Goal: Task Accomplishment & Management: Use online tool/utility

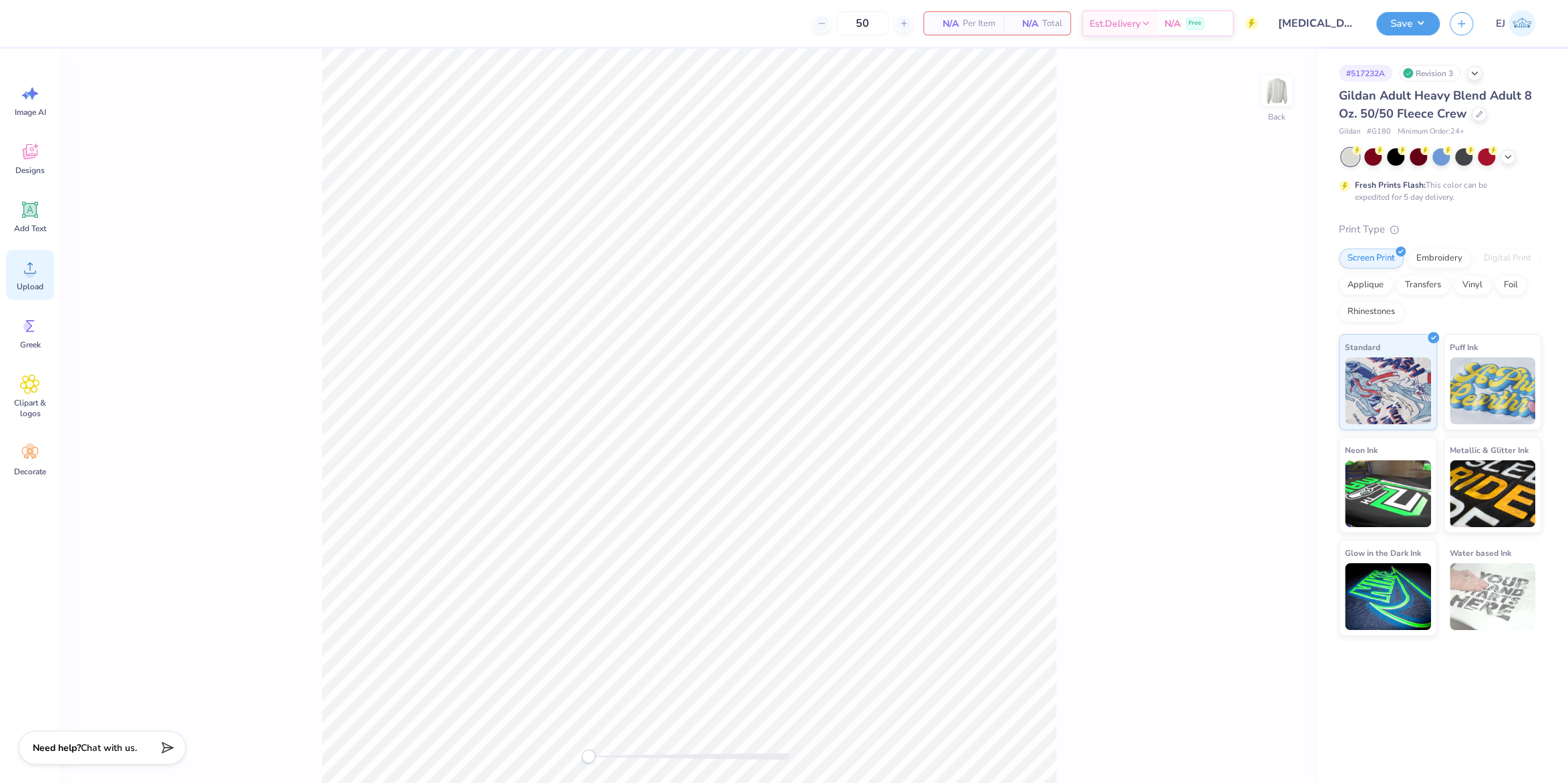
click at [30, 274] on icon at bounding box center [30, 268] width 12 height 11
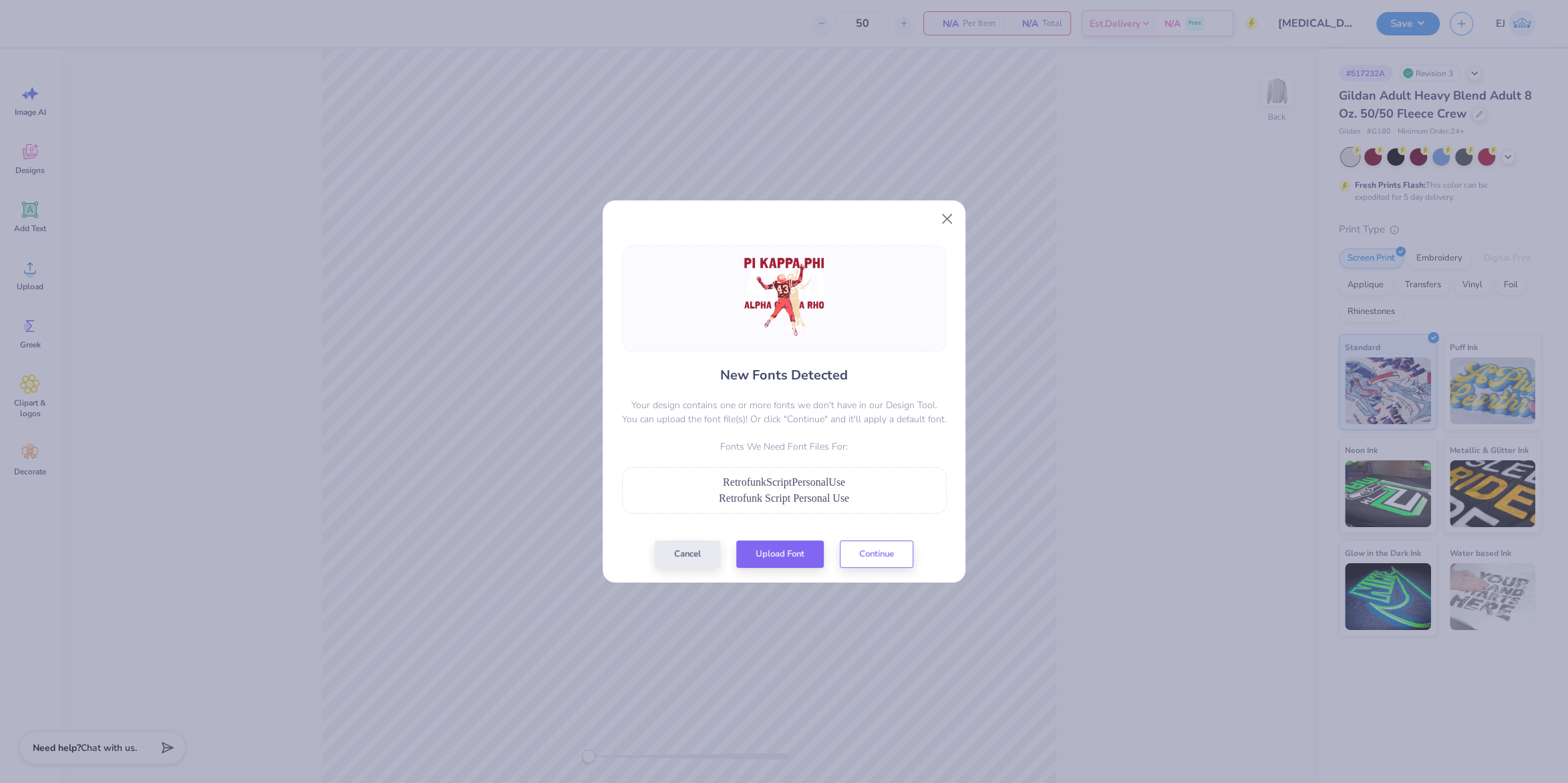
click at [797, 535] on div "New Fonts Detected Your design contains one or more fonts we don't have in our …" at bounding box center [784, 407] width 333 height 323
click at [794, 544] on button "Upload Font" at bounding box center [780, 550] width 87 height 28
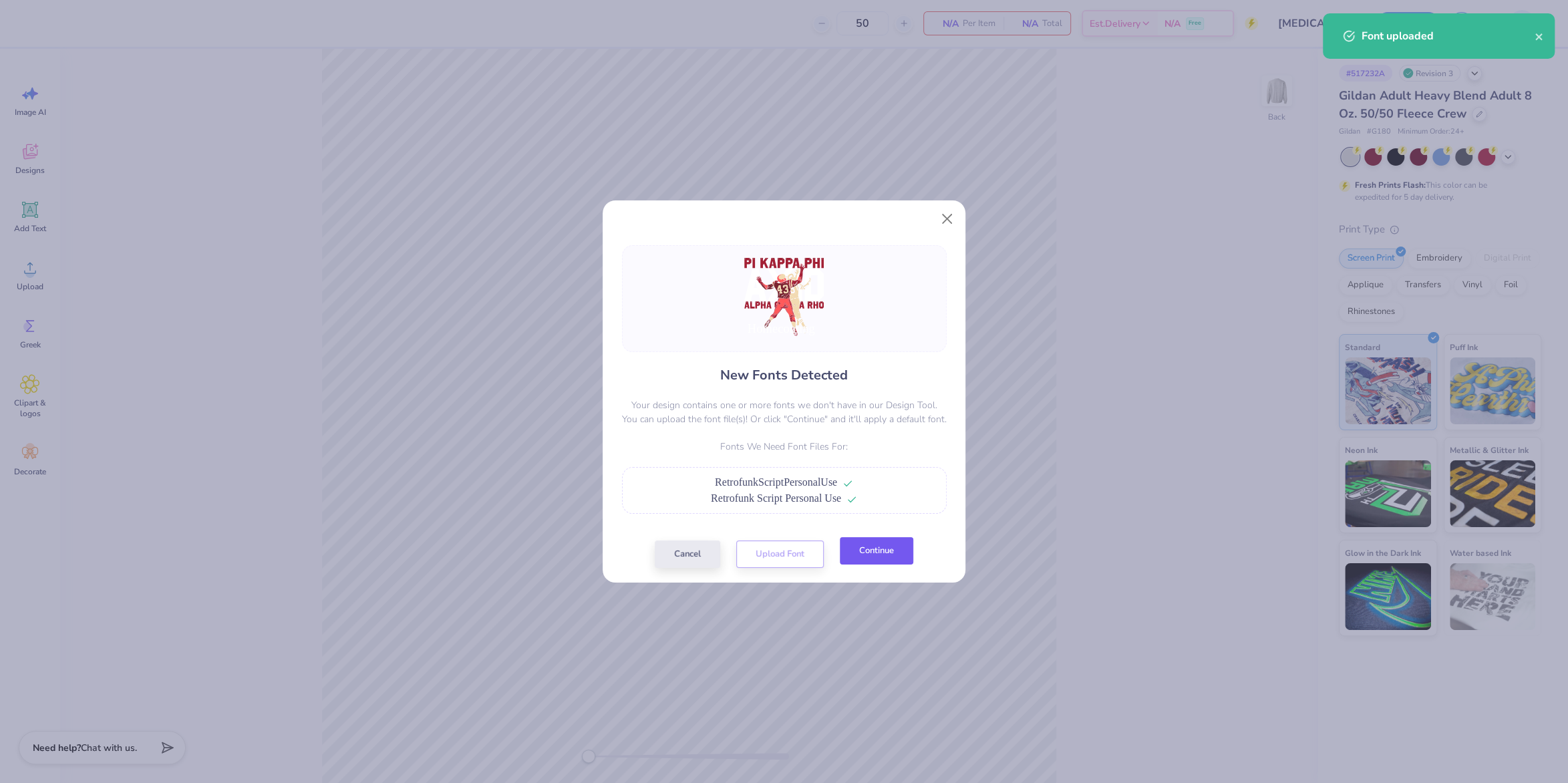
click at [873, 546] on button "Continue" at bounding box center [876, 550] width 73 height 28
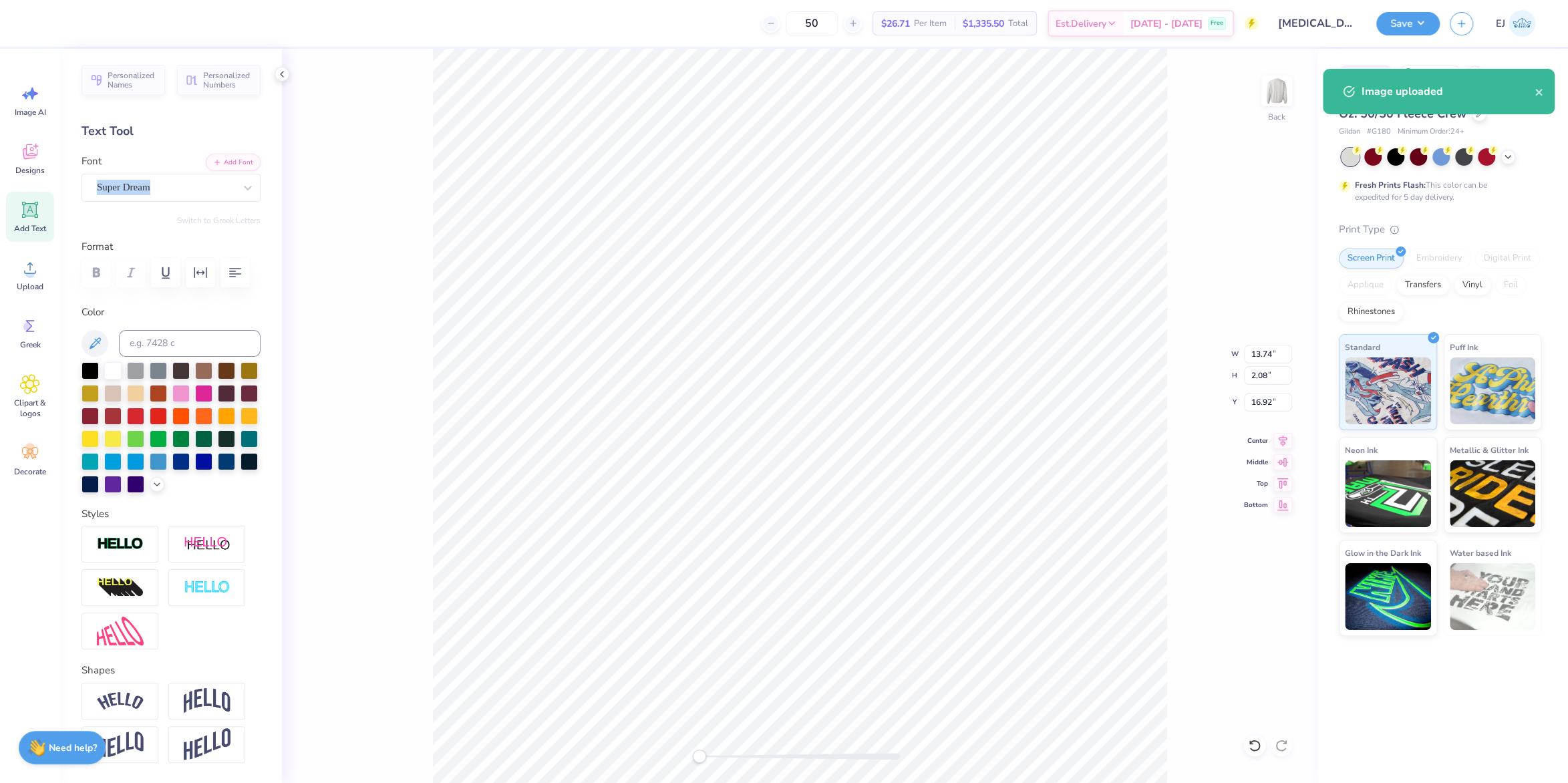
click at [118, 173] on div "Font Super Dream" at bounding box center [171, 178] width 179 height 48
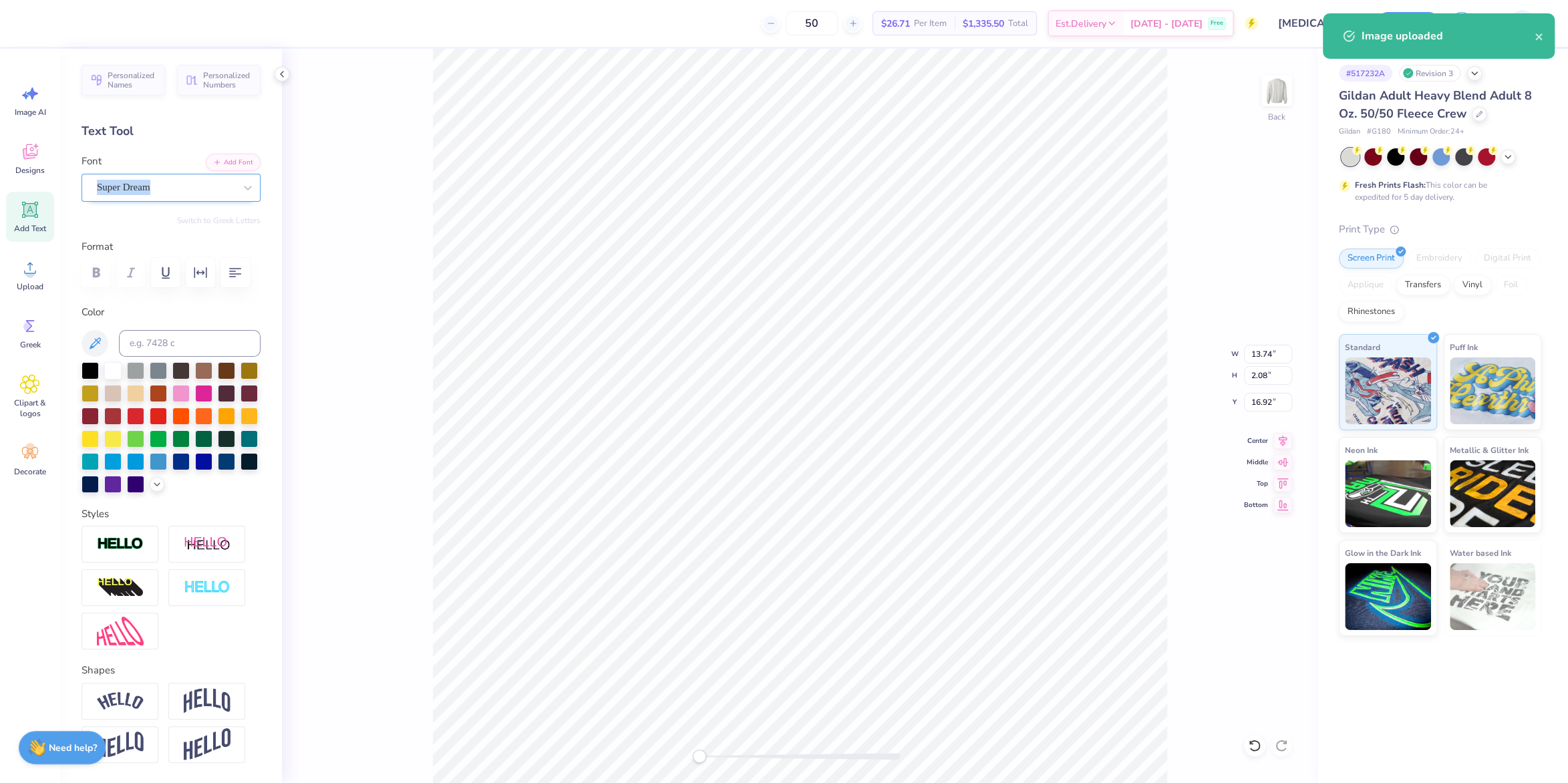
click at [123, 192] on div "Super Dream" at bounding box center [165, 187] width 140 height 21
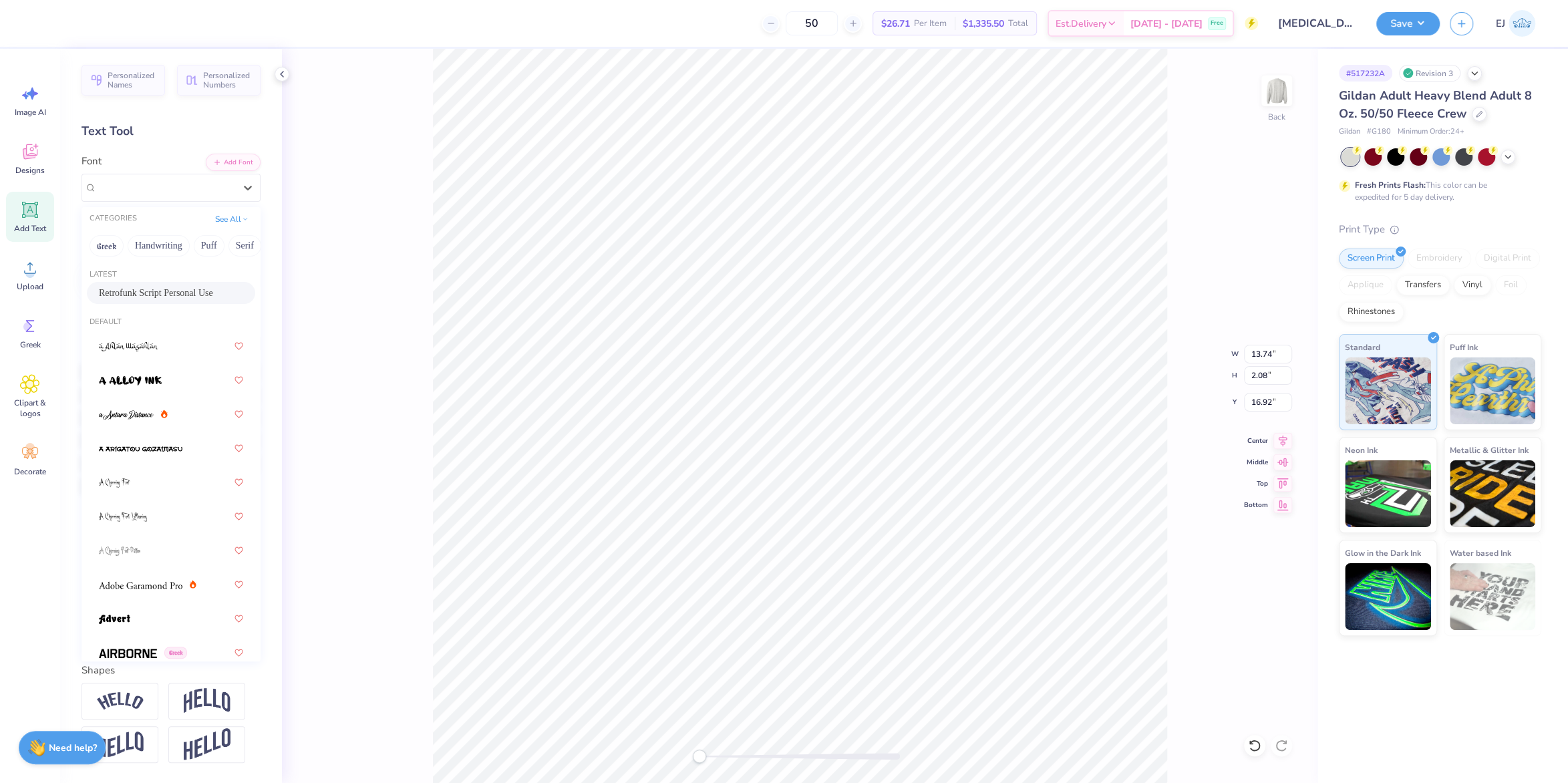
click at [165, 297] on span "Retrofunk Script Personal Use" at bounding box center [156, 293] width 114 height 14
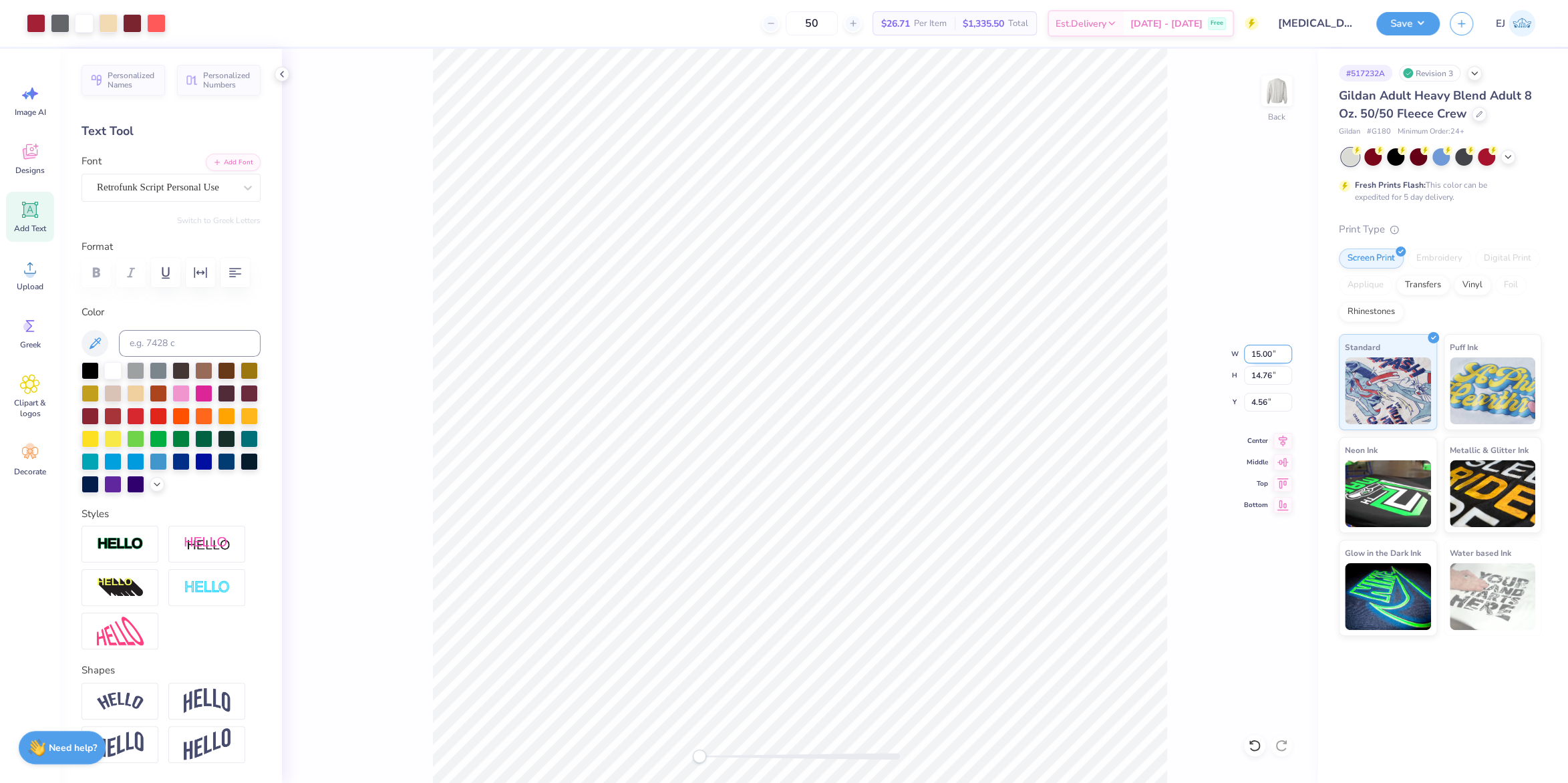
click at [1260, 357] on input "15.00" at bounding box center [1268, 354] width 48 height 19
type input "12.50"
type input "12.30"
type input "3.00"
click at [1425, 11] on div "Save EJ" at bounding box center [1472, 24] width 192 height 47
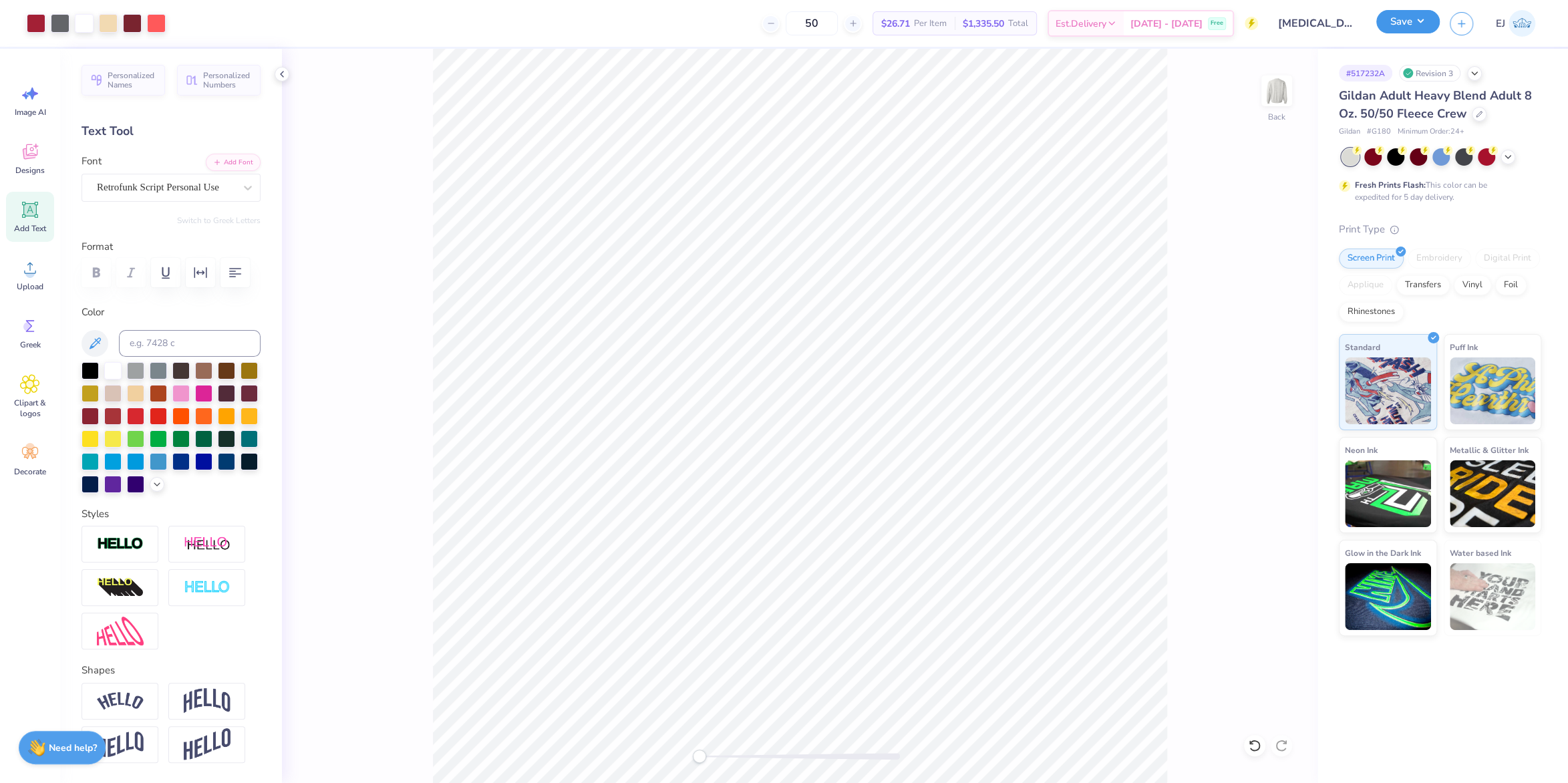
click at [1419, 25] on button "Save" at bounding box center [1408, 22] width 63 height 24
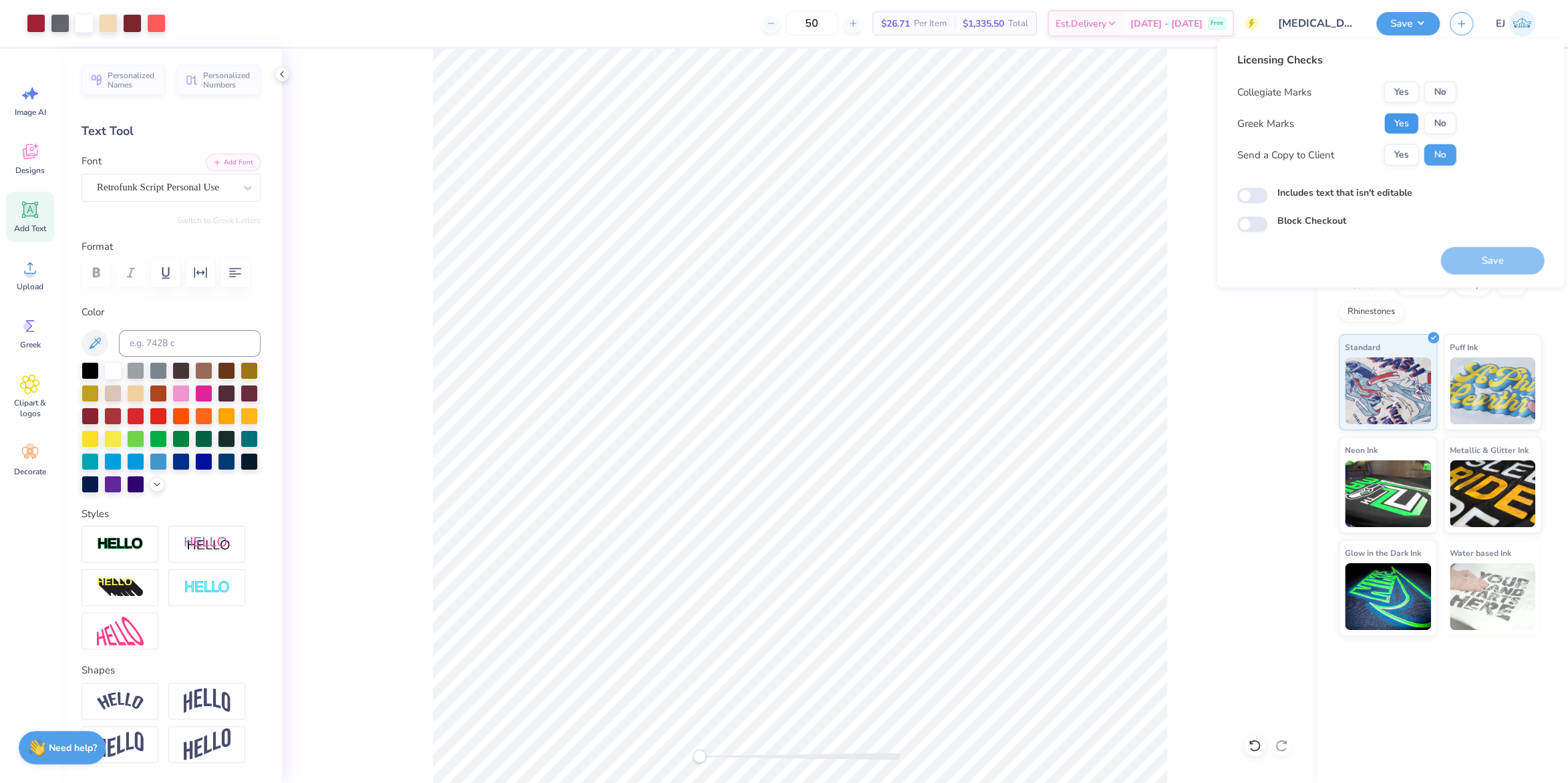
click at [1402, 114] on button "Yes" at bounding box center [1401, 124] width 35 height 22
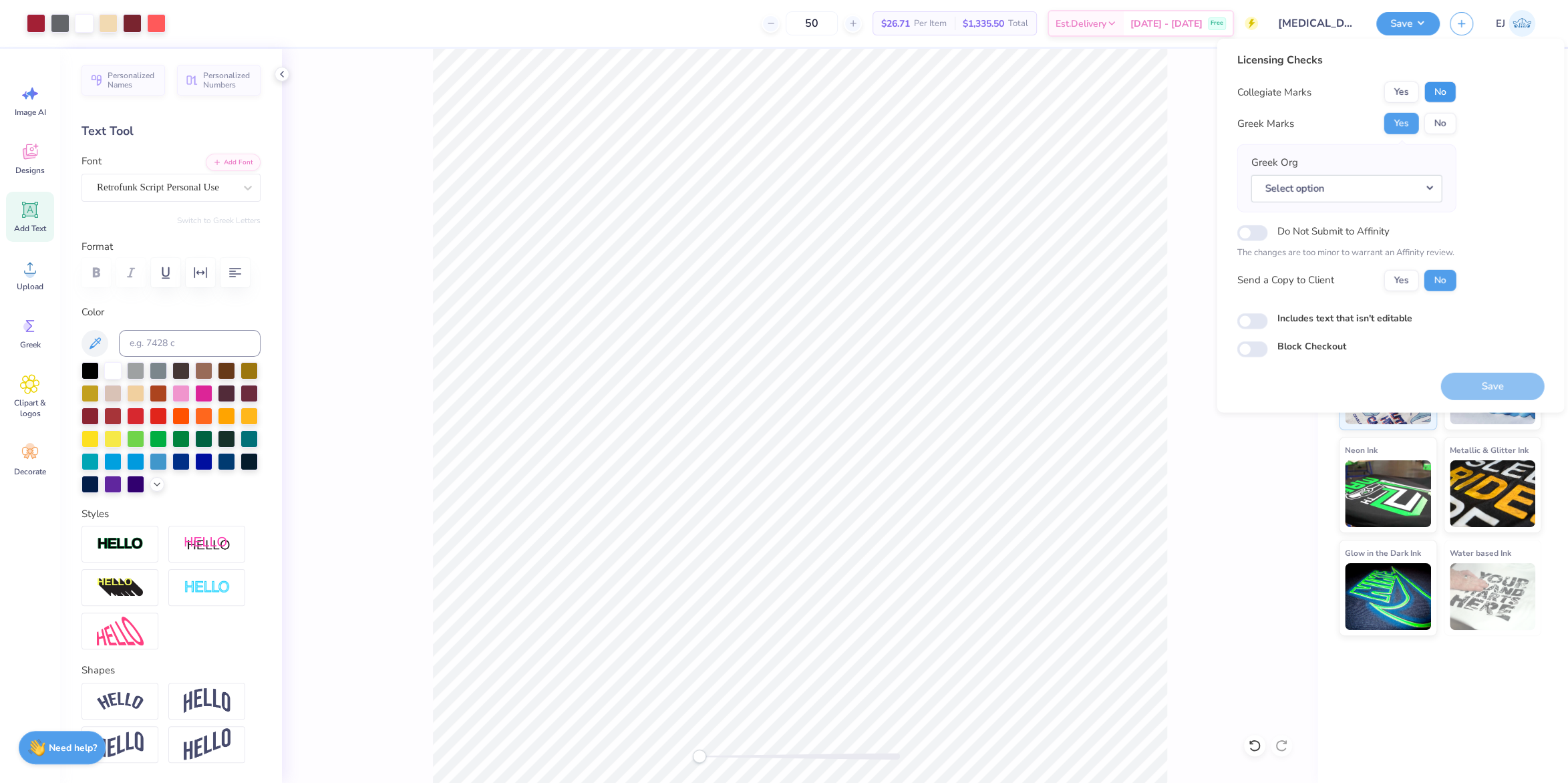
click at [1436, 98] on button "No" at bounding box center [1440, 92] width 32 height 22
click at [1408, 177] on button "Select option" at bounding box center [1346, 188] width 191 height 28
click at [1354, 366] on link "Pi Kappa Phi" at bounding box center [1346, 357] width 180 height 22
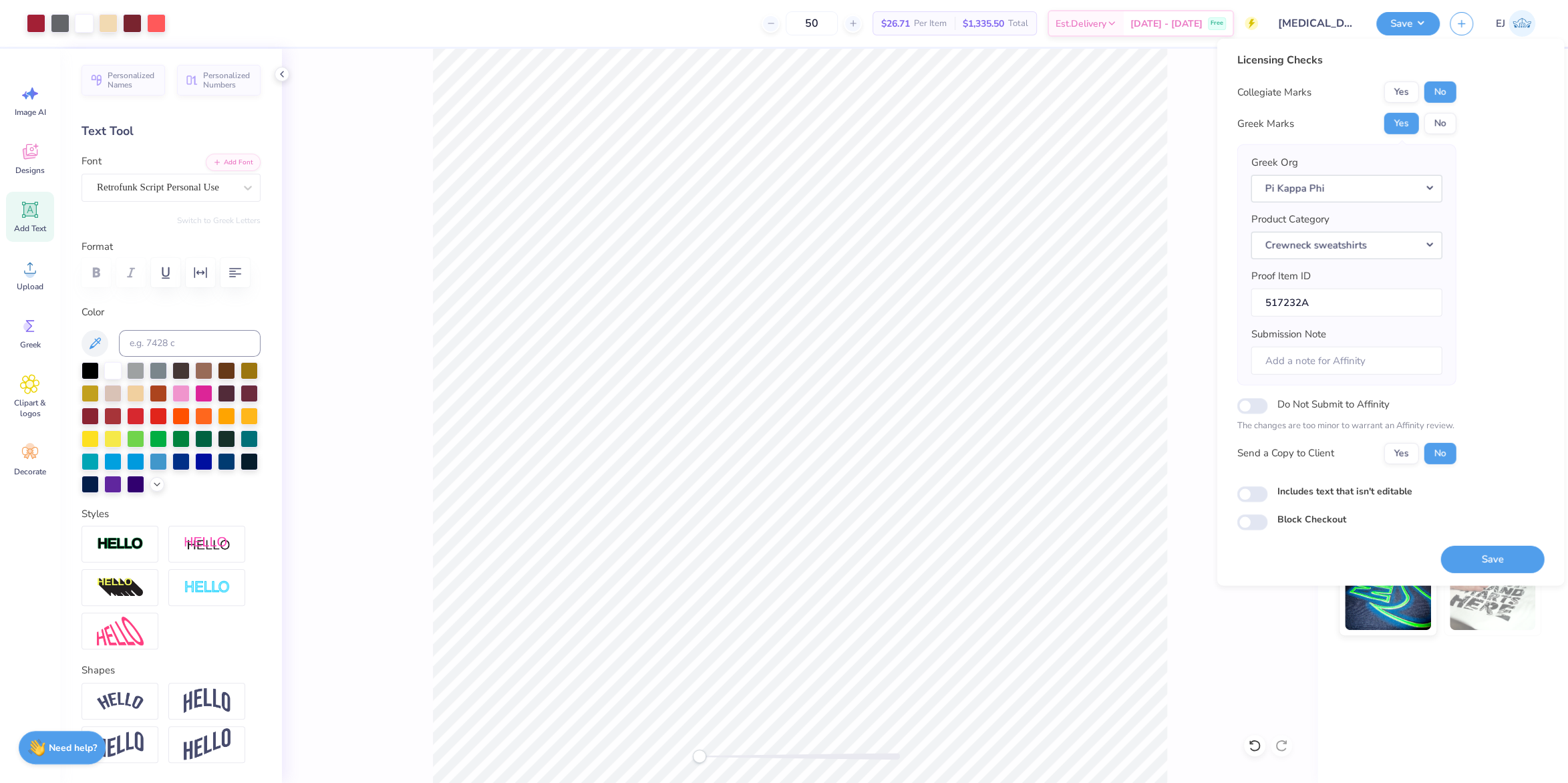
click at [1519, 226] on div "Licensing Checks Collegiate Marks Yes No Greek Marks Yes No Greek Org Pi Kappa …" at bounding box center [1390, 292] width 307 height 479
click at [1472, 558] on button "Save" at bounding box center [1492, 559] width 104 height 28
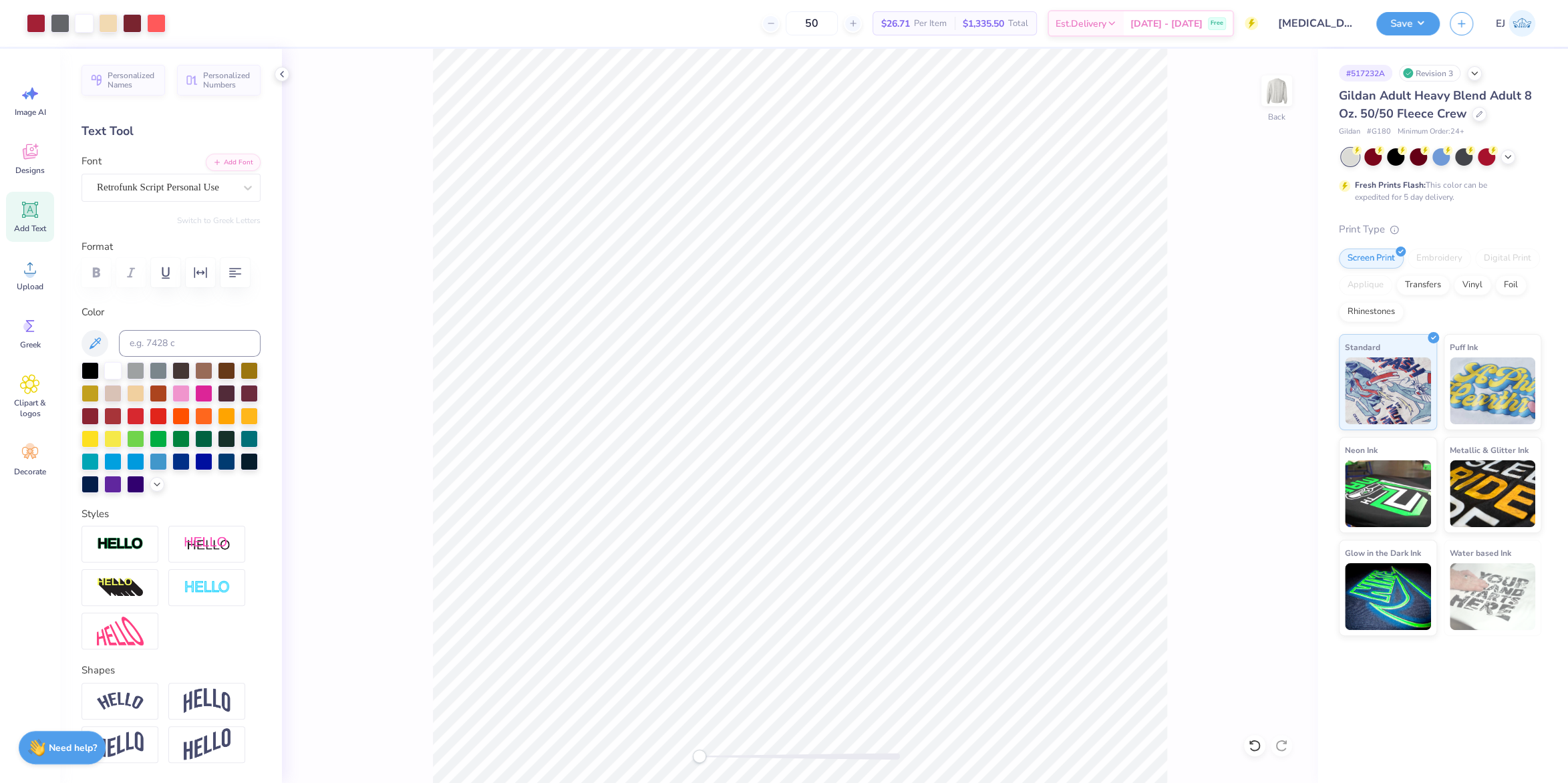
click at [730, 752] on div at bounding box center [800, 756] width 200 height 13
click at [659, 751] on div "Back" at bounding box center [800, 416] width 1036 height 735
click at [21, 290] on span "Upload" at bounding box center [30, 287] width 27 height 11
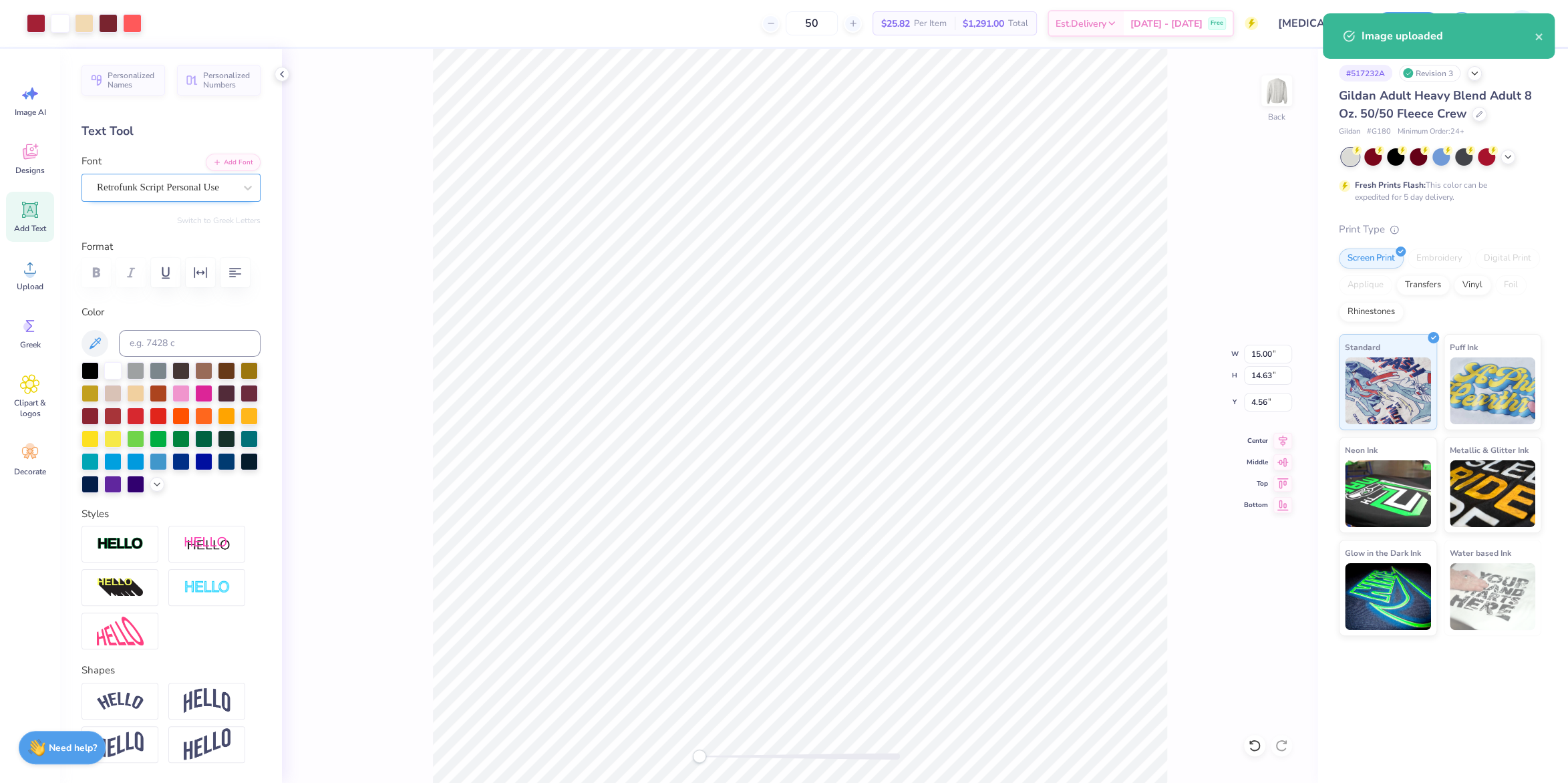
click at [138, 189] on div "Retrofunk Script Personal Use" at bounding box center [165, 187] width 140 height 21
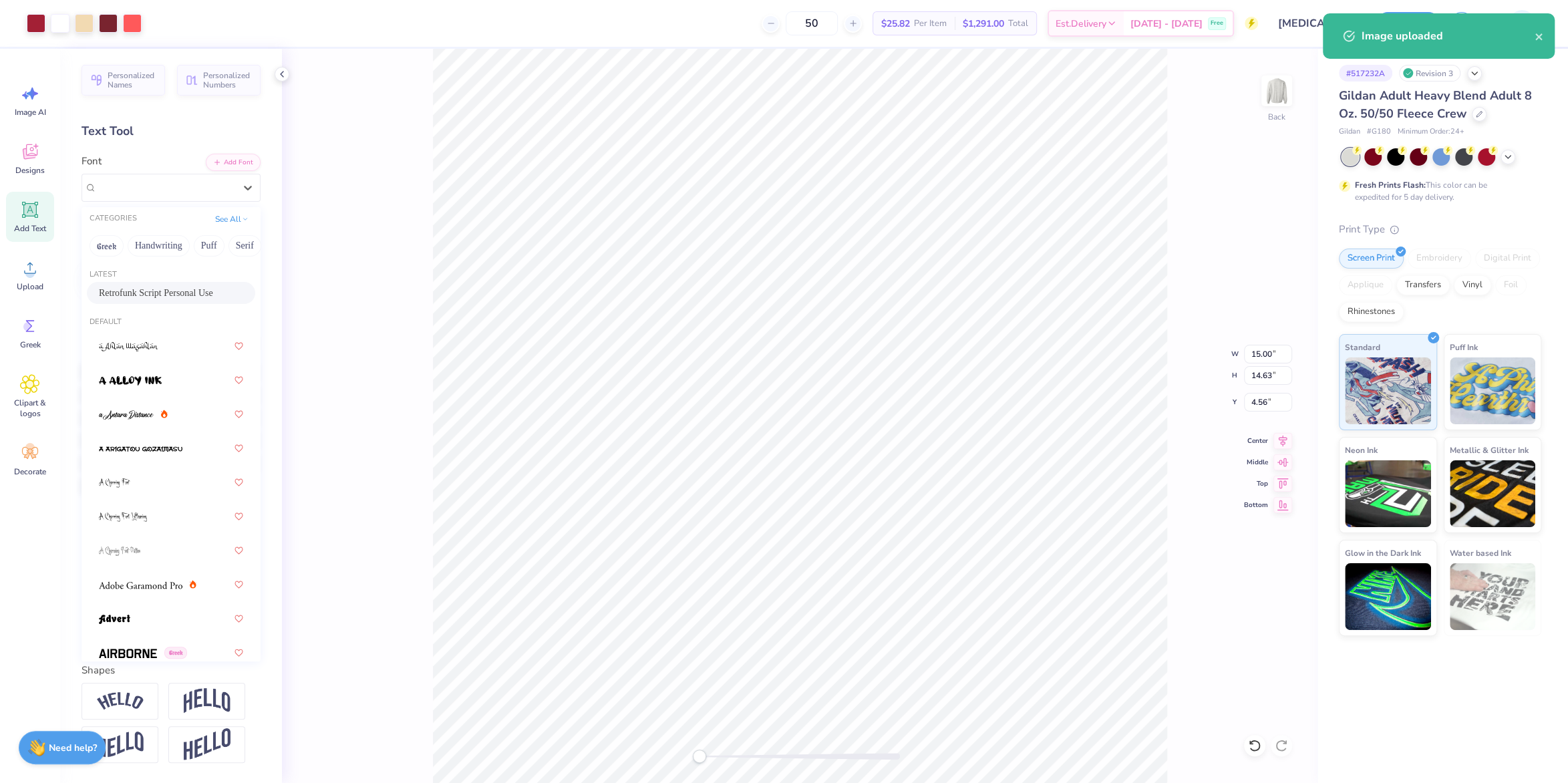
click at [158, 286] on div "Retrofunk Script Personal Use" at bounding box center [171, 293] width 169 height 22
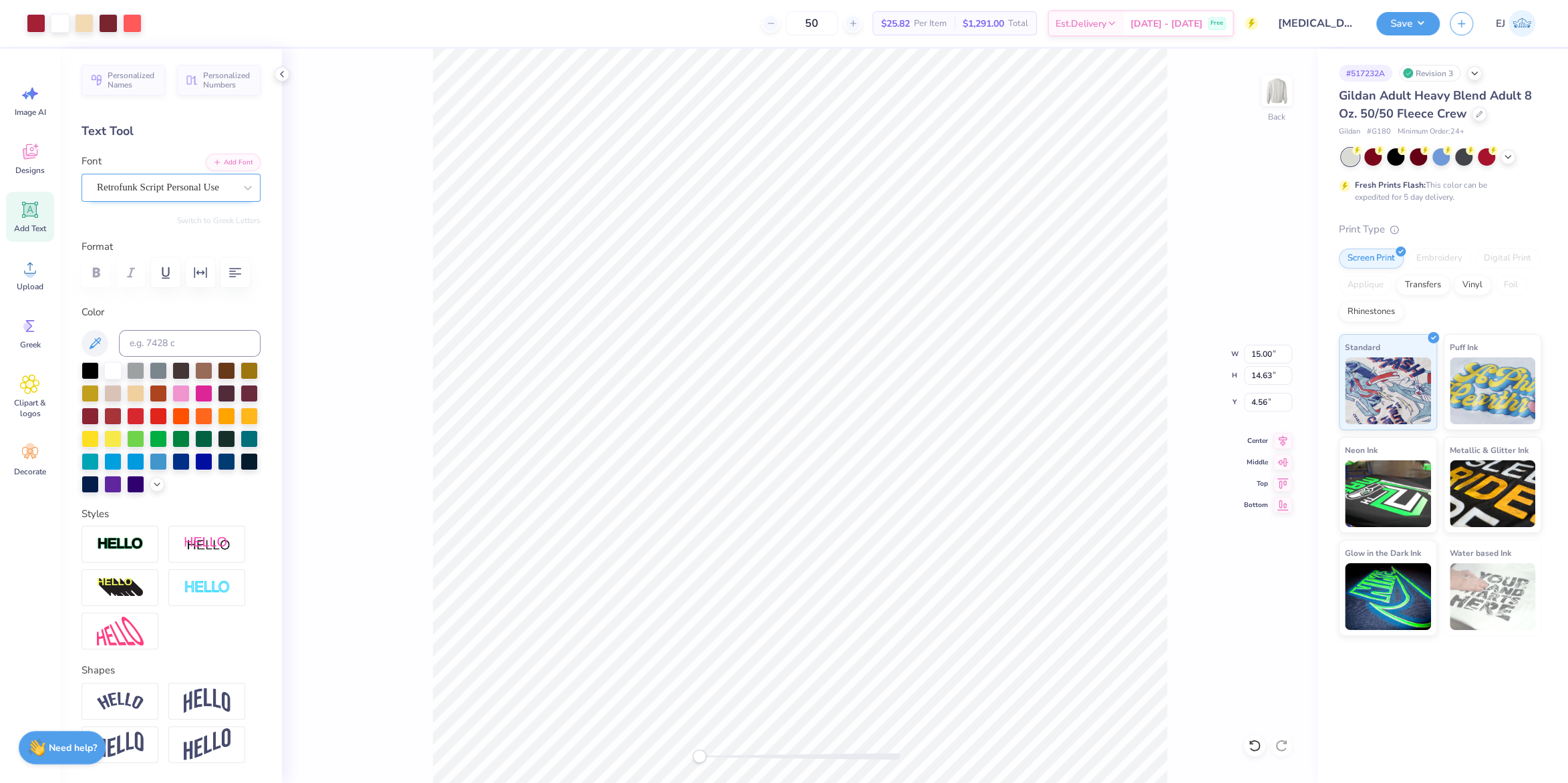
click at [196, 192] on div "Retrofunk Script Personal Use" at bounding box center [165, 187] width 140 height 21
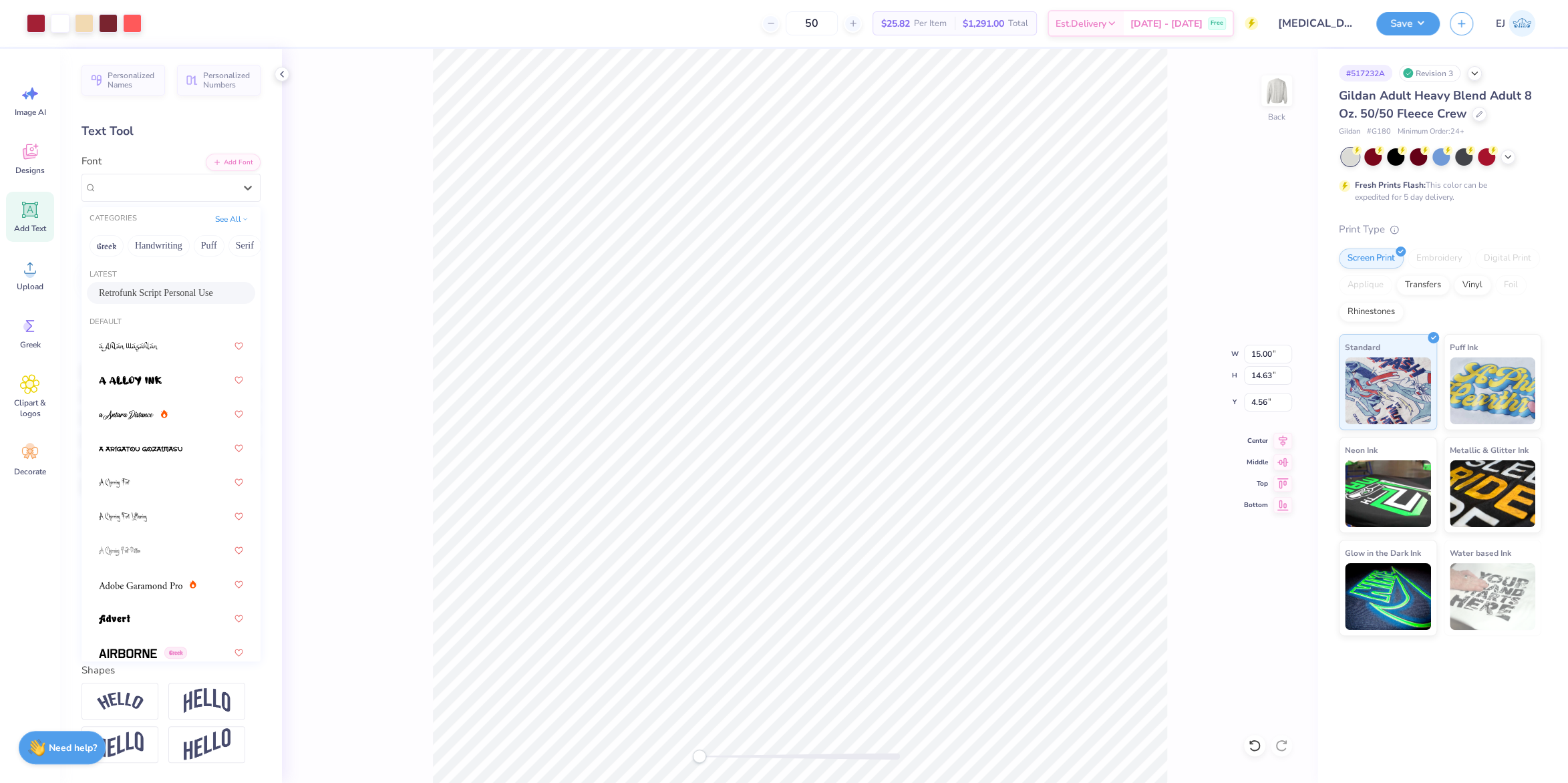
click at [178, 290] on span "Retrofunk Script Personal Use" at bounding box center [156, 293] width 114 height 14
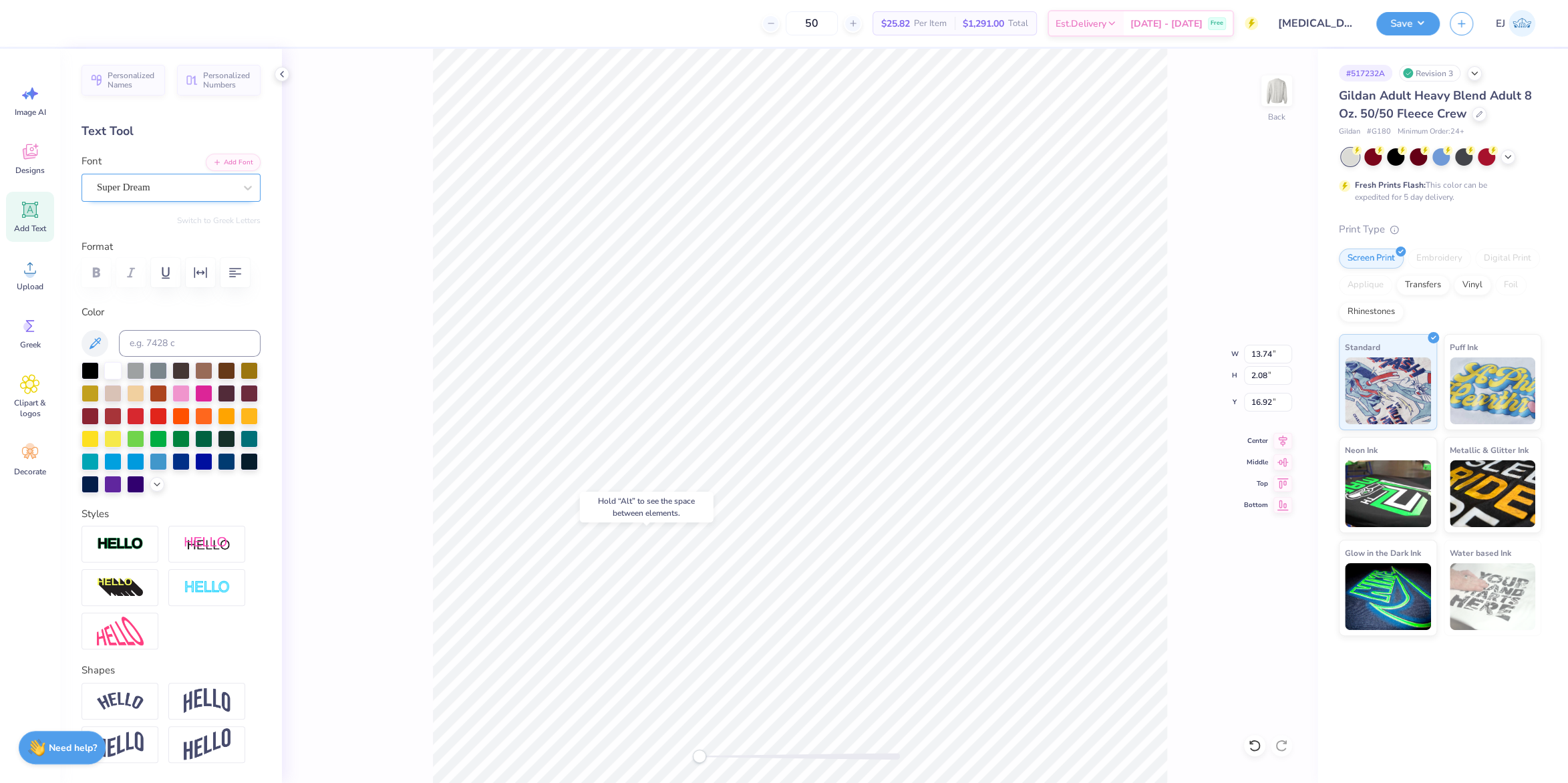
click at [155, 196] on div "Super Dream" at bounding box center [165, 187] width 140 height 21
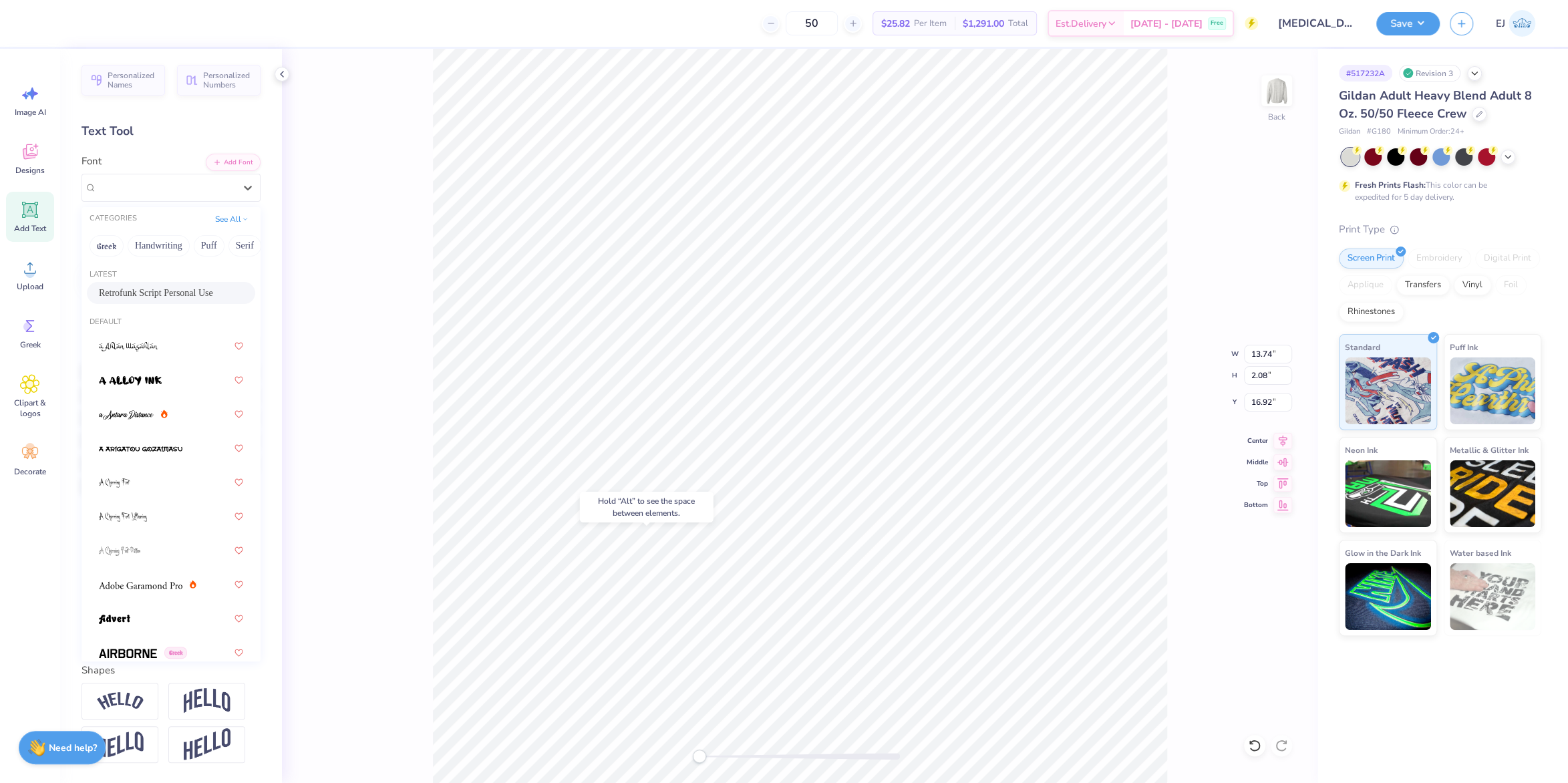
click at [147, 285] on div "Retrofunk Script Personal Use" at bounding box center [171, 293] width 169 height 22
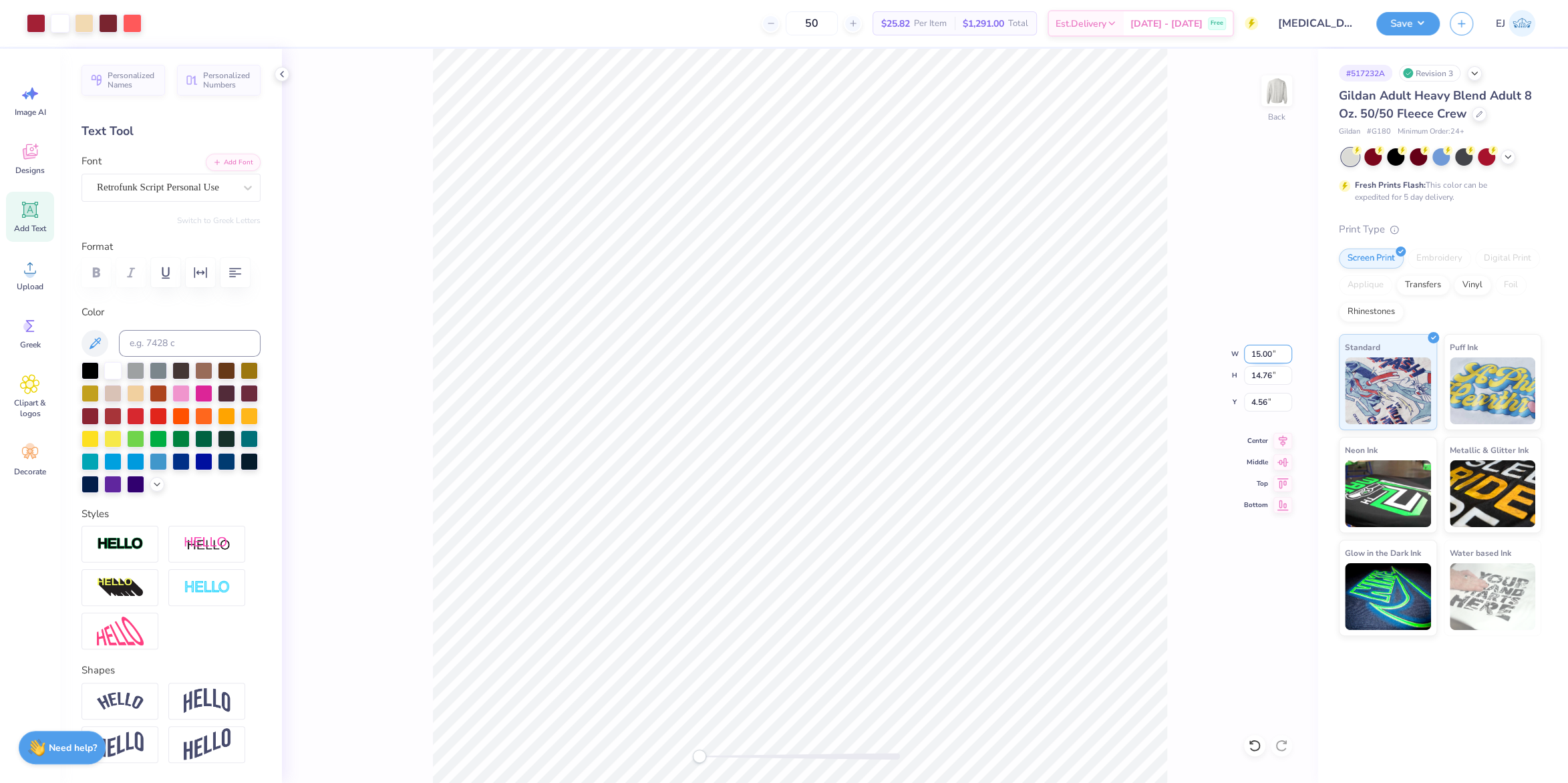
click at [1272, 354] on input "15.00" at bounding box center [1268, 354] width 48 height 19
type input "12.50"
type input "12.30"
type input "3.00"
click at [1201, 413] on div "Back W 12.50 12.50 " H 12.30 12.30 " Y 3.00 3.00 " Center Middle Top Bottom" at bounding box center [800, 416] width 1036 height 735
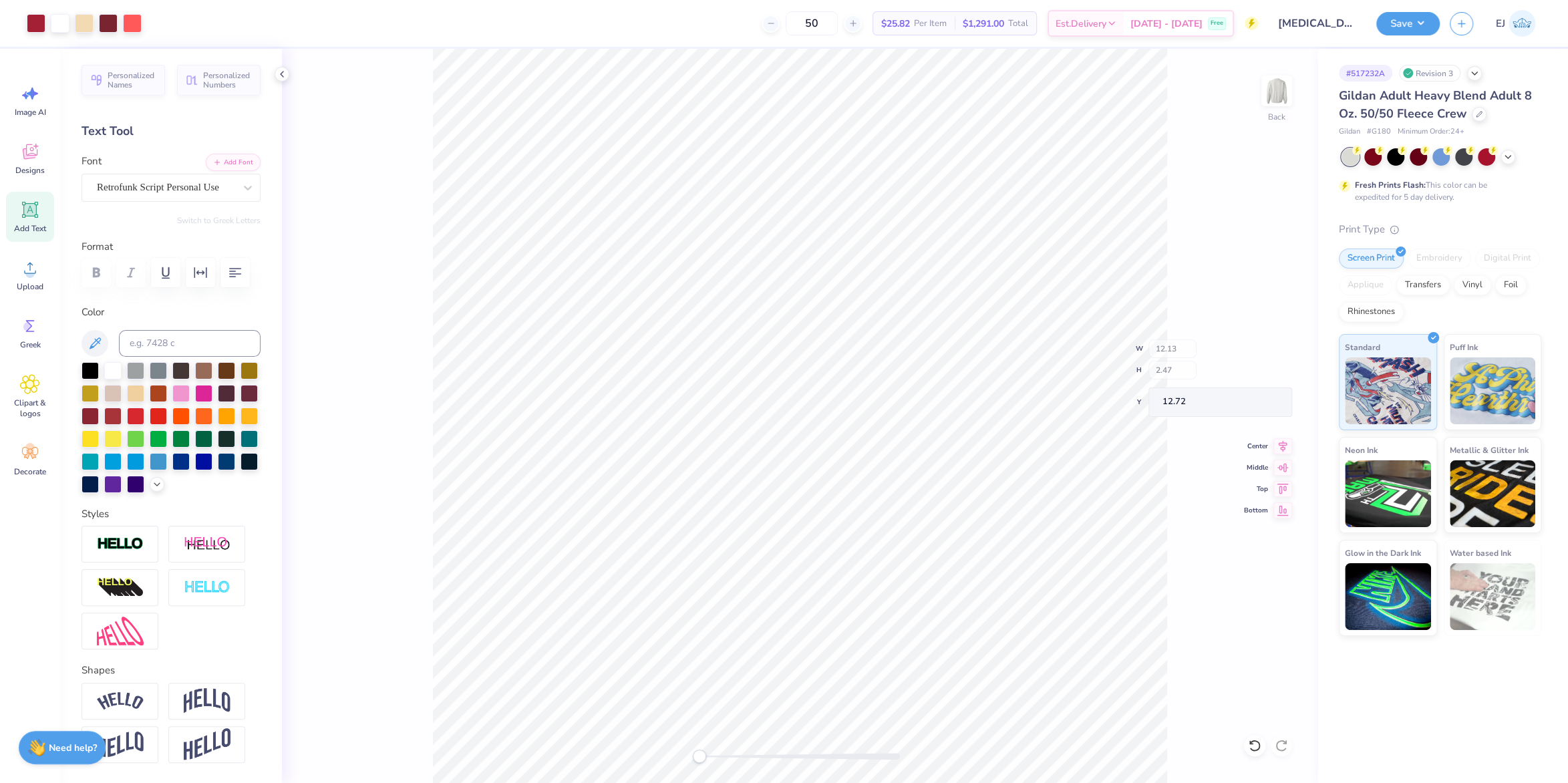
type input "12.13"
type input "2.47"
type input "12.72"
click at [1285, 440] on icon at bounding box center [1283, 439] width 19 height 16
click at [1380, 34] on div "Save" at bounding box center [1408, 24] width 63 height 24
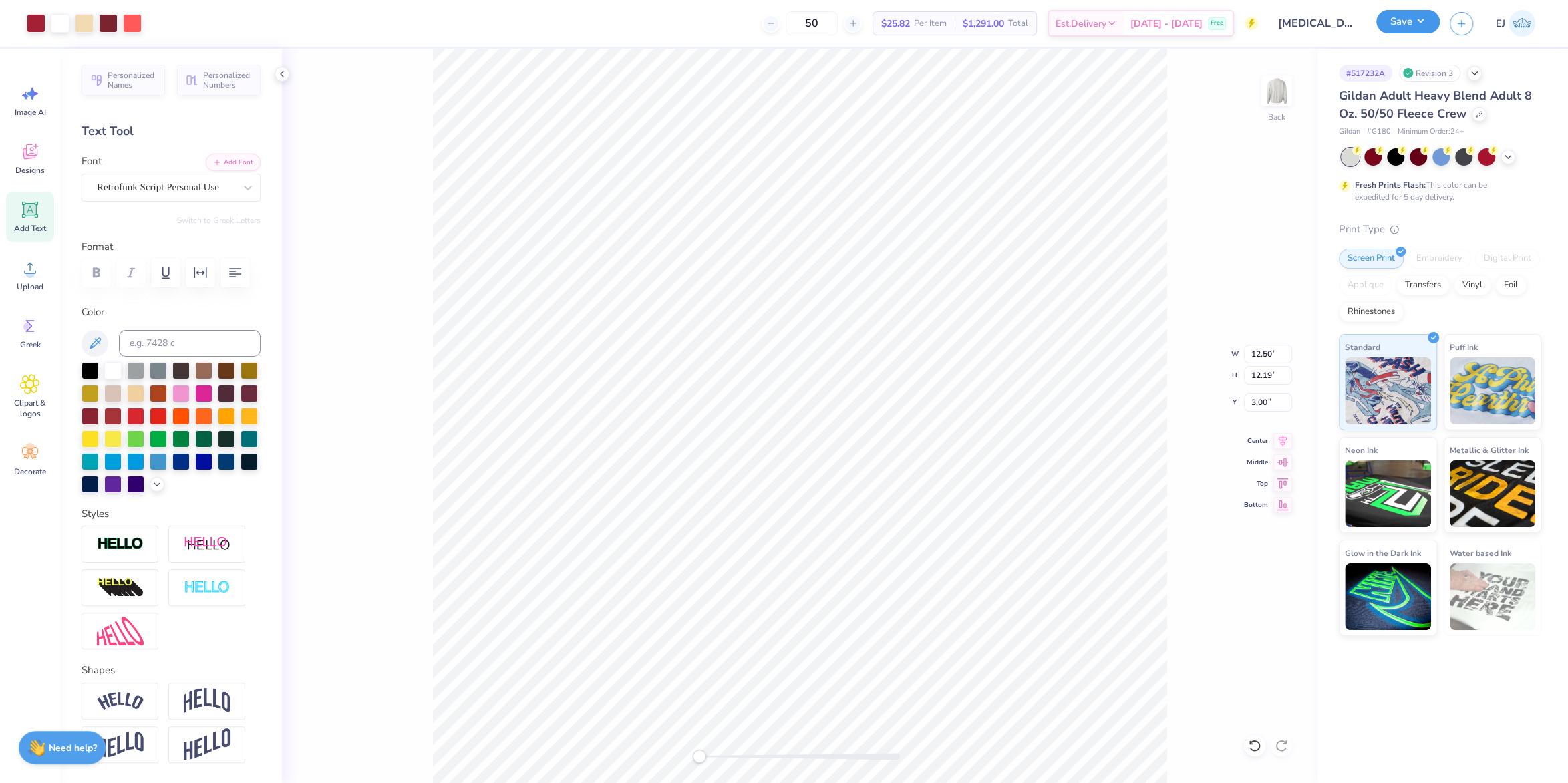
click at [1395, 24] on button "Save" at bounding box center [1408, 22] width 63 height 24
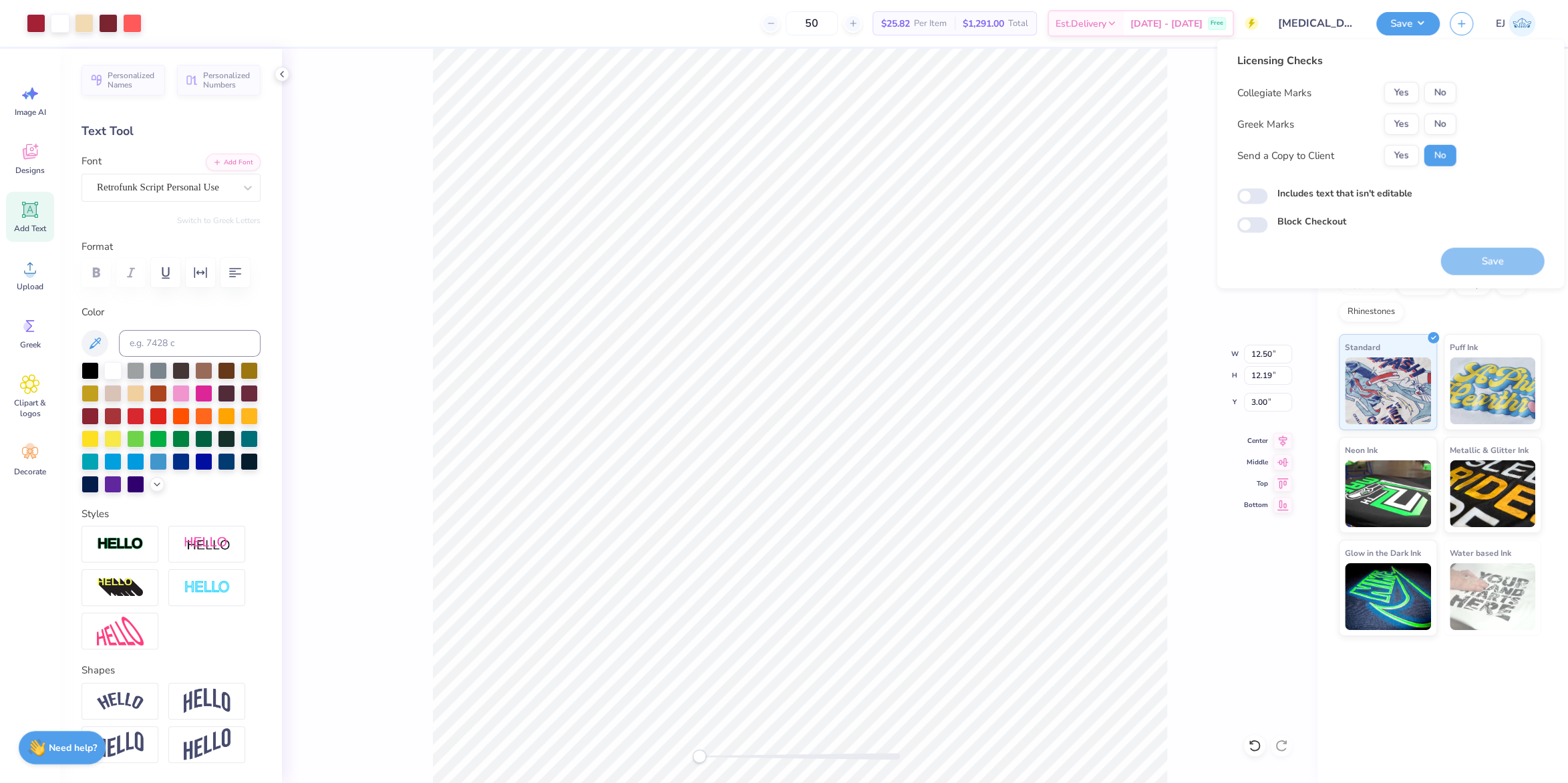
click at [1421, 123] on div "Yes No" at bounding box center [1419, 124] width 72 height 22
click at [1420, 122] on div "Yes No" at bounding box center [1419, 124] width 72 height 22
click at [1413, 120] on button "Yes" at bounding box center [1401, 124] width 35 height 22
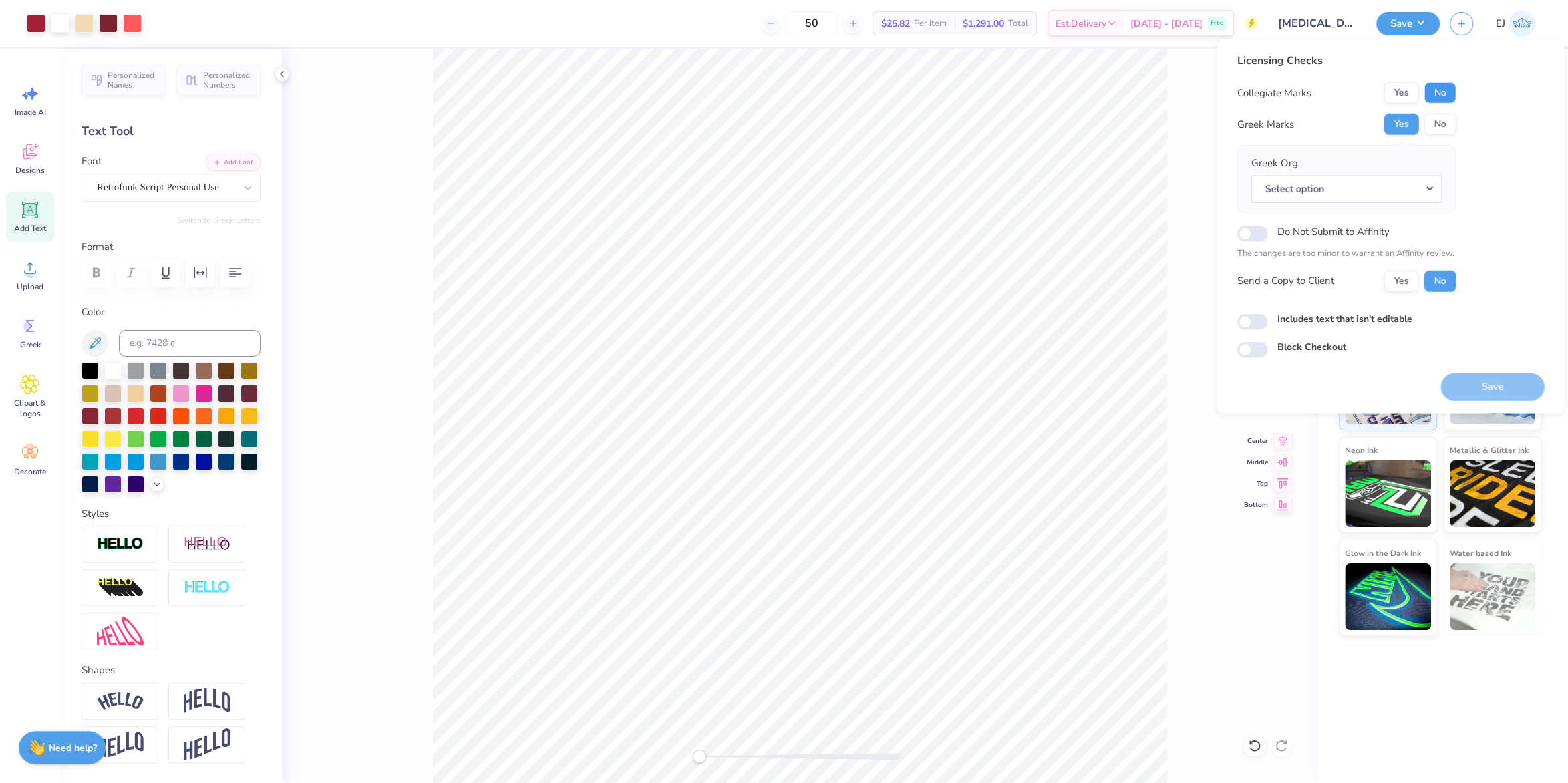
click at [1435, 92] on button "No" at bounding box center [1440, 93] width 32 height 22
click at [1364, 196] on button "Select option" at bounding box center [1346, 188] width 191 height 28
click at [1251, 175] on button "Select option" at bounding box center [1346, 188] width 191 height 28
click at [1362, 208] on div "Greek Org Select option Acacia Actuarial Society [PERSON_NAME] Society Adelphik…" at bounding box center [1346, 179] width 219 height 68
click at [1365, 198] on button "Select option" at bounding box center [1346, 188] width 191 height 28
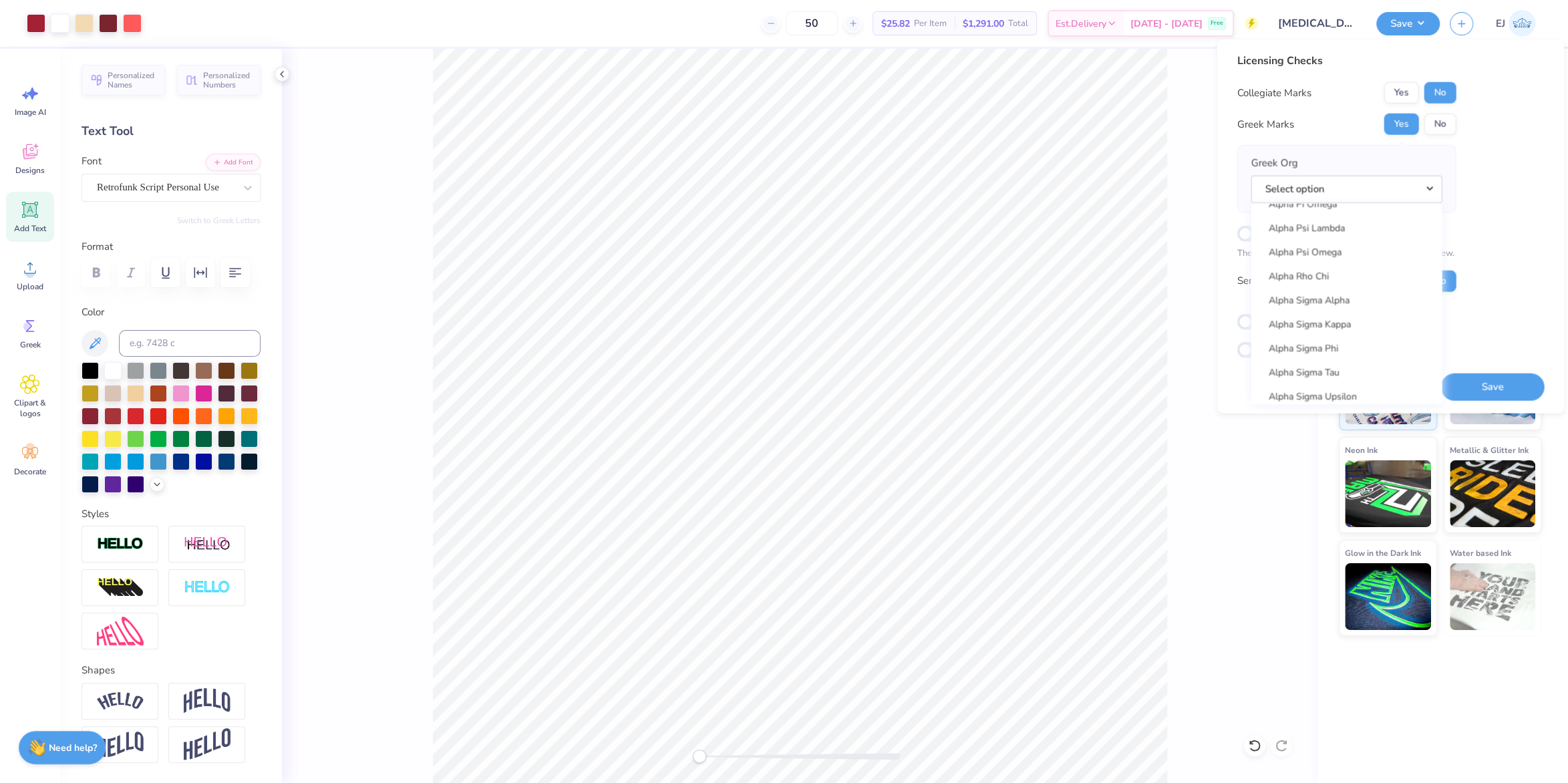
scroll to position [1184, 0]
click at [1333, 331] on link "Alpha Xi Delta" at bounding box center [1346, 335] width 180 height 22
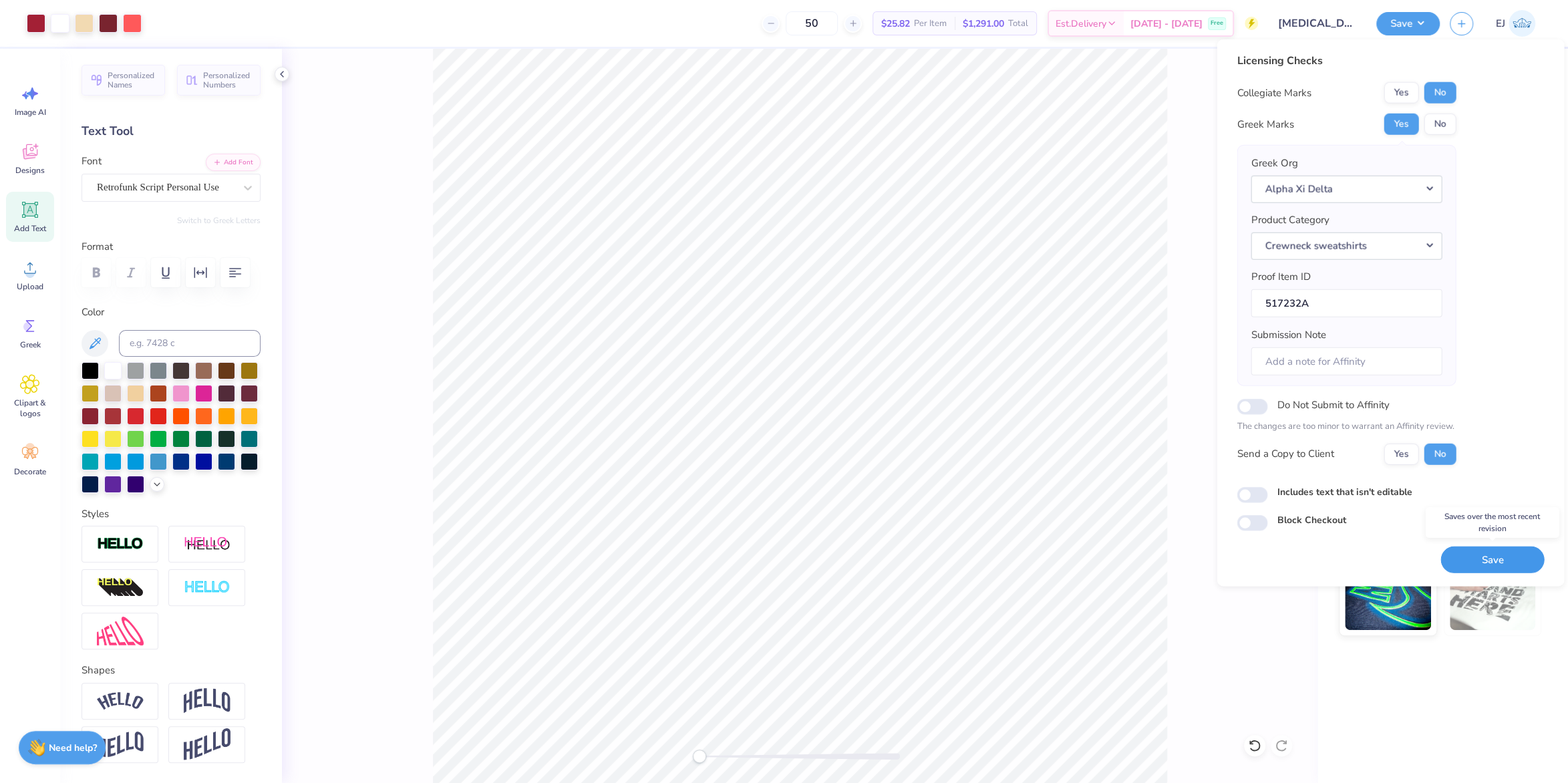
click at [1475, 564] on button "Save" at bounding box center [1492, 559] width 104 height 28
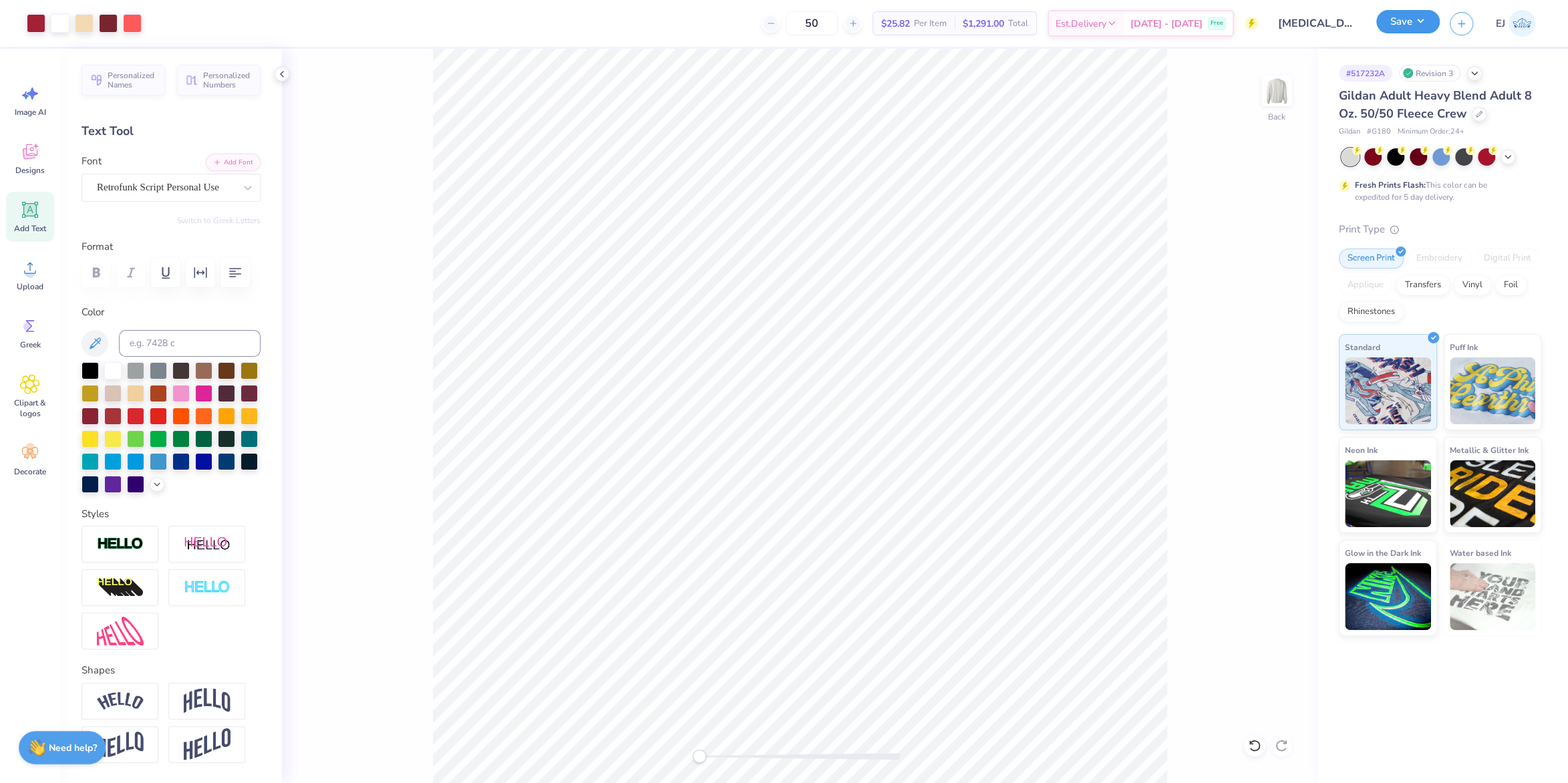
click at [1412, 19] on button "Save" at bounding box center [1408, 22] width 63 height 24
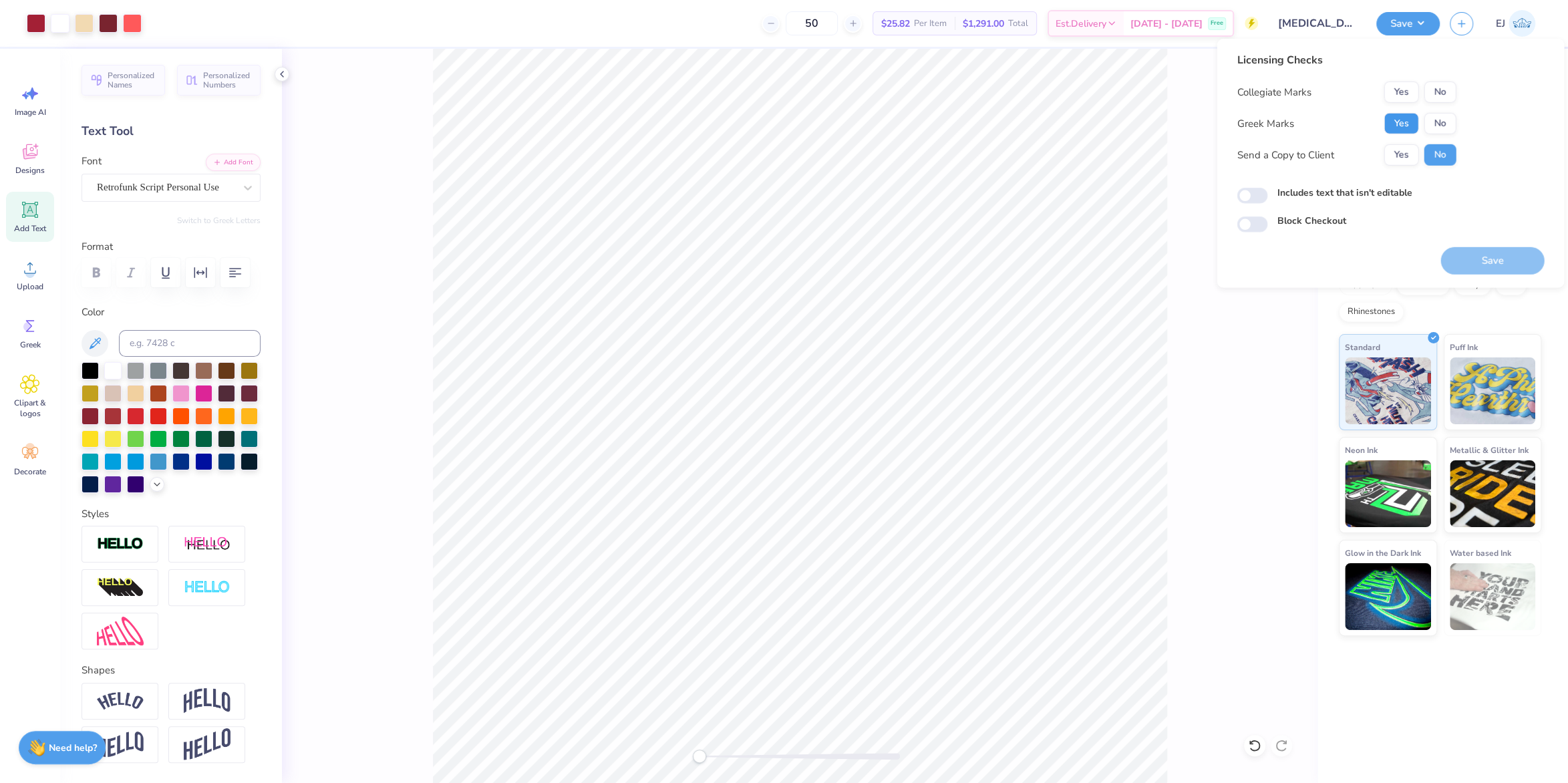
click at [1395, 122] on button "Yes" at bounding box center [1401, 124] width 35 height 22
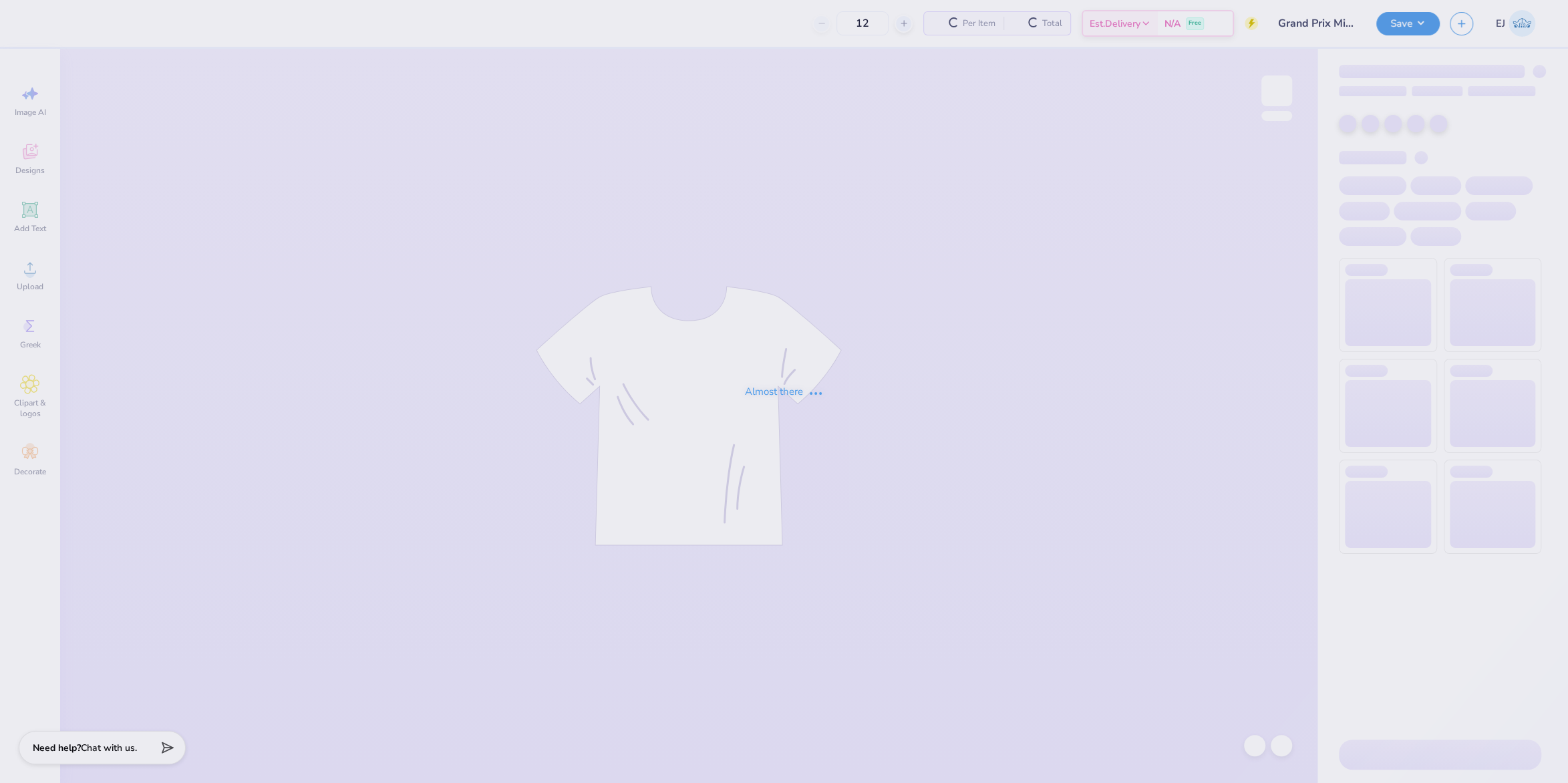
type input "Grand Prix Mixer"
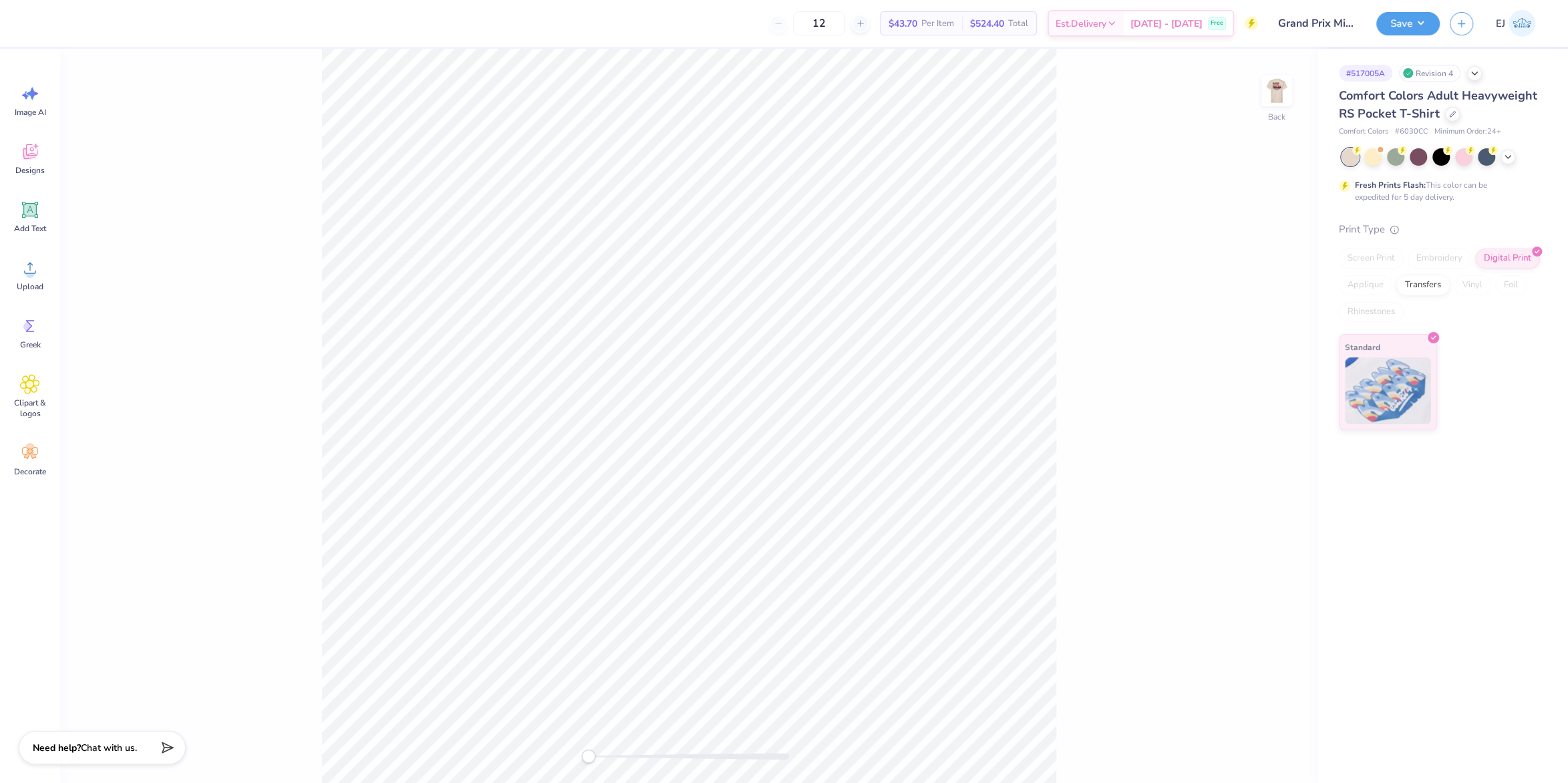
click at [1256, 120] on div "Back" at bounding box center [688, 416] width 1257 height 735
click at [1261, 95] on div "Back" at bounding box center [688, 416] width 1257 height 735
click at [1268, 95] on img at bounding box center [1277, 91] width 54 height 54
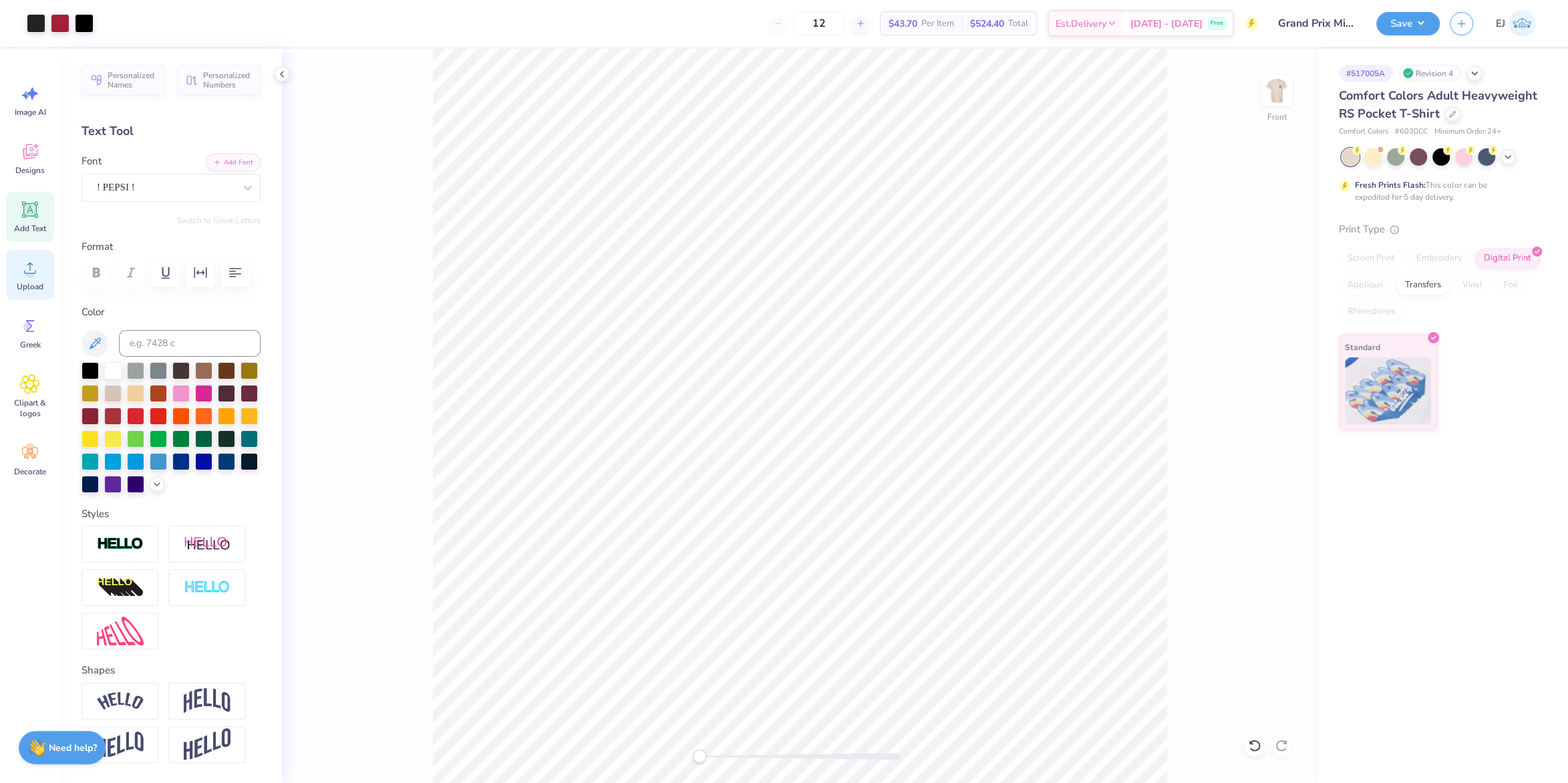
click at [33, 269] on icon at bounding box center [30, 268] width 20 height 20
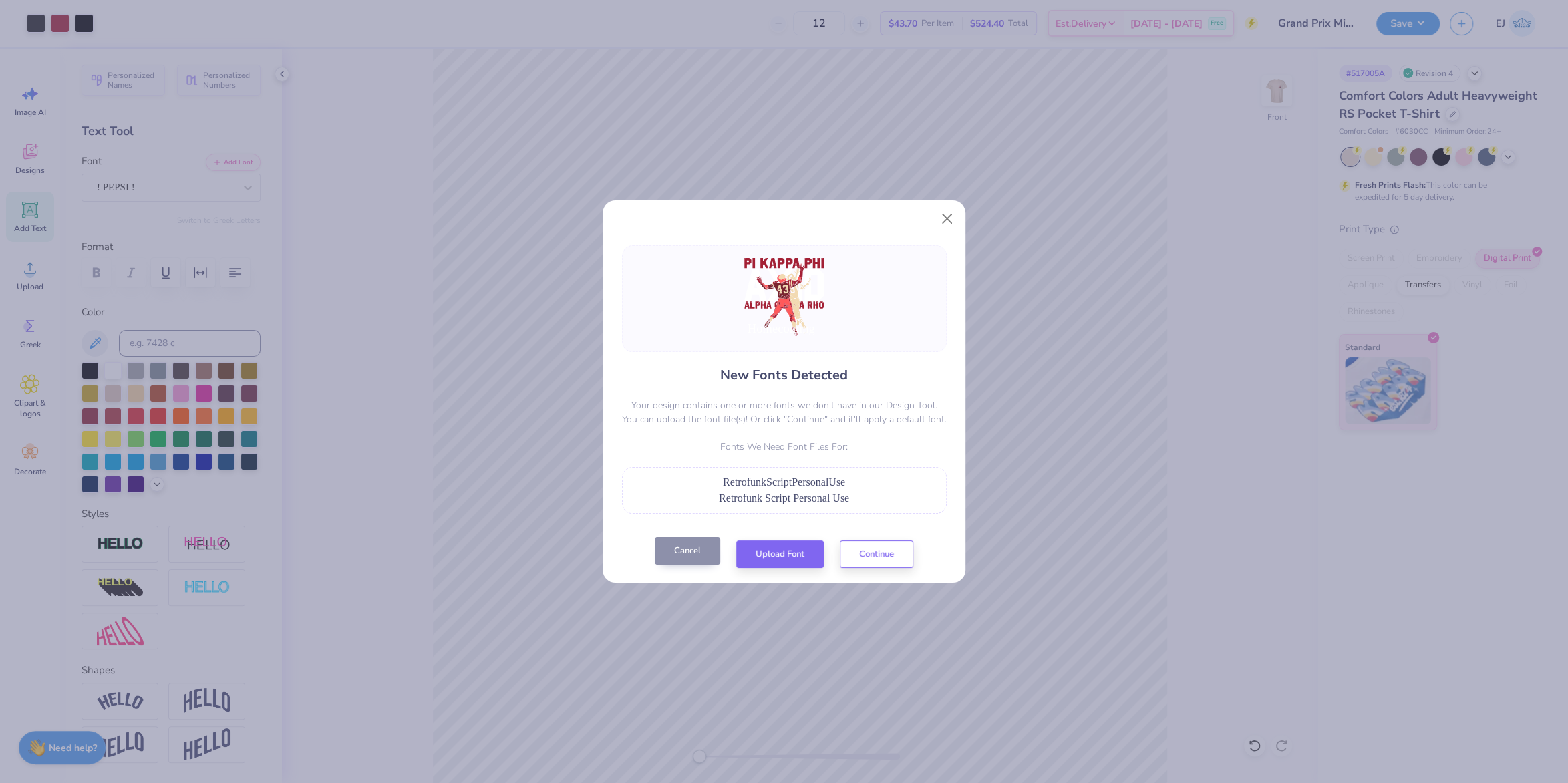
click at [691, 548] on button "Cancel" at bounding box center [687, 550] width 65 height 28
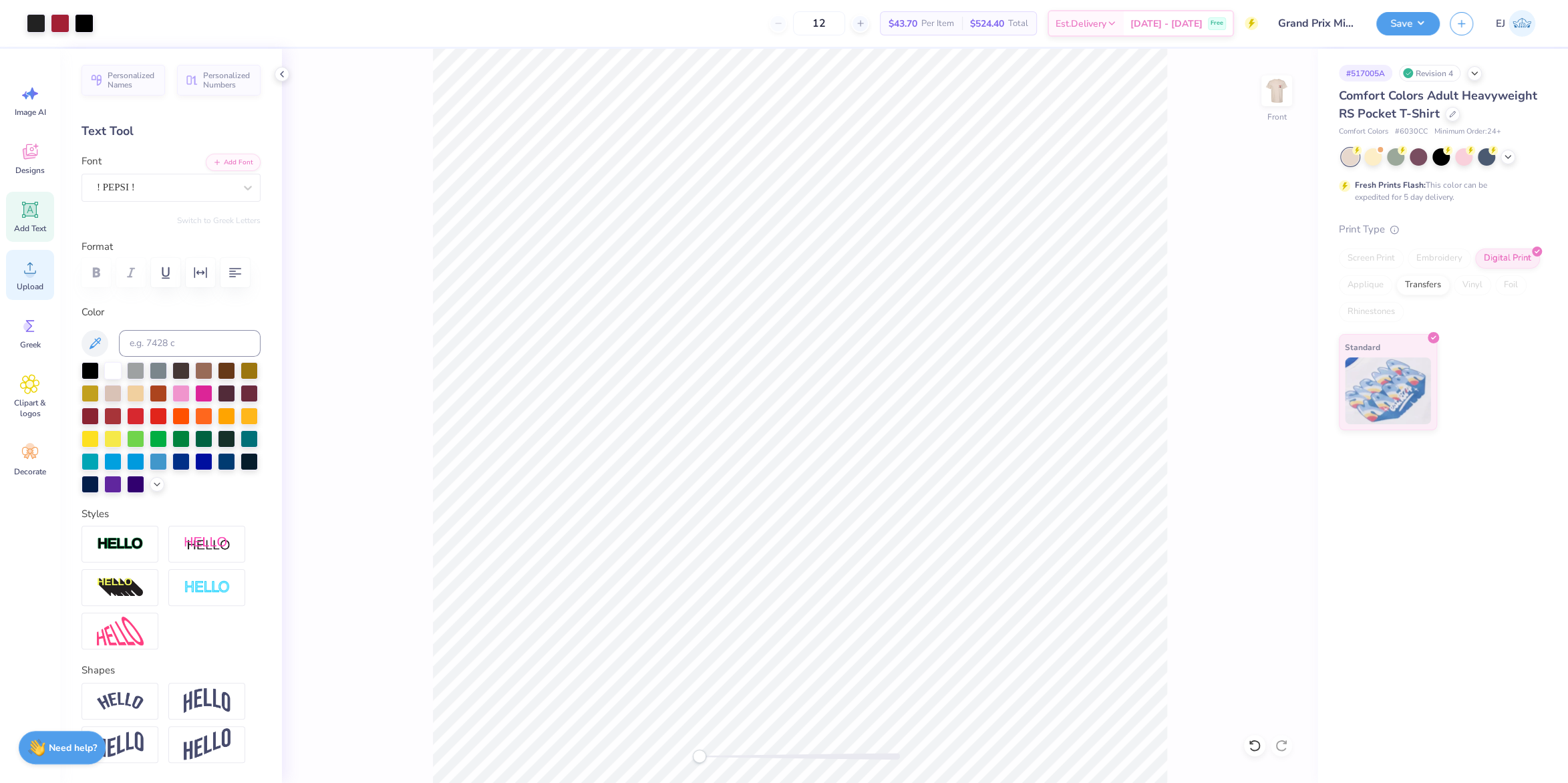
click at [34, 289] on span "Upload" at bounding box center [30, 287] width 27 height 11
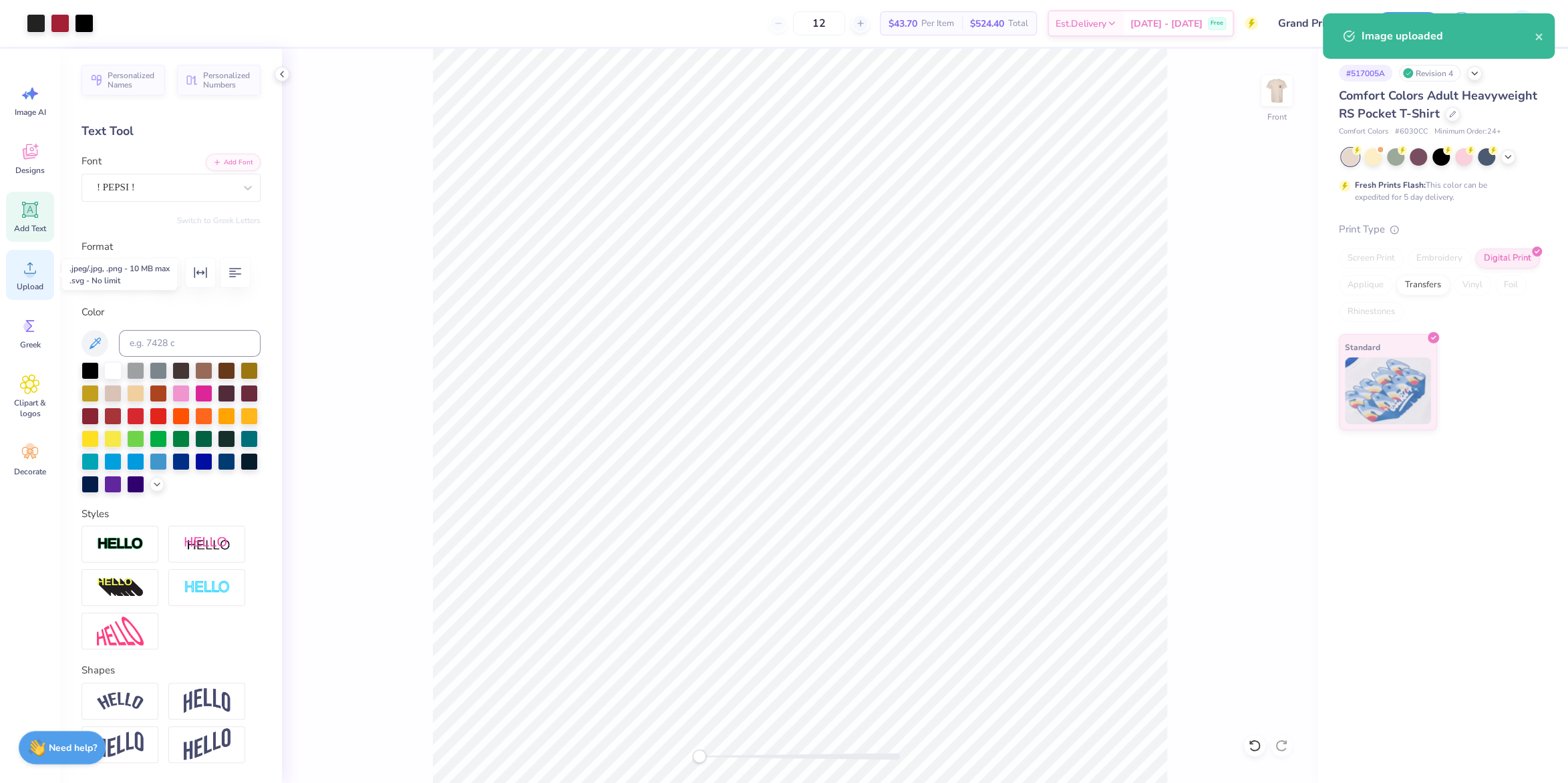
click at [19, 277] on div "Upload" at bounding box center [30, 275] width 48 height 50
type input "12.59"
type input "2.68"
type input "13.10"
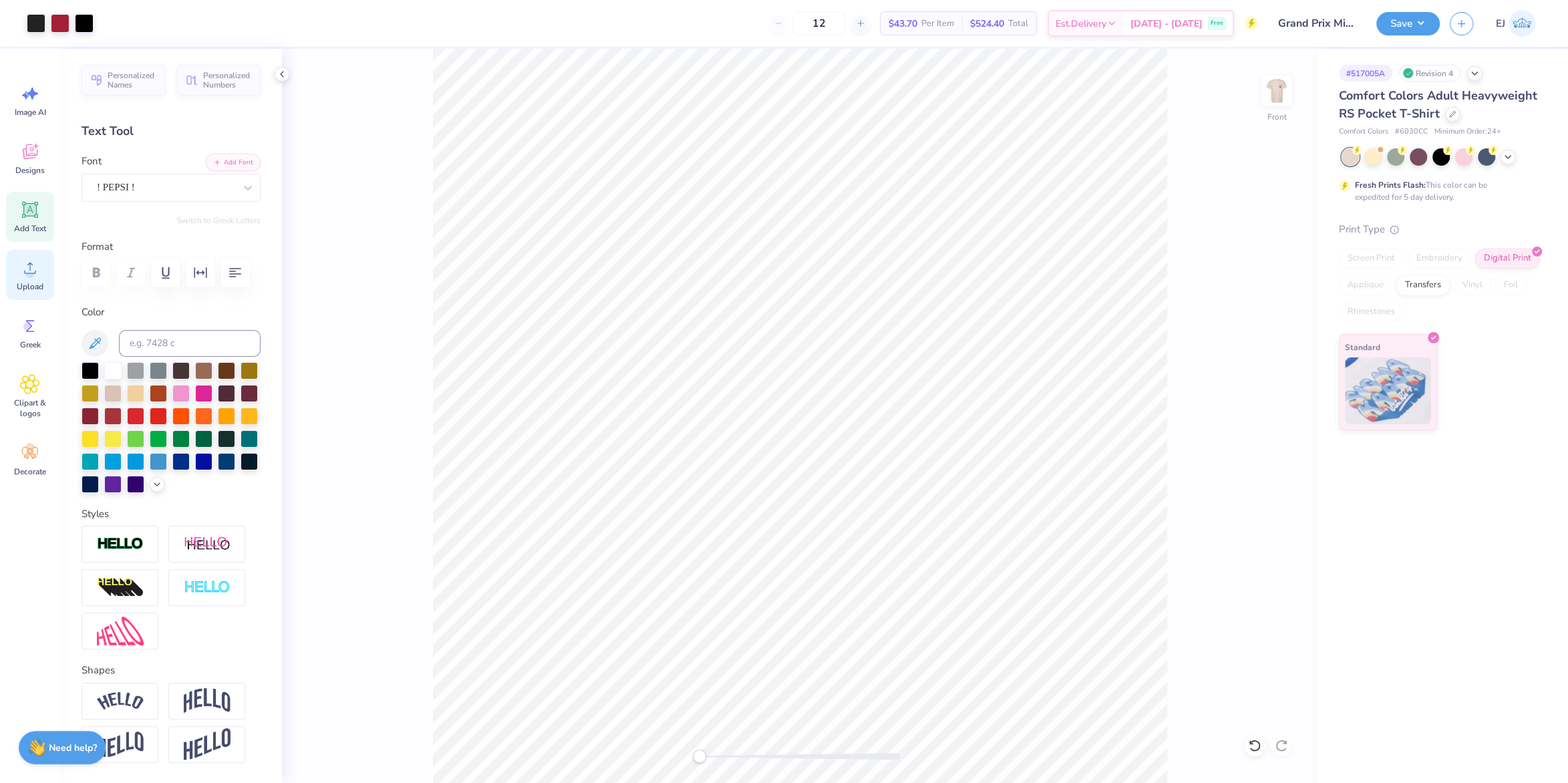
click at [34, 271] on icon at bounding box center [30, 268] width 20 height 20
click at [41, 25] on div at bounding box center [36, 22] width 19 height 19
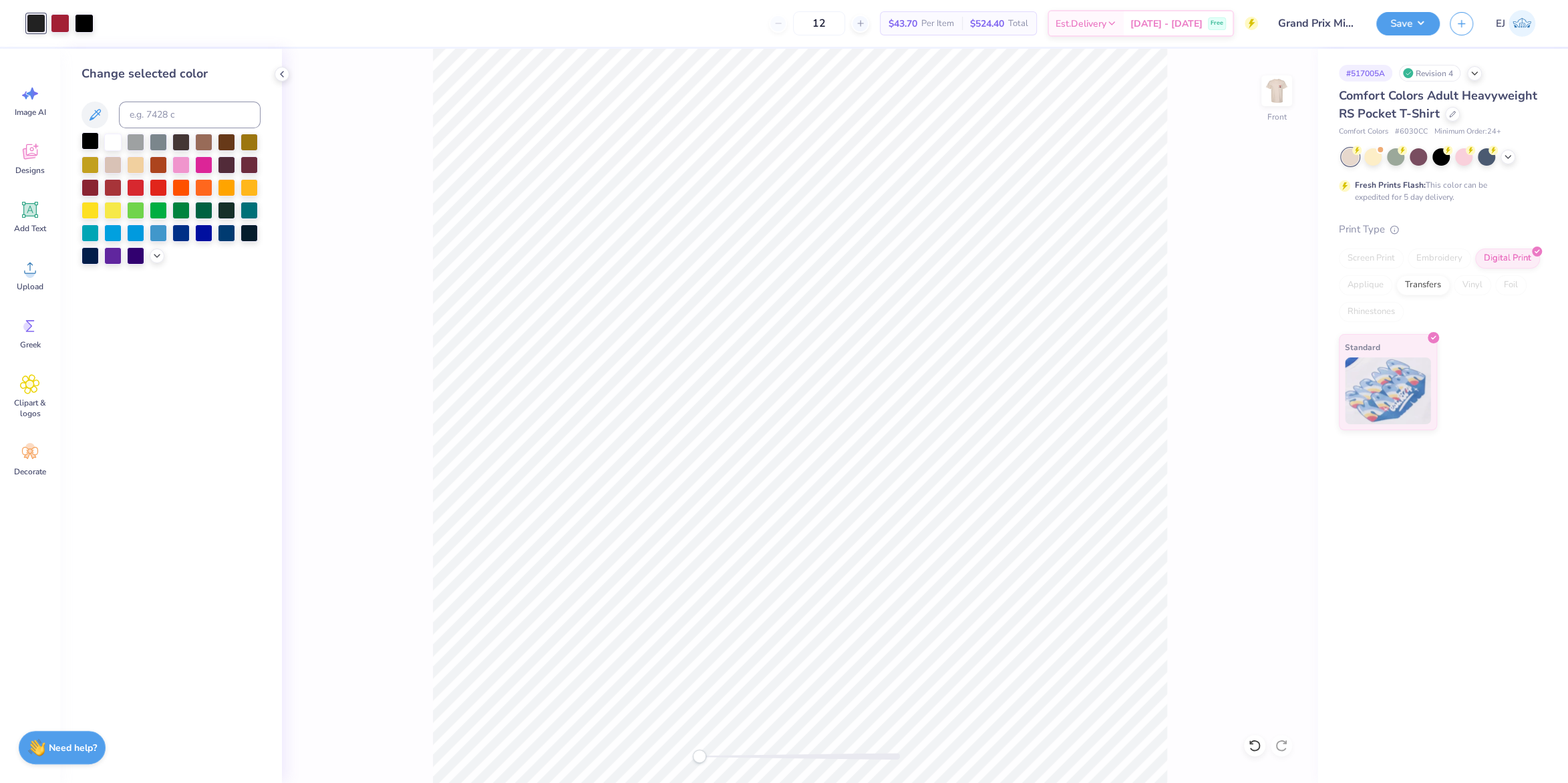
click at [95, 142] on div at bounding box center [90, 141] width 17 height 17
click at [30, 274] on icon at bounding box center [30, 268] width 12 height 11
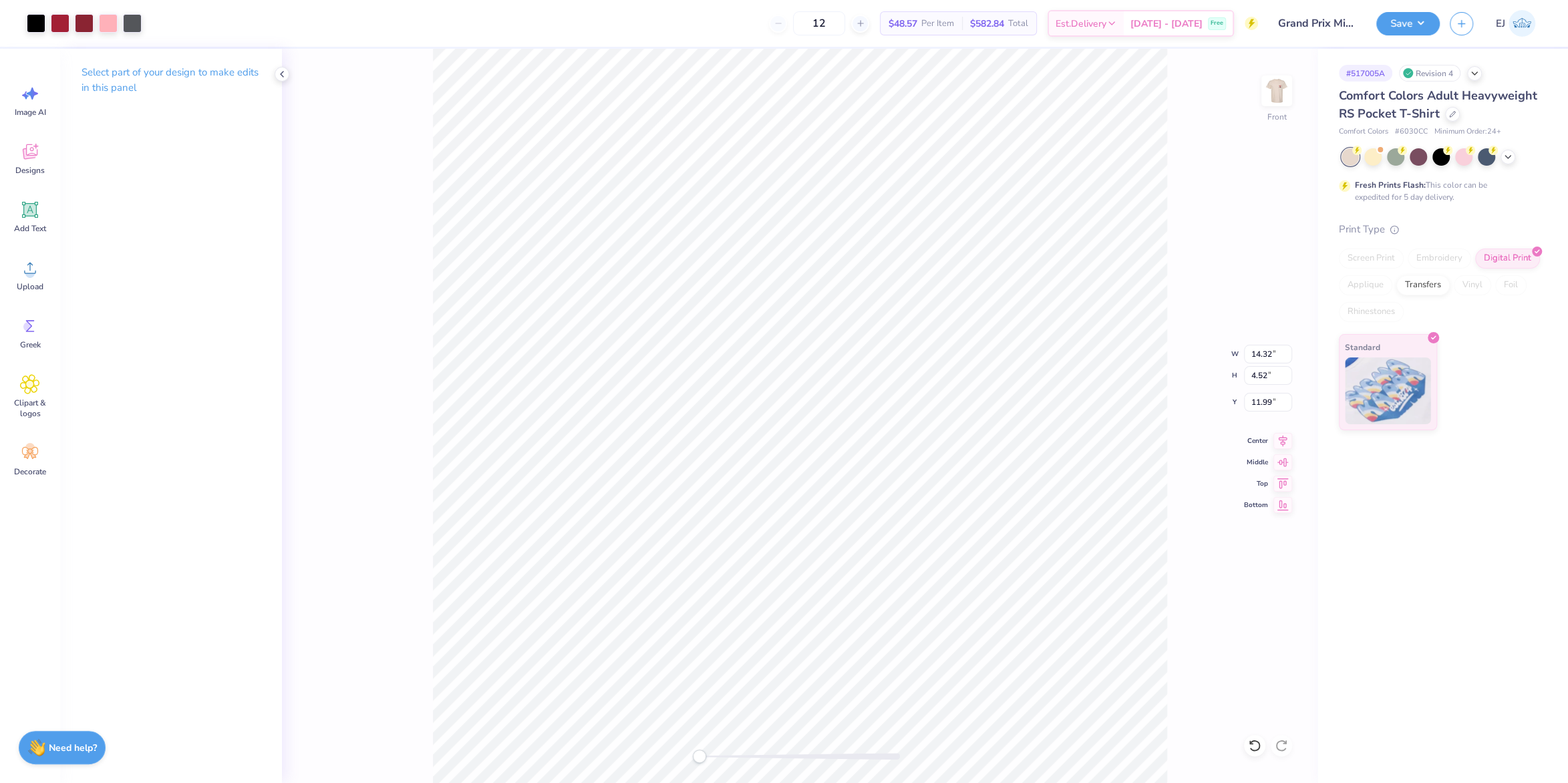
type input "10.05"
type input "3.17"
click at [731, 751] on div at bounding box center [800, 756] width 200 height 13
type input "10.58"
type input "3.34"
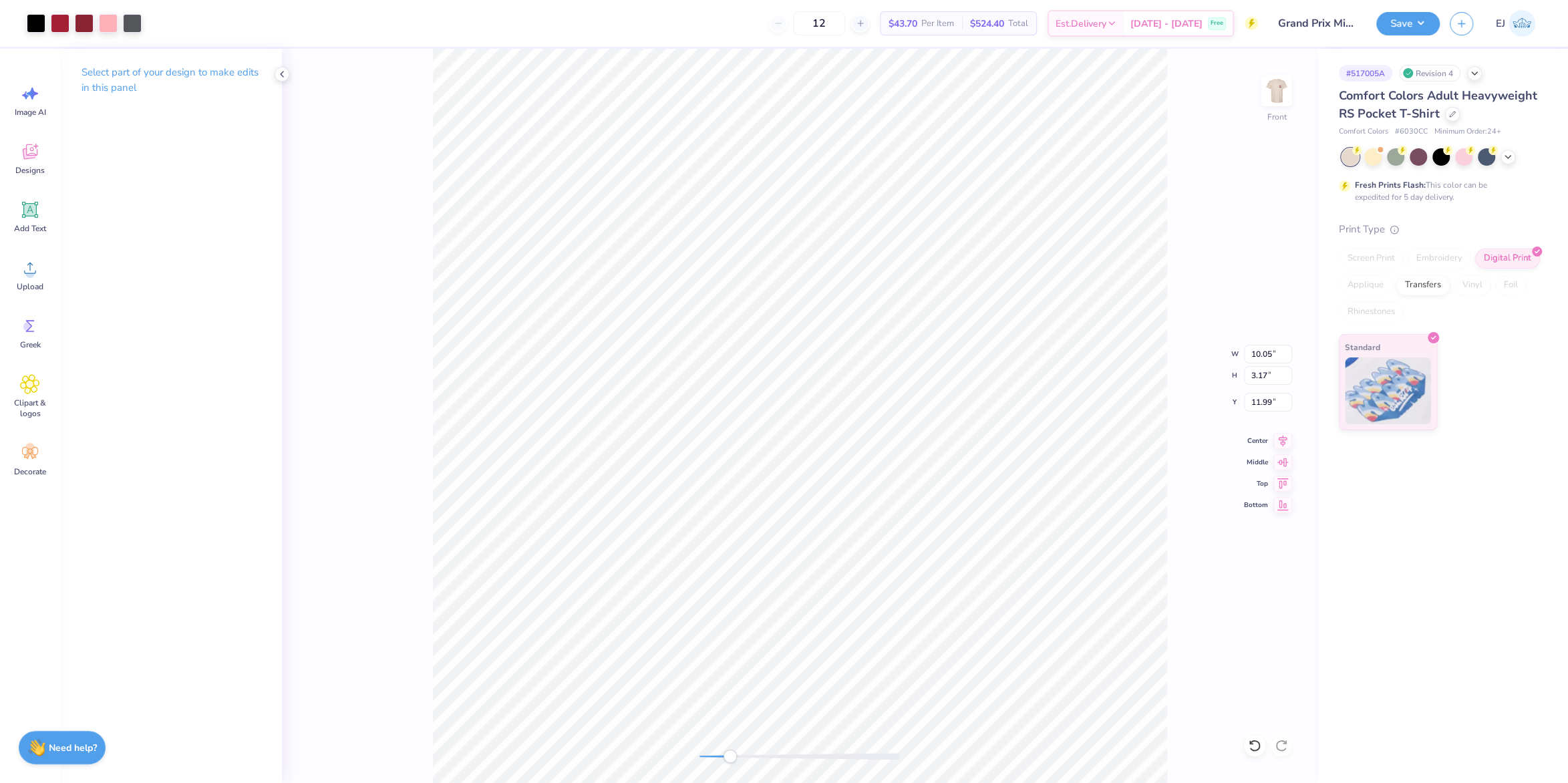
type input "8.06"
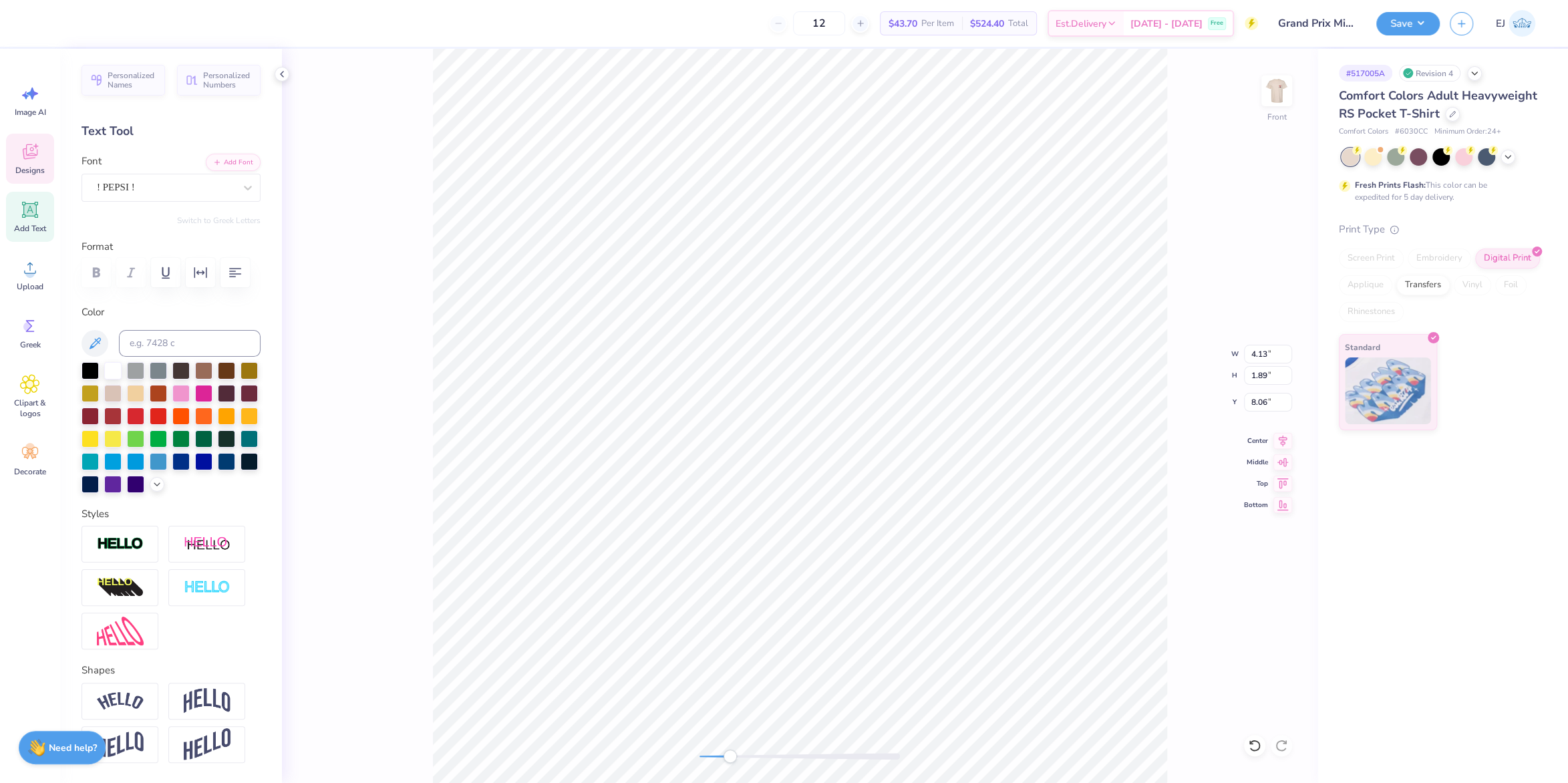
type input "10.23"
type input "2.05"
click at [638, 755] on div "Front" at bounding box center [800, 416] width 1036 height 735
click at [1448, 286] on div "Transfers" at bounding box center [1423, 284] width 54 height 20
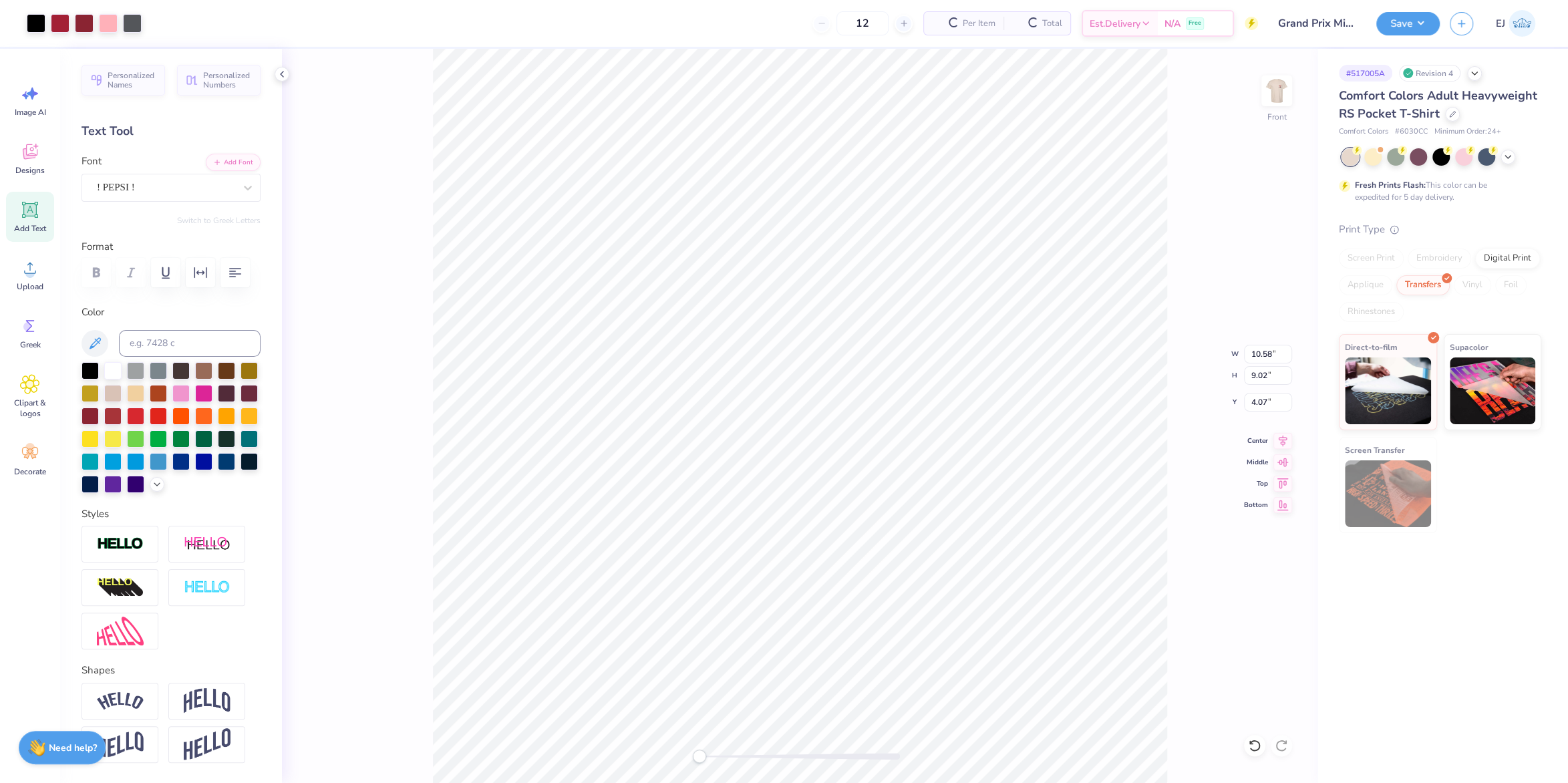
click at [1372, 259] on div "Screen Print" at bounding box center [1371, 259] width 65 height 20
click at [1383, 260] on div "Screen Print" at bounding box center [1371, 259] width 65 height 20
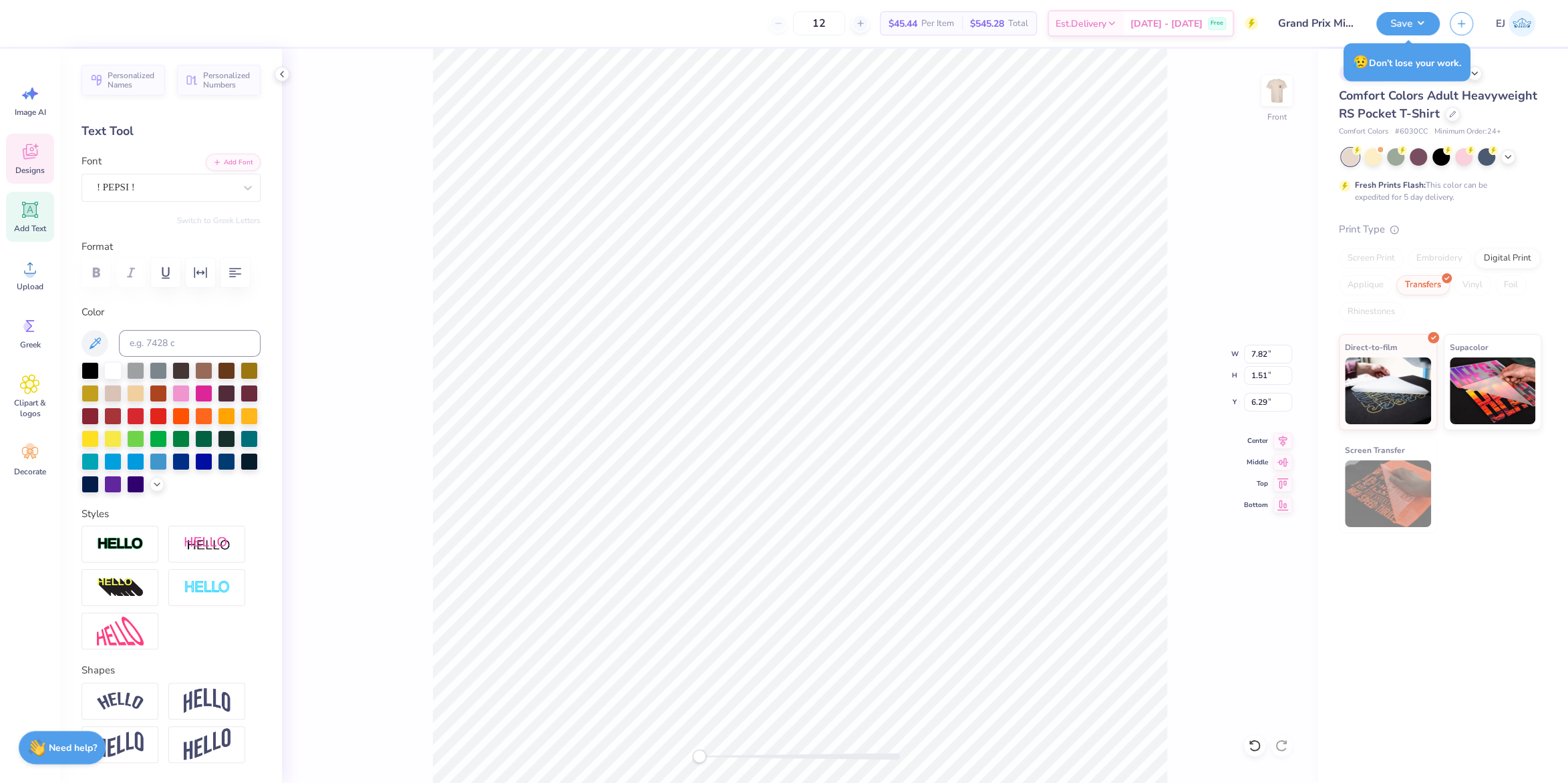
type input "5.59"
type input "0.66"
type input "12.42"
type input "10.58"
type input "9.02"
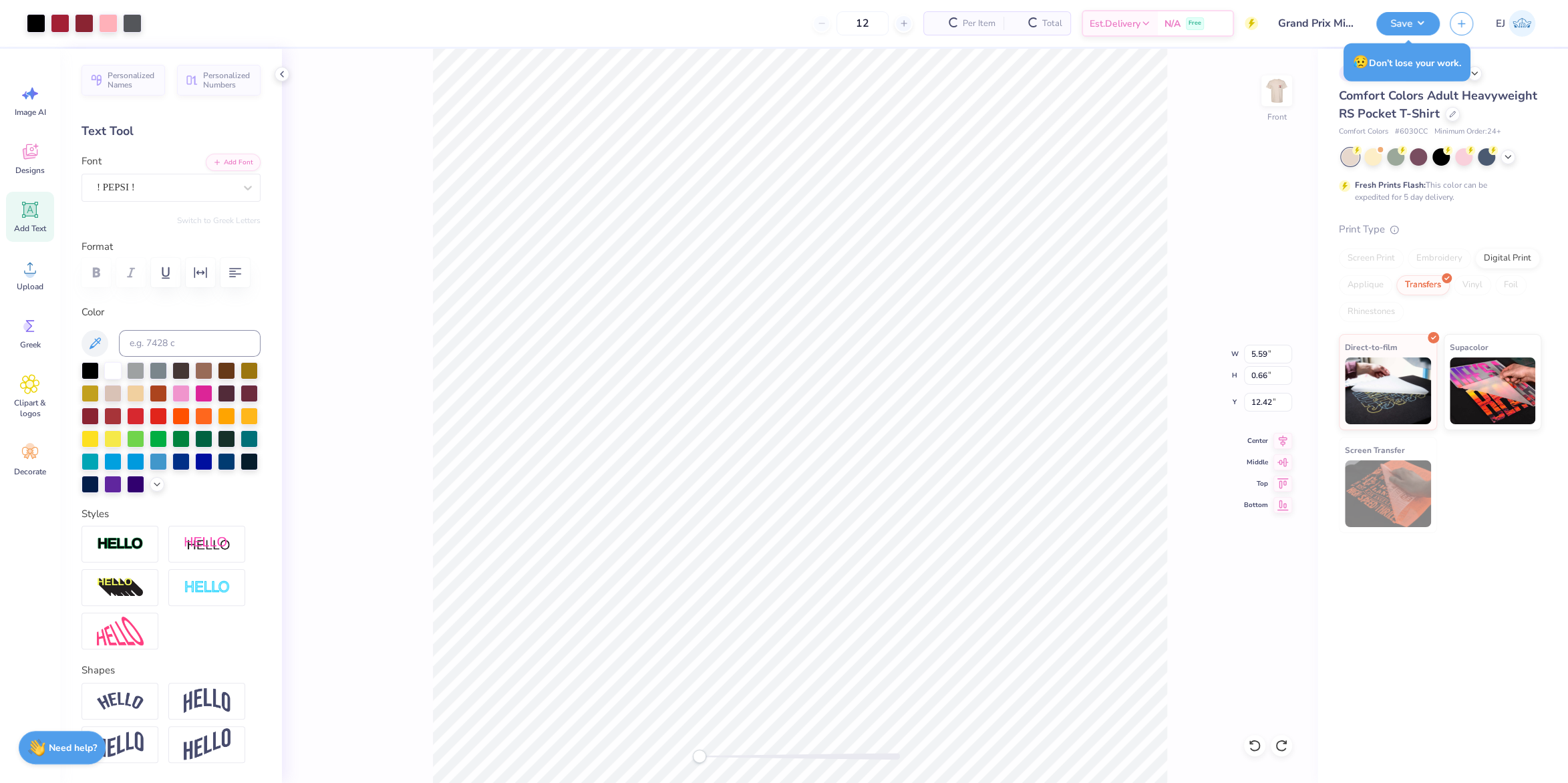
type input "4.07"
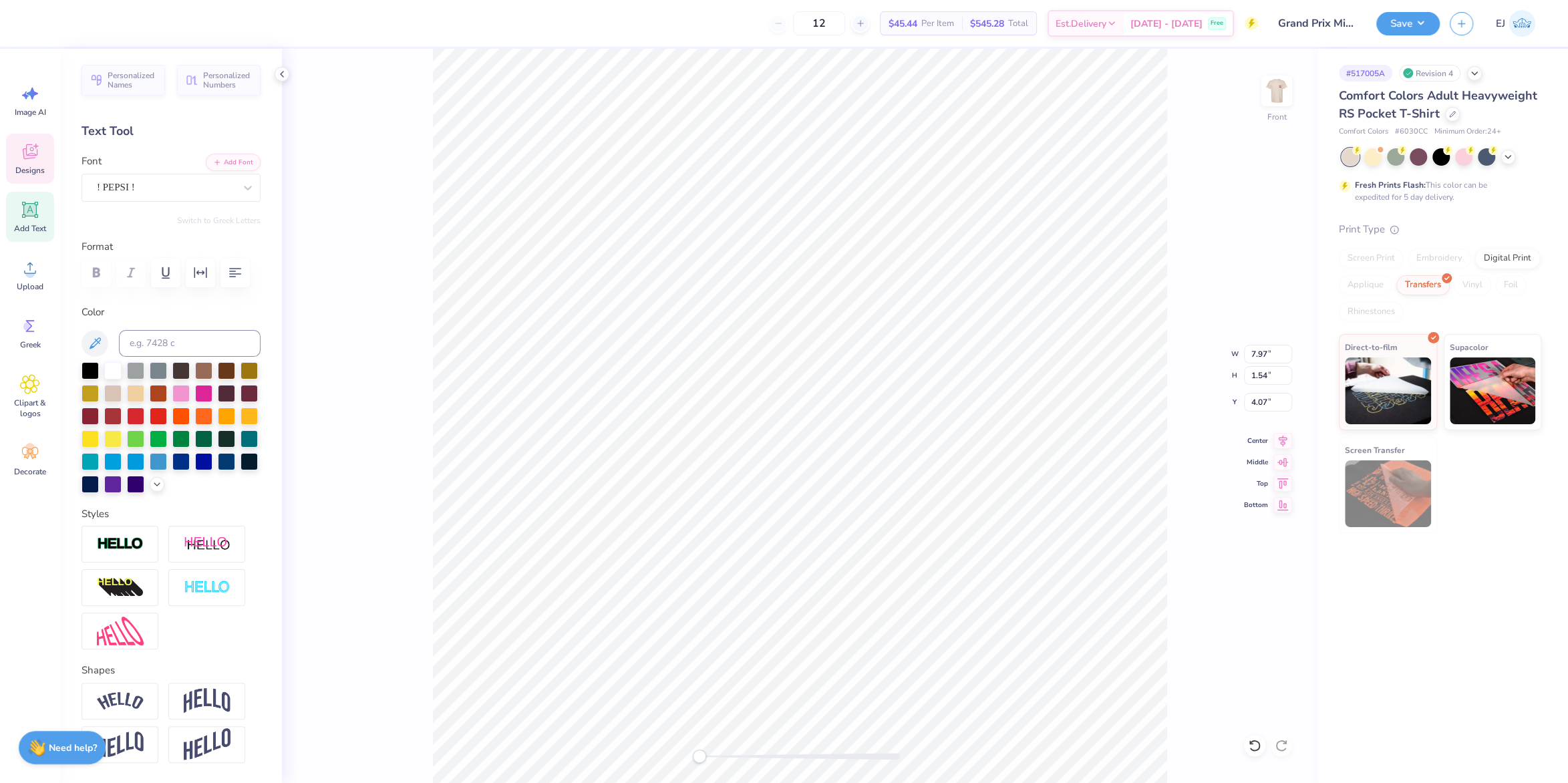
scroll to position [0, 1]
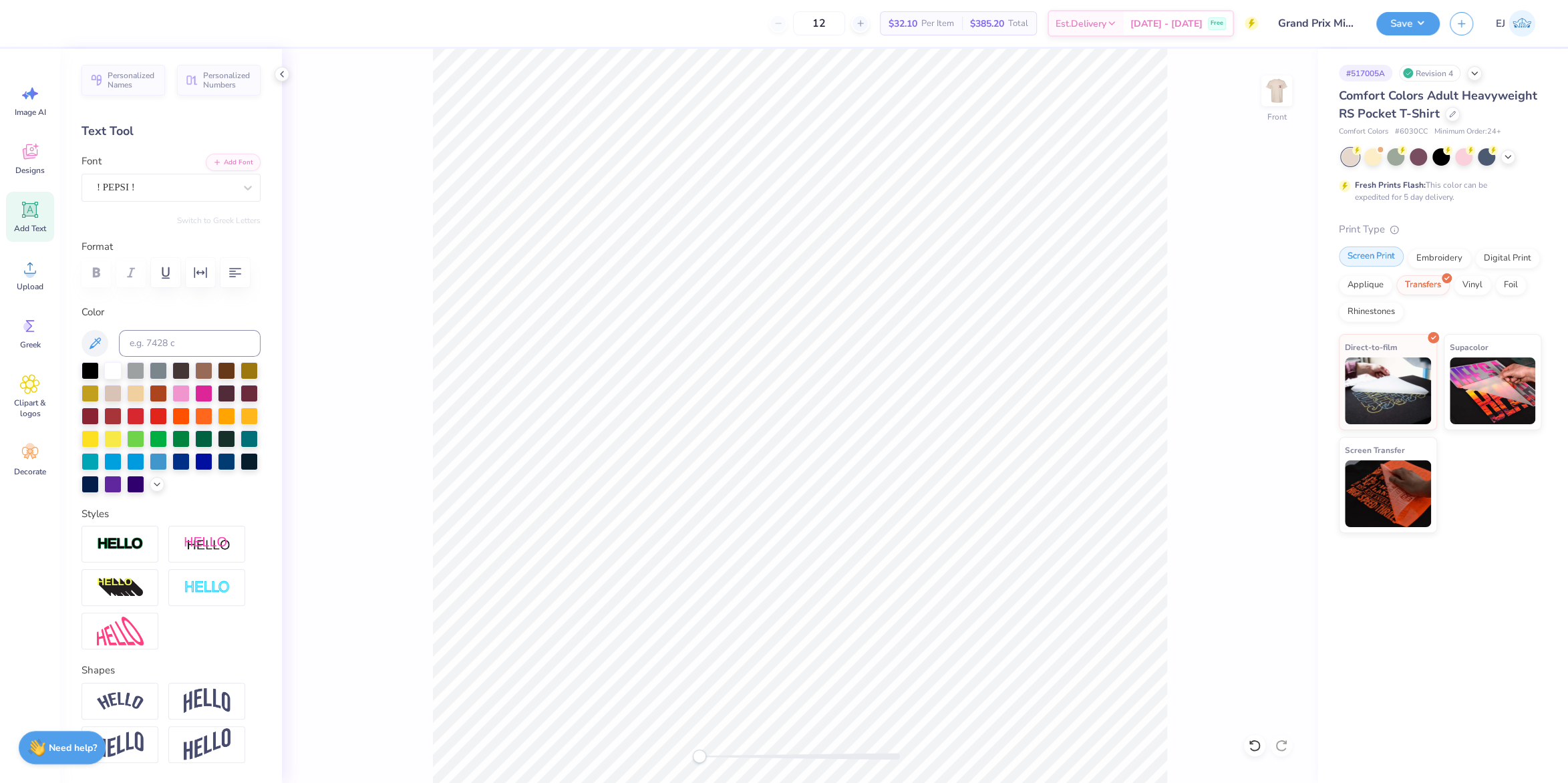
click at [1356, 266] on div "Screen Print" at bounding box center [1371, 257] width 65 height 20
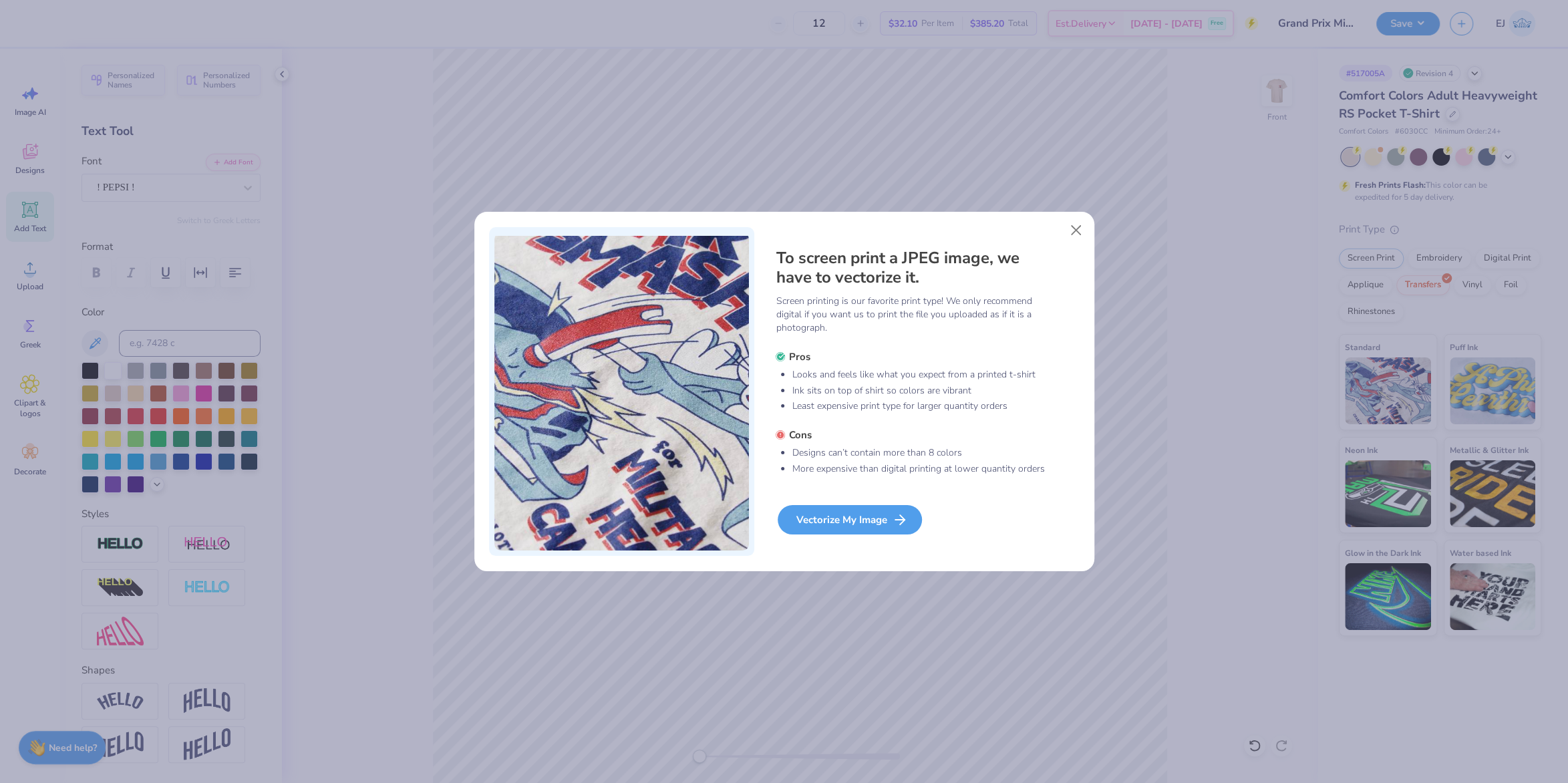
click at [898, 513] on icon at bounding box center [900, 520] width 16 height 16
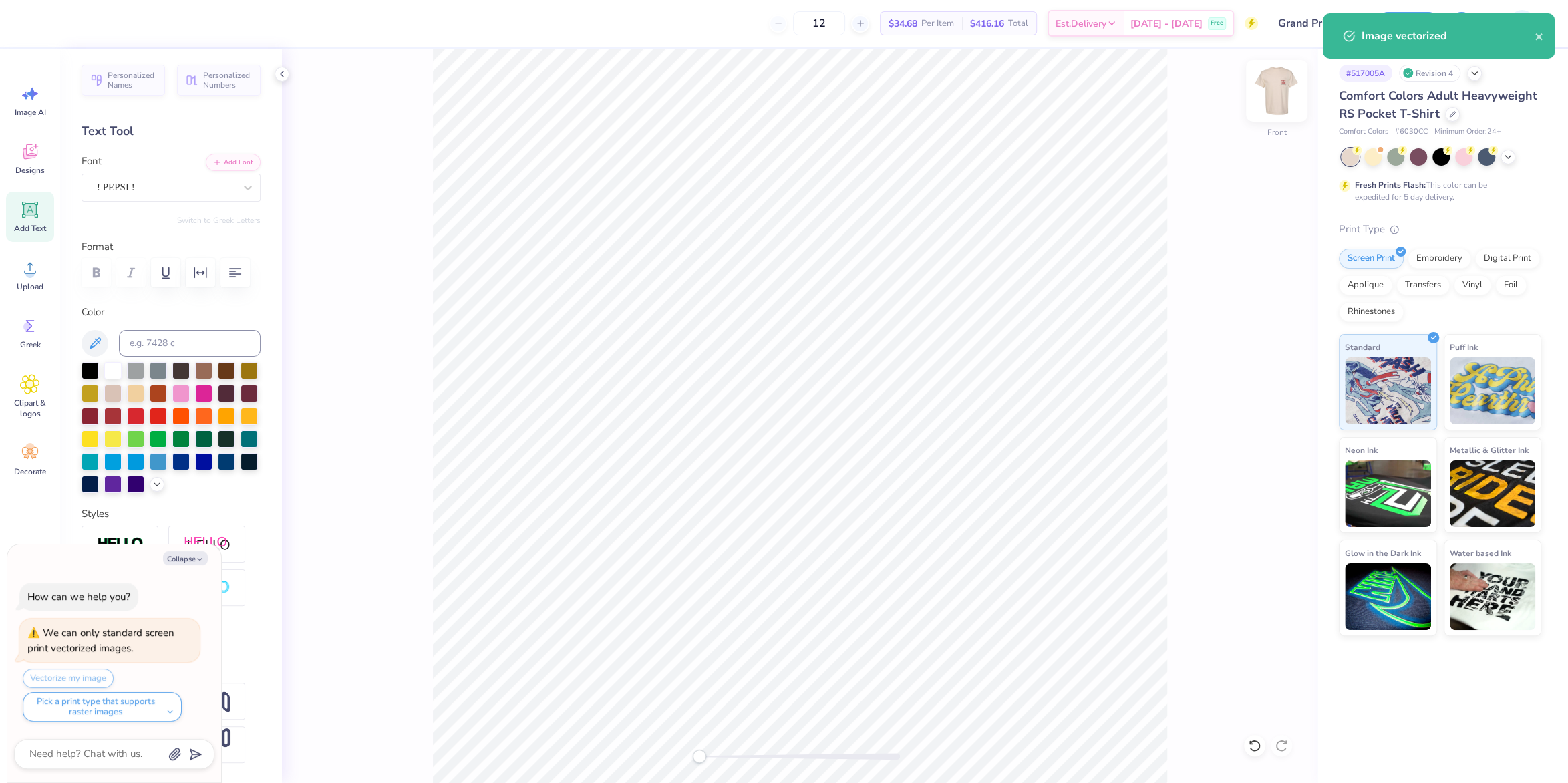
click at [1276, 92] on img at bounding box center [1277, 91] width 54 height 54
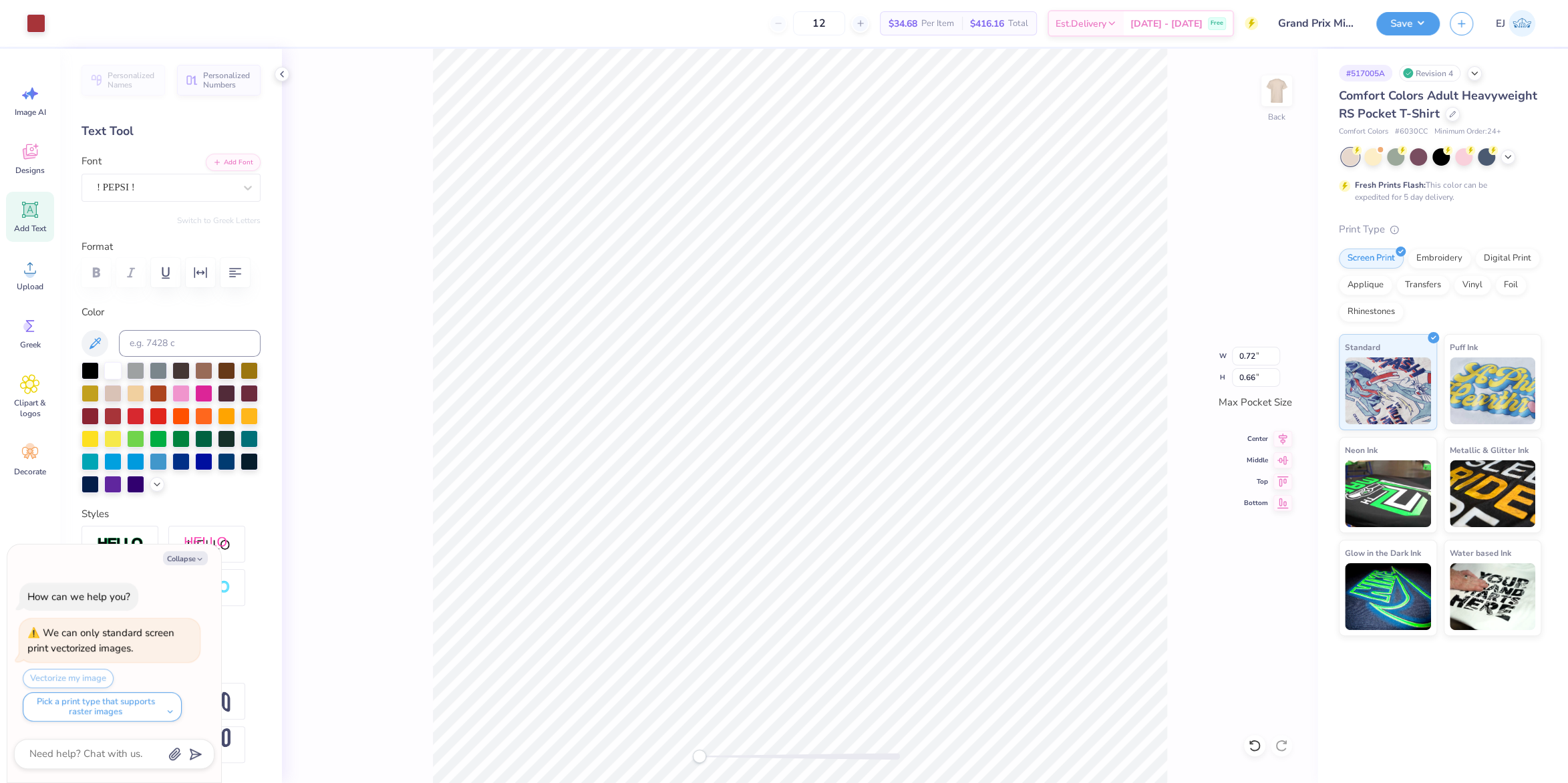
type textarea "x"
type input "0.82"
type input "0.67"
click at [1284, 90] on img at bounding box center [1277, 91] width 54 height 54
click at [34, 281] on div "Upload" at bounding box center [30, 275] width 48 height 50
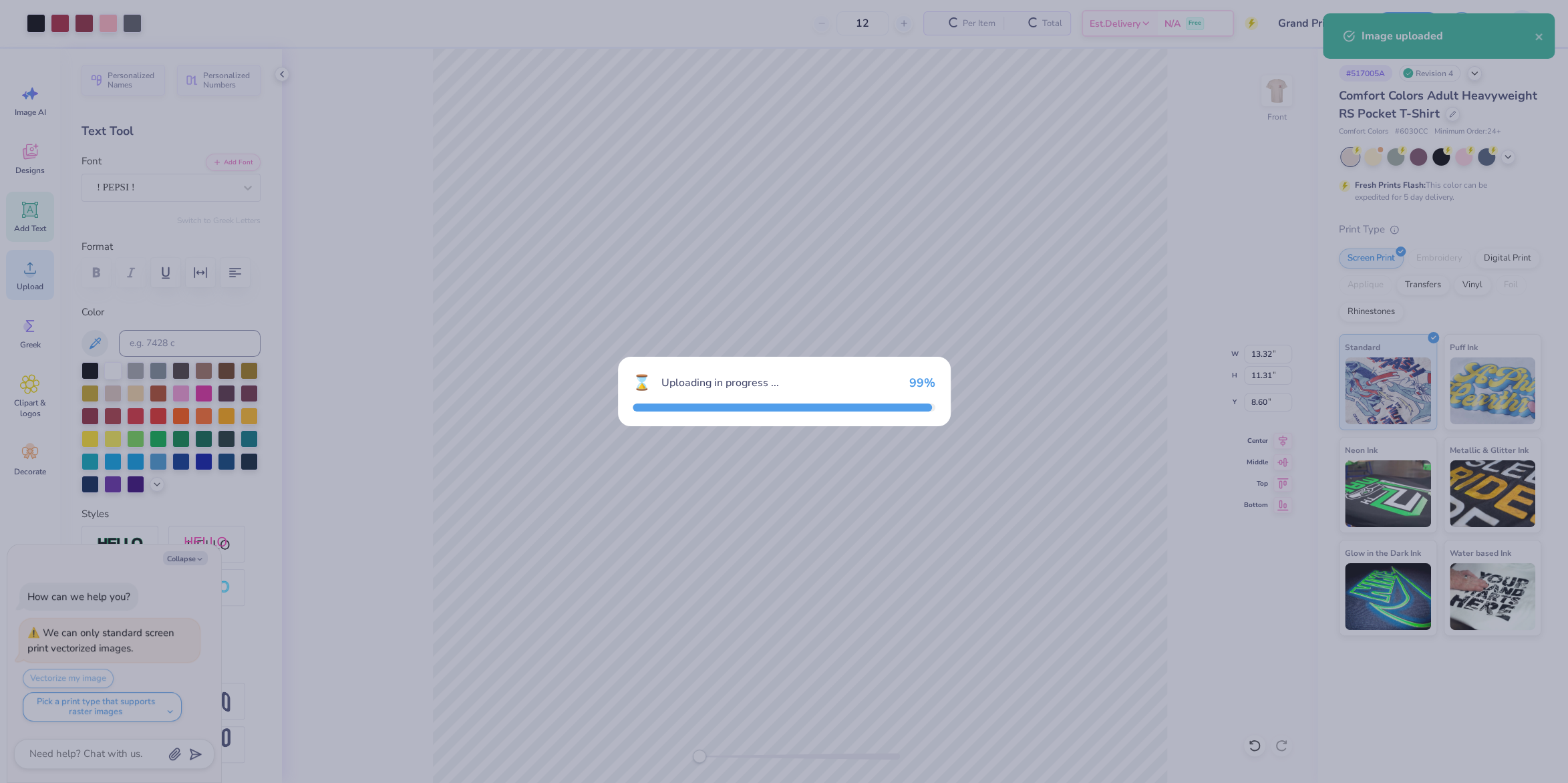
type textarea "x"
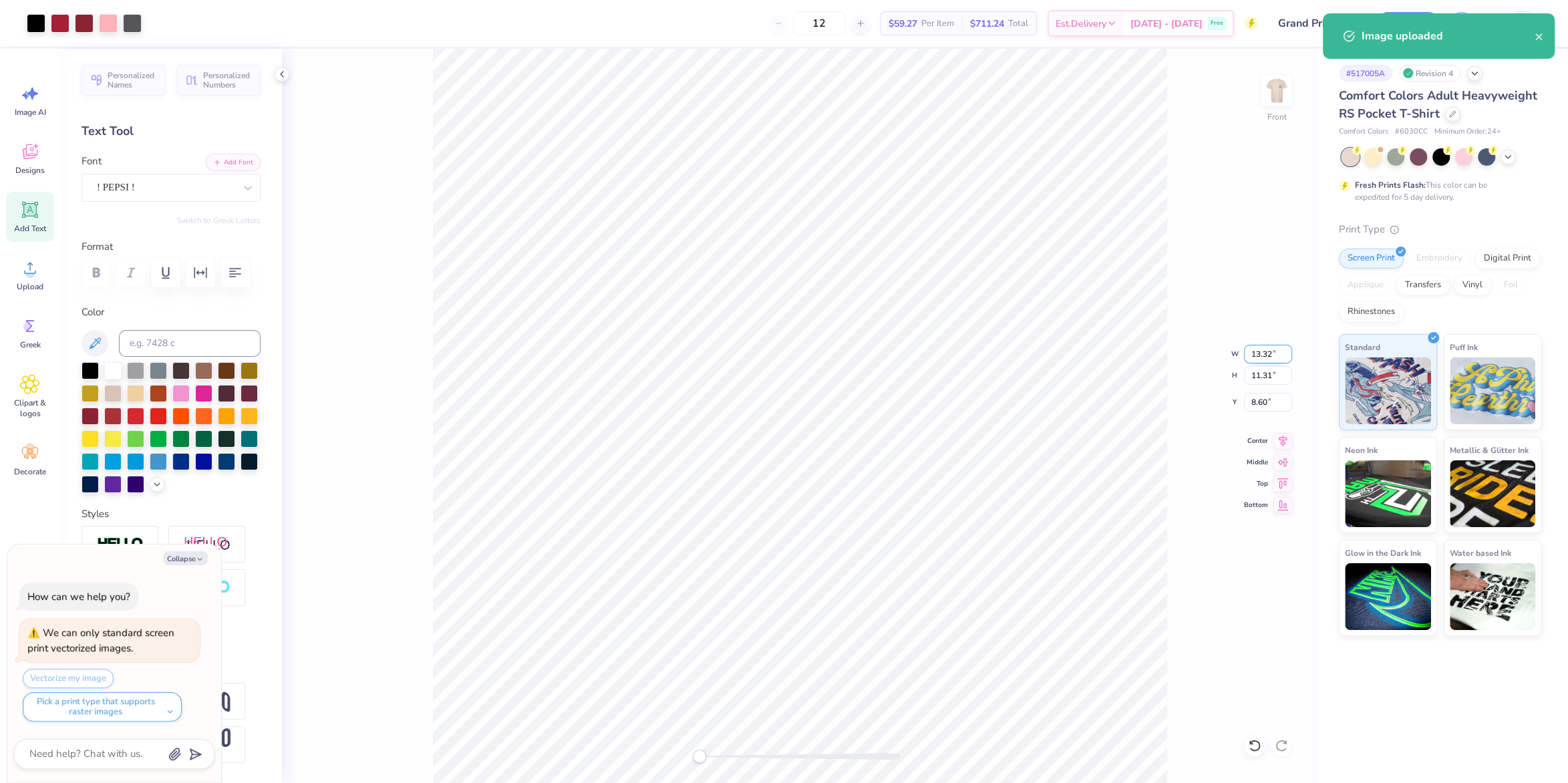
click at [1268, 358] on input "13.32" at bounding box center [1268, 354] width 48 height 19
type input "12"
type input "12.5"
type textarea "x"
type input "8.95"
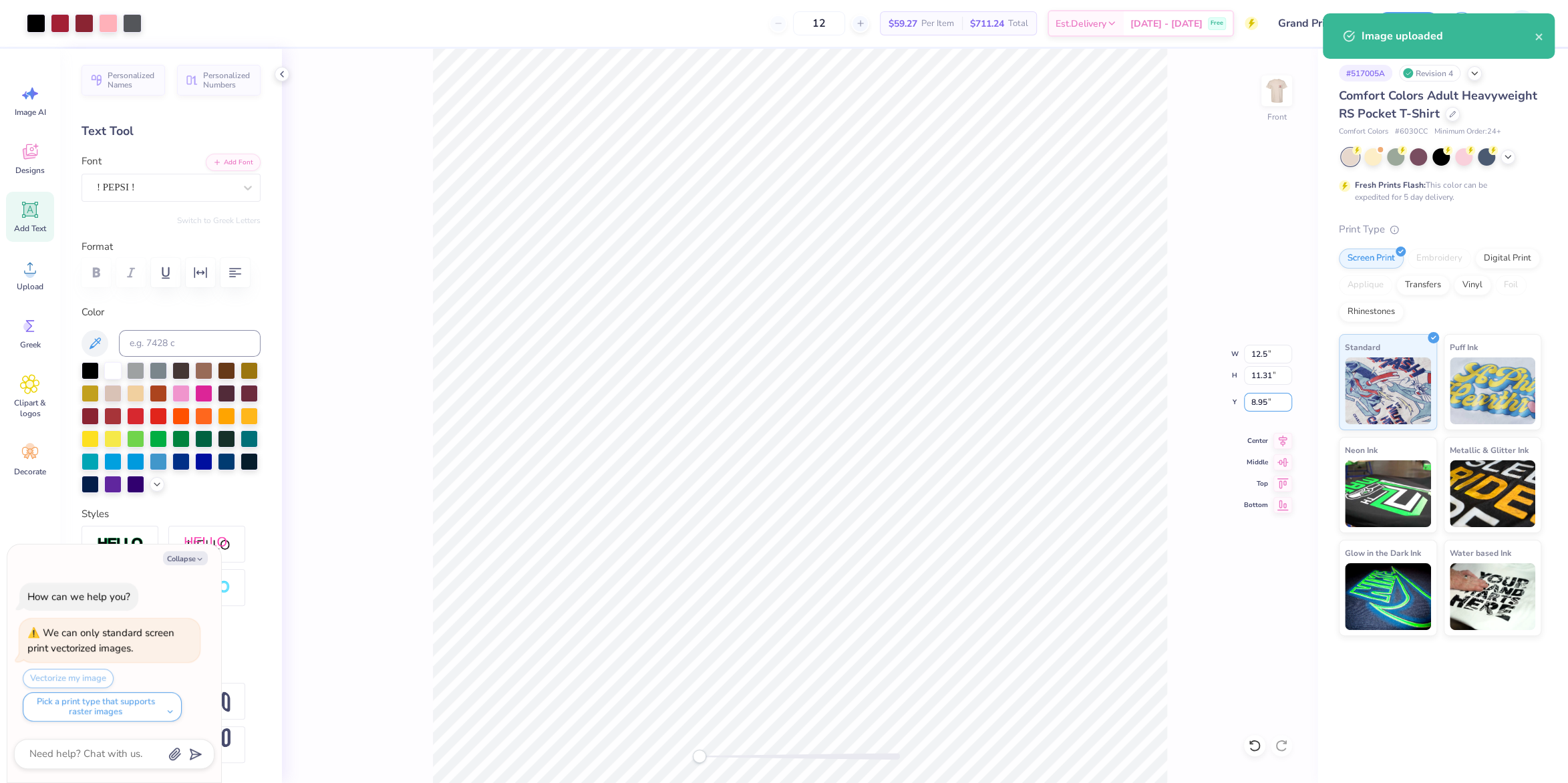
type textarea "x"
type input "12.50"
type input "10.61"
type input "3"
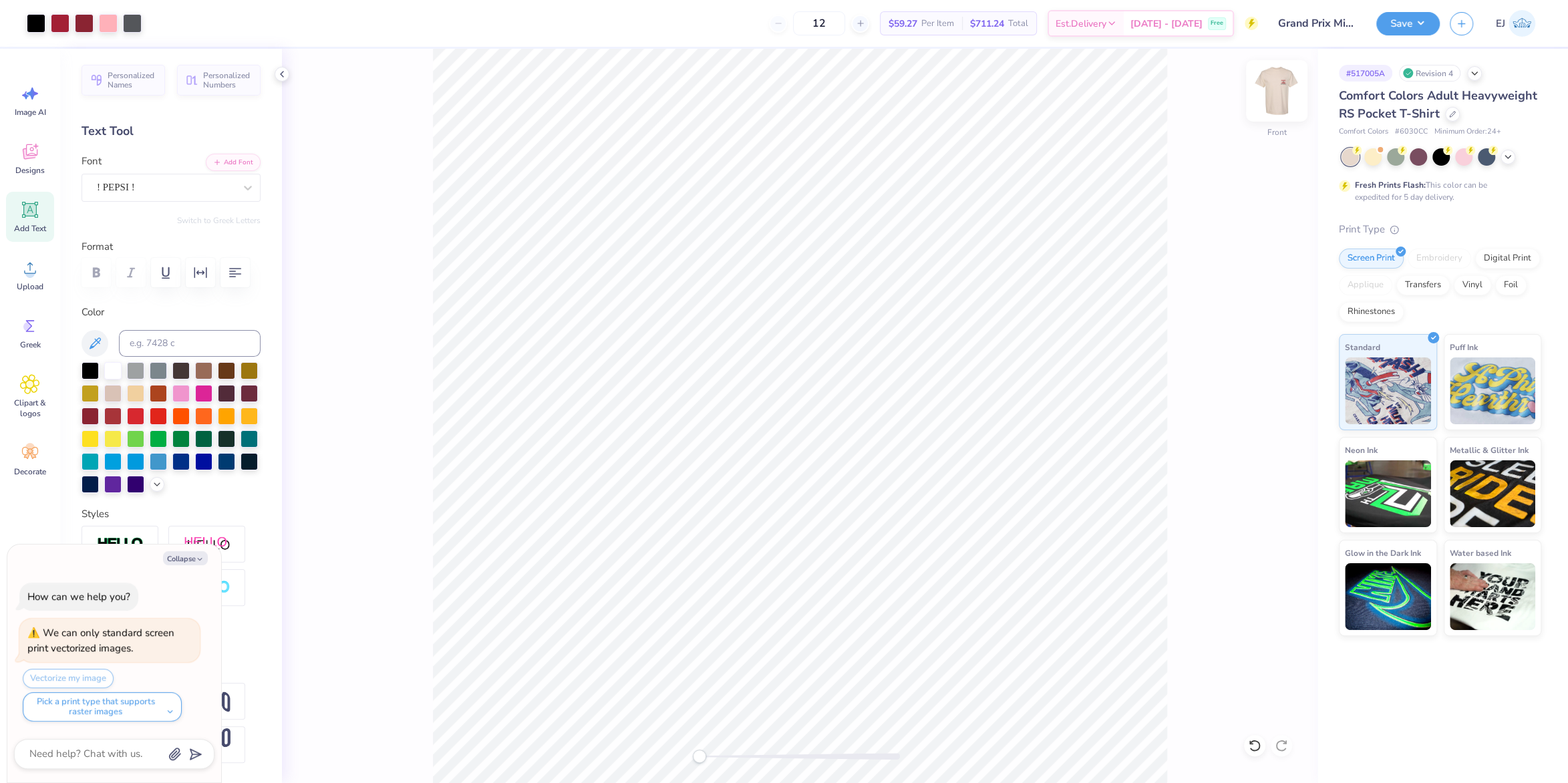
click at [1272, 88] on img at bounding box center [1277, 91] width 54 height 54
click at [41, 19] on div at bounding box center [36, 22] width 19 height 19
type textarea "x"
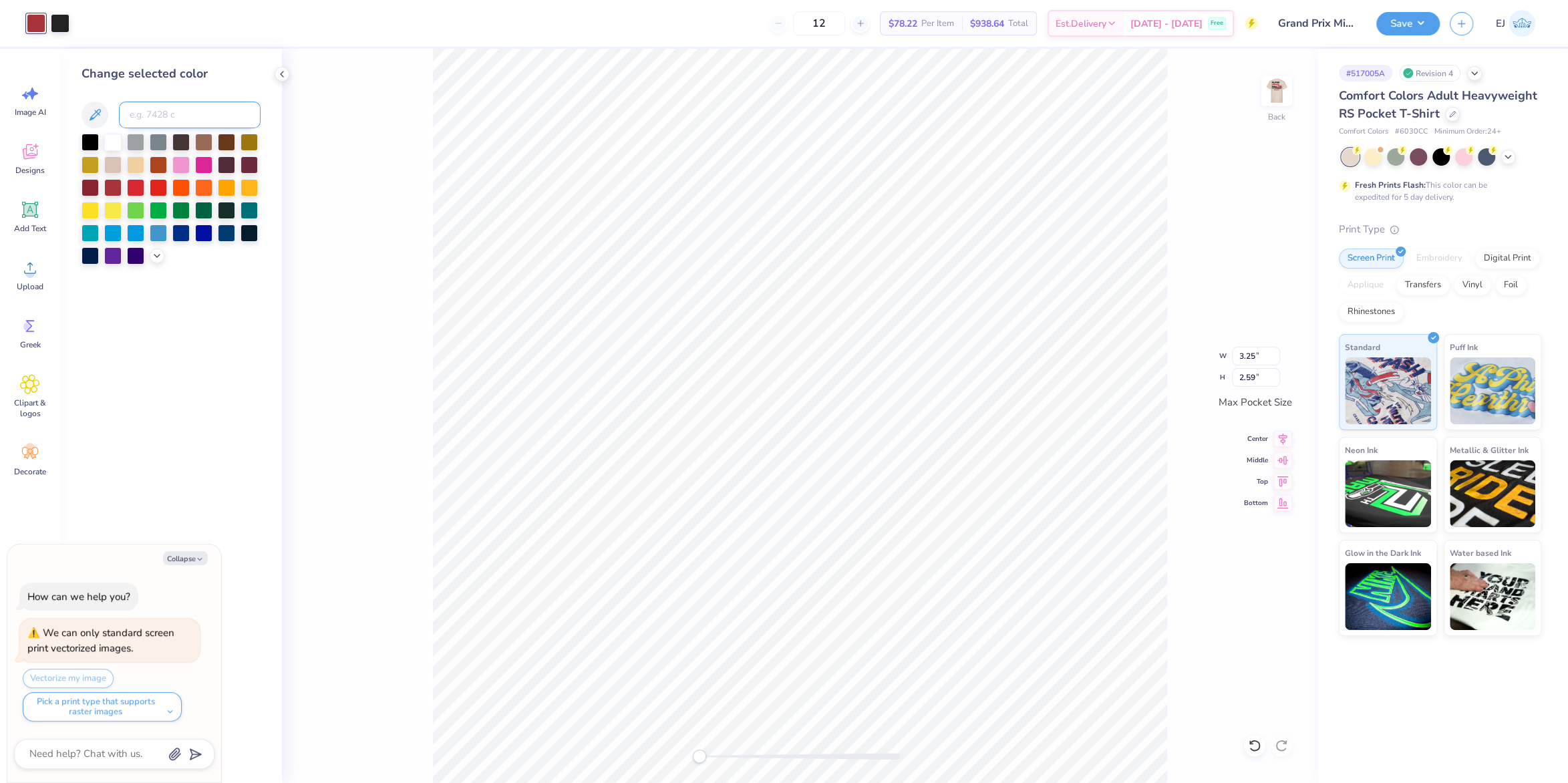
click at [156, 107] on input at bounding box center [190, 115] width 142 height 27
type input "201"
type textarea "x"
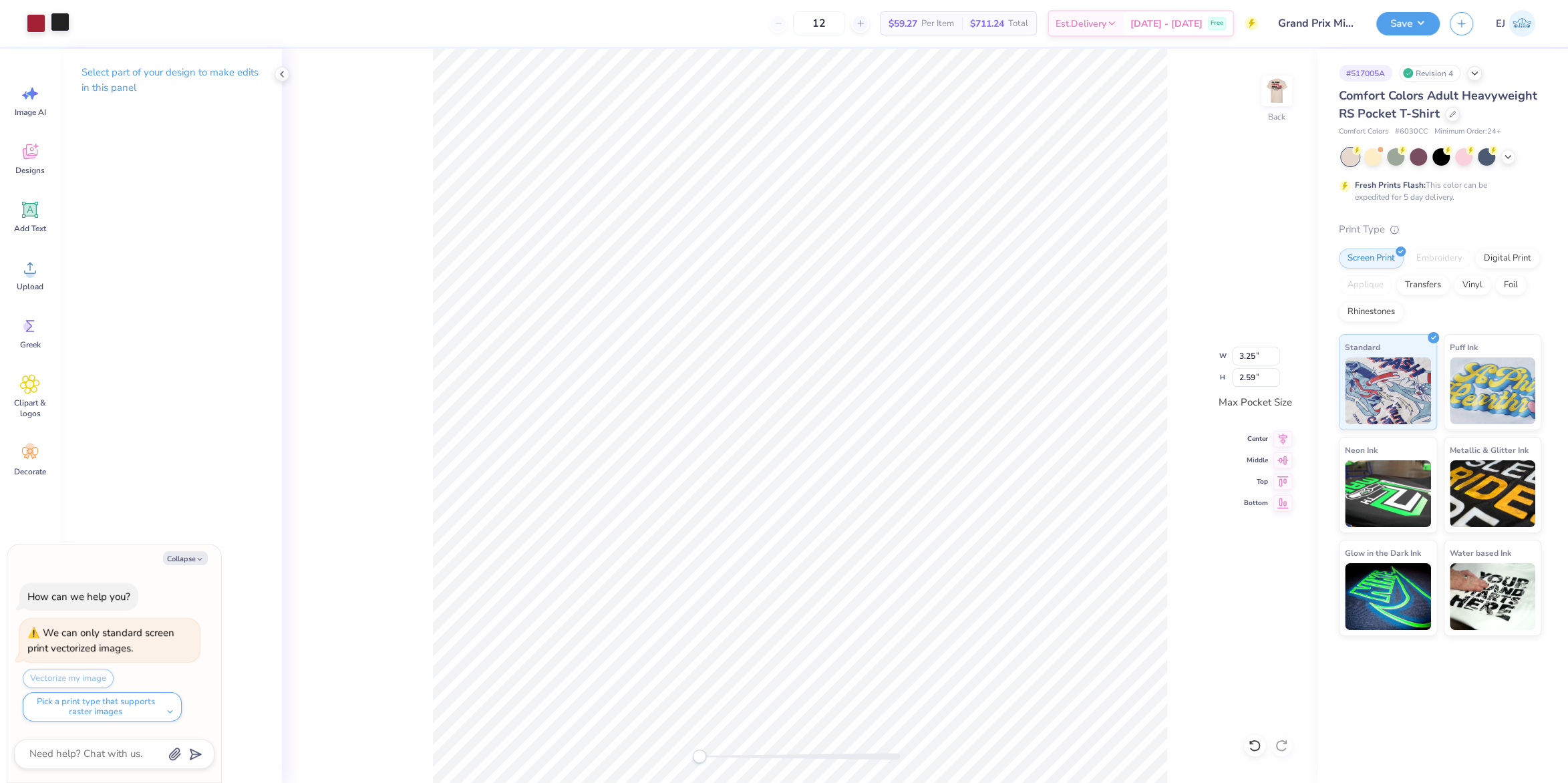
click at [58, 28] on div at bounding box center [60, 22] width 19 height 19
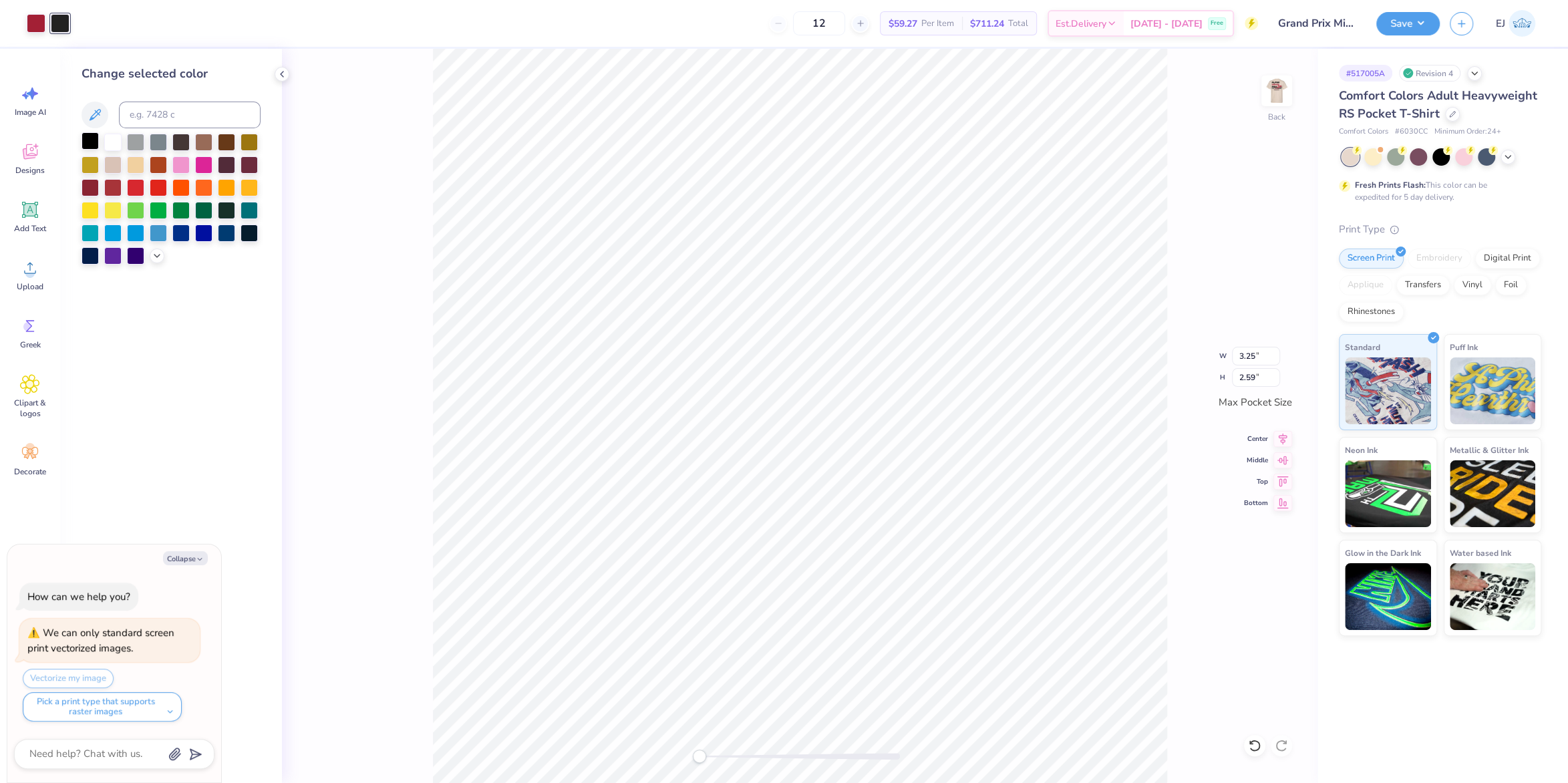
click at [89, 149] on div at bounding box center [90, 141] width 17 height 17
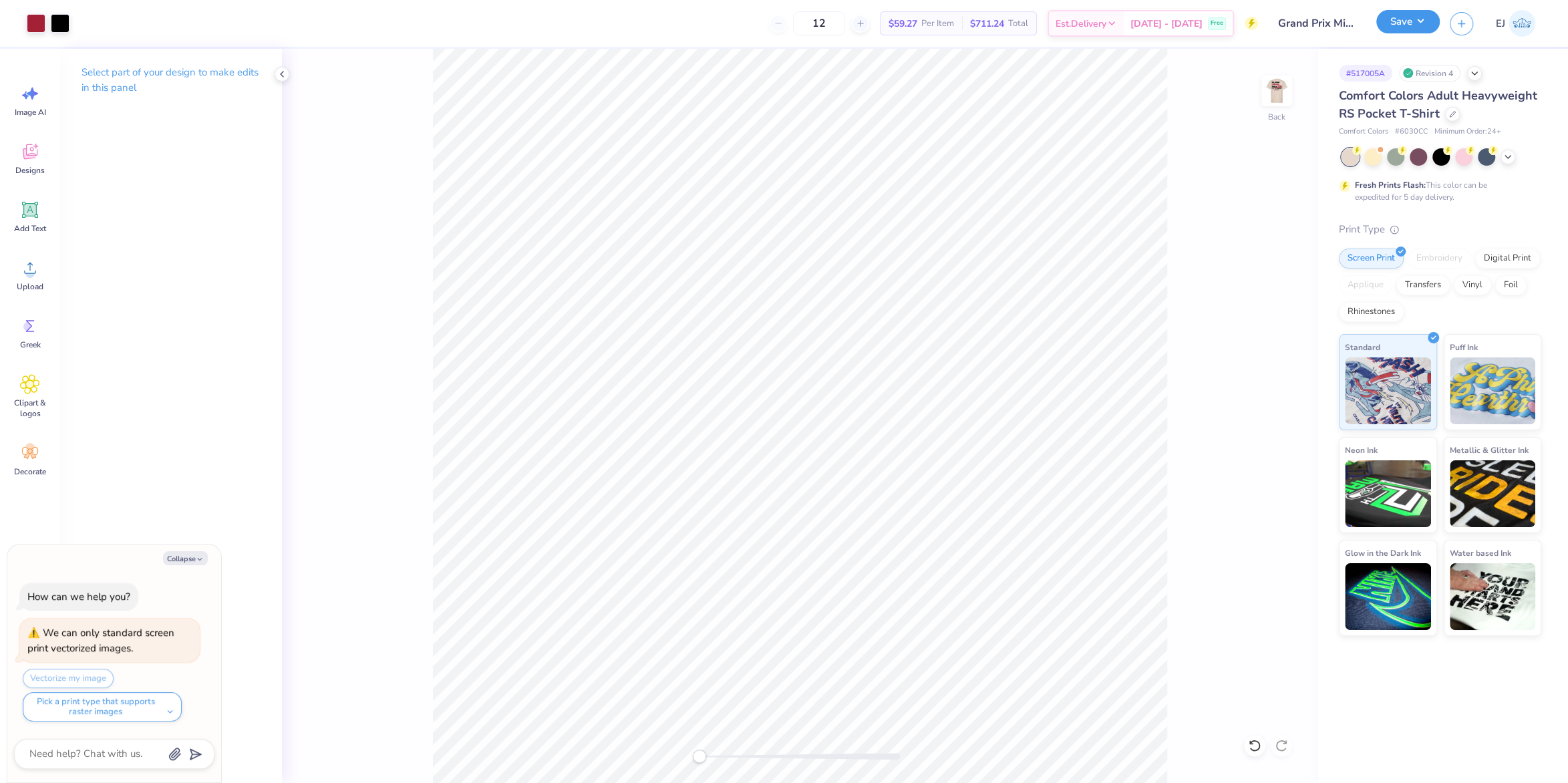
click at [1415, 23] on button "Save" at bounding box center [1408, 22] width 63 height 24
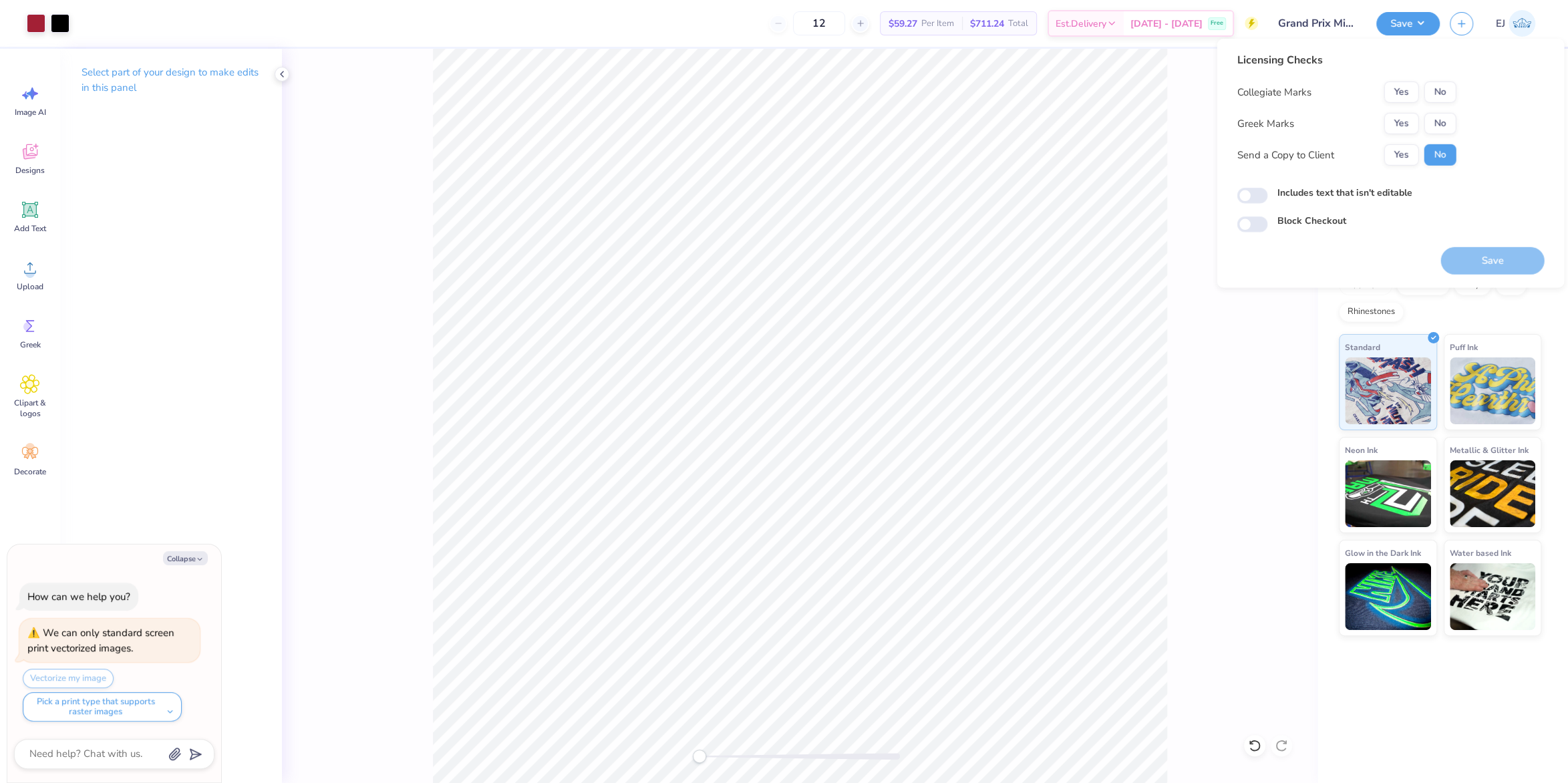
click at [1401, 112] on div "Collegiate Marks Yes No Greek Marks Yes No Send a Copy to Client Yes No" at bounding box center [1346, 123] width 219 height 84
click at [1403, 121] on button "Yes" at bounding box center [1401, 124] width 35 height 22
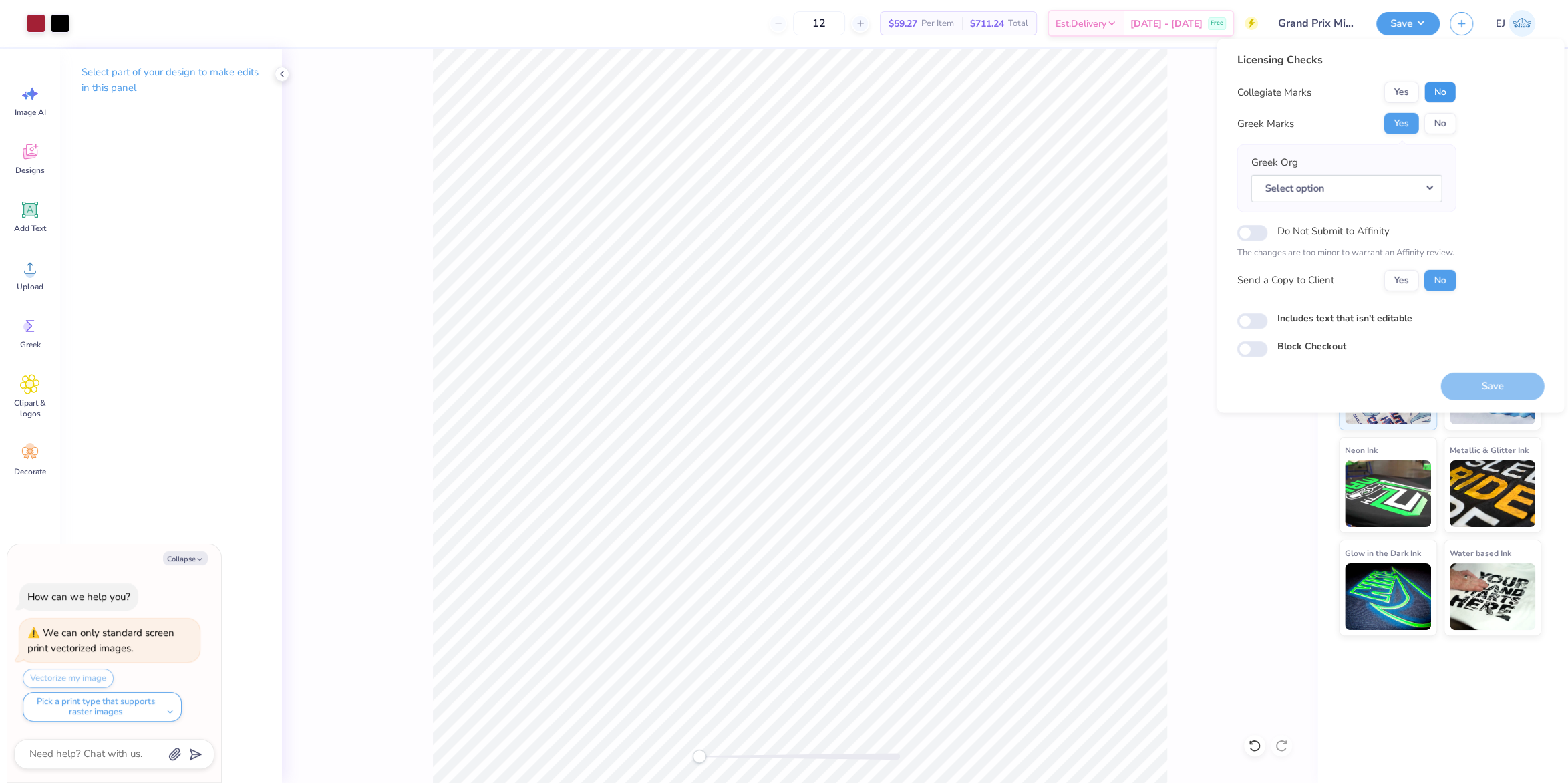
click at [1433, 91] on button "No" at bounding box center [1440, 92] width 32 height 22
click at [1362, 181] on button "Select option" at bounding box center [1346, 188] width 191 height 28
click at [1364, 162] on div "Greek Org Select option Acacia Actuarial Society [PERSON_NAME] Society Adelphik…" at bounding box center [1346, 179] width 191 height 47
click at [1367, 175] on button "Select option" at bounding box center [1346, 188] width 191 height 28
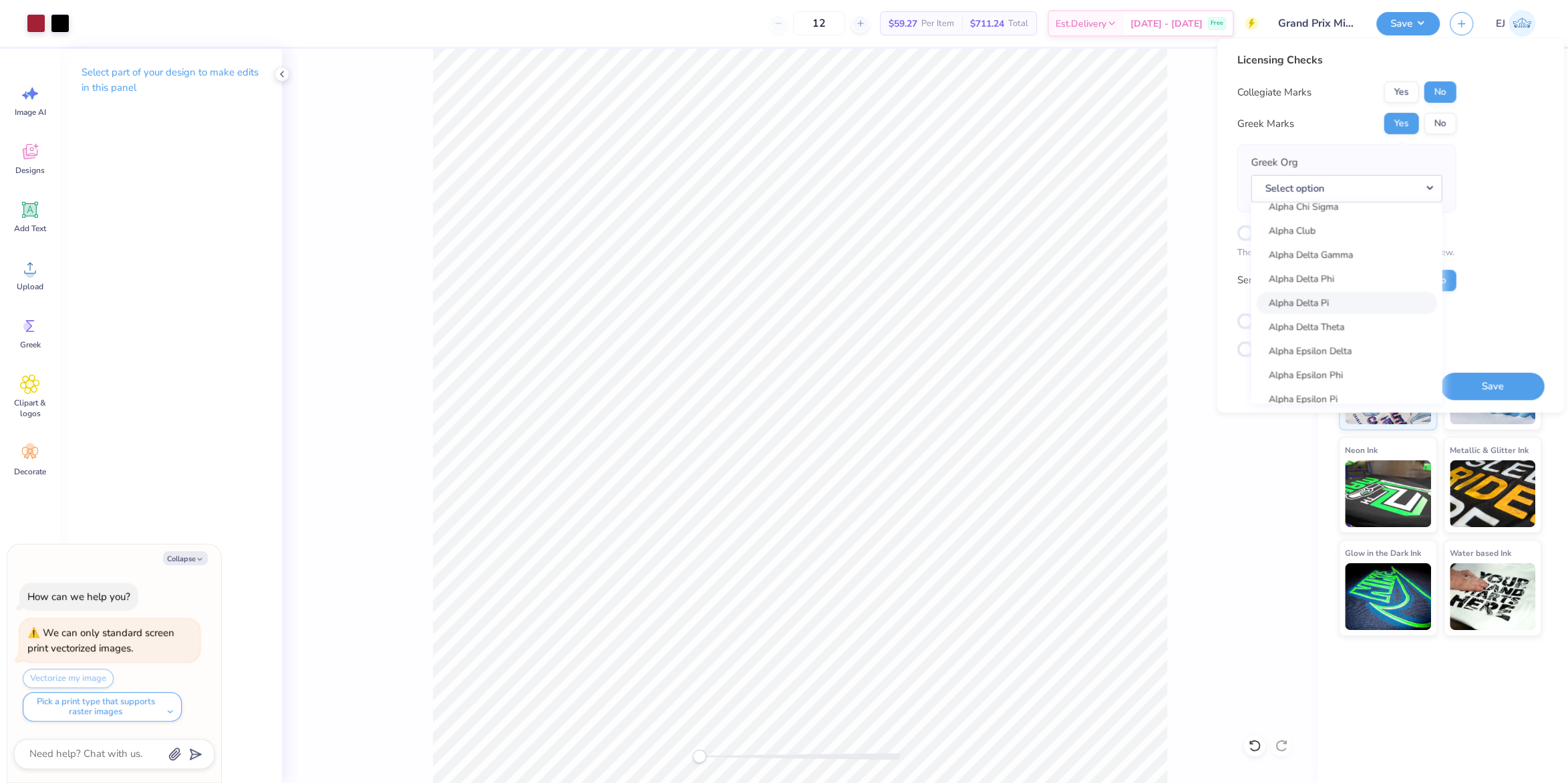
click at [1333, 305] on link "Alpha Delta Pi" at bounding box center [1346, 302] width 180 height 22
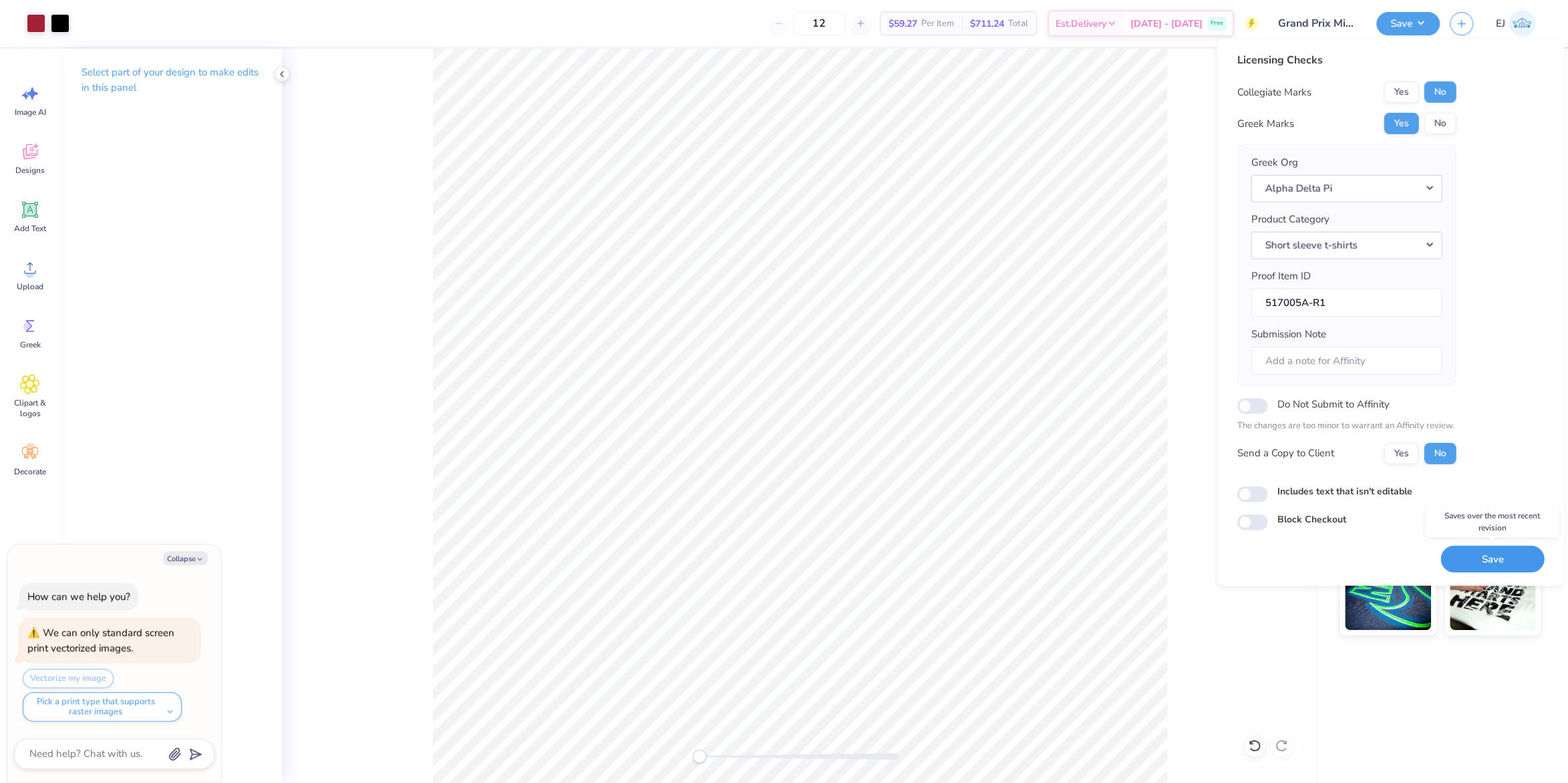
click at [1490, 554] on button "Save" at bounding box center [1492, 559] width 104 height 28
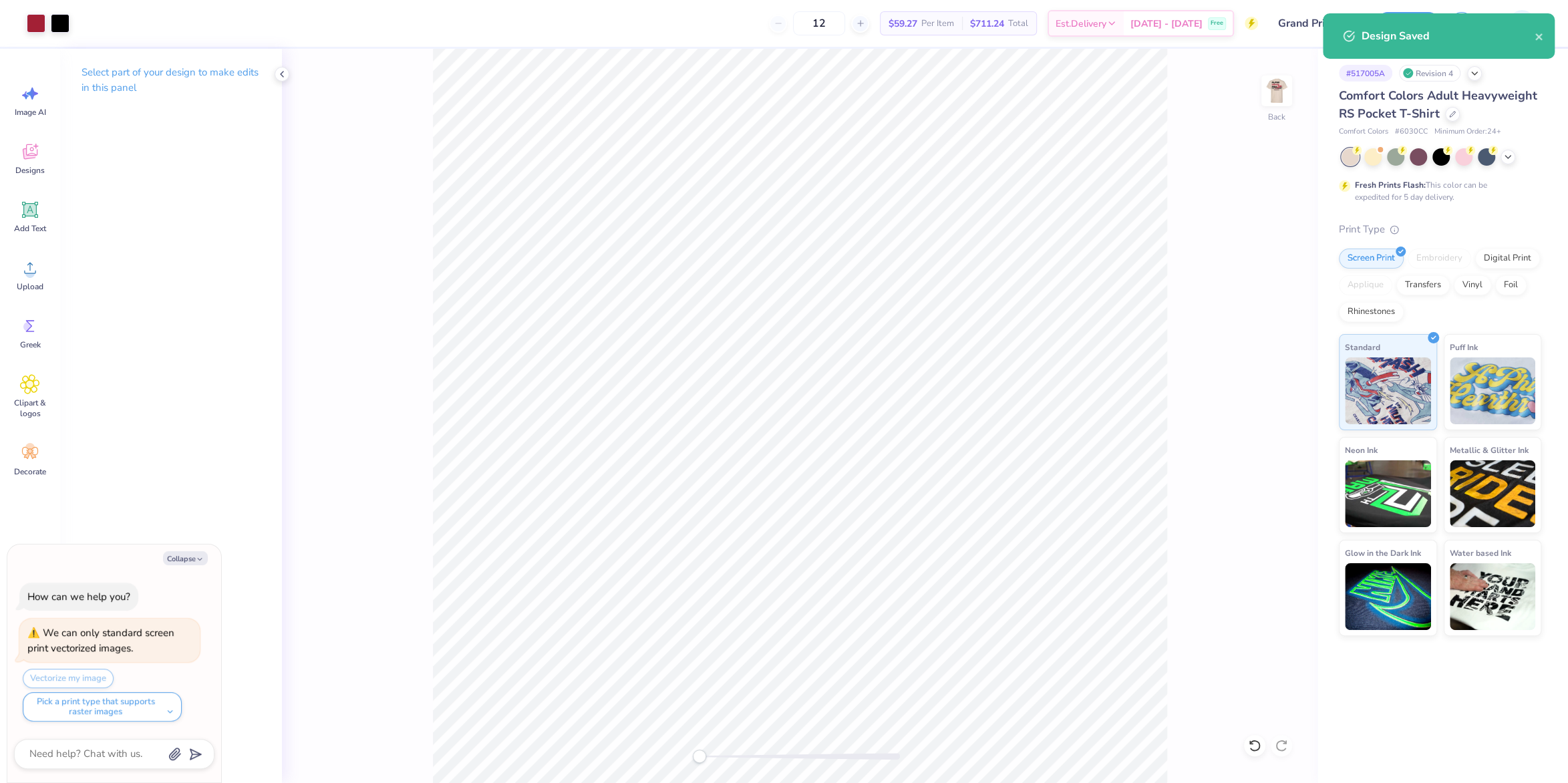
type textarea "x"
